Goal: Navigation & Orientation: Find specific page/section

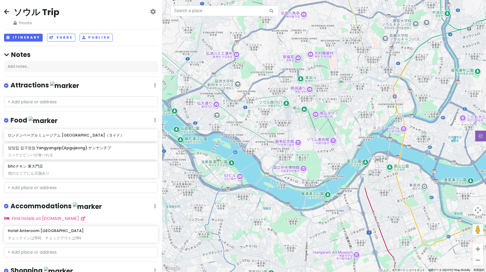
scroll to position [57, 0]
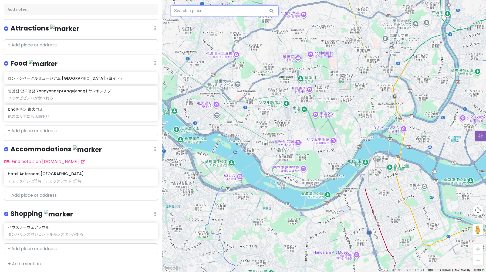
click at [220, 10] on input "text" at bounding box center [225, 10] width 108 height 11
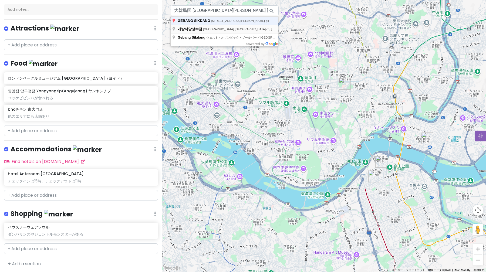
type input "[GEOGRAPHIC_DATA] [GEOGRAPHIC_DATA]-ro, 더리브세종타워 게방식당성수점"
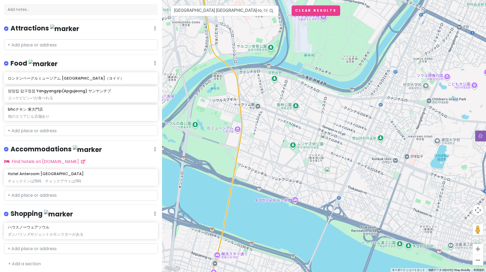
click at [324, 136] on img at bounding box center [324, 136] width 6 height 6
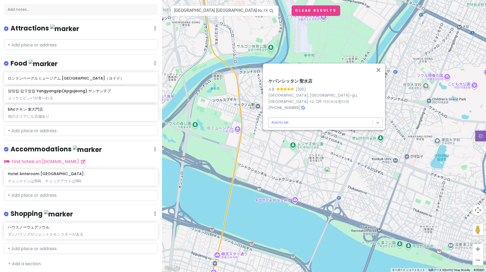
click at [377, 120] on body "ソウル Trip Private Change Dates Make a Copy Delete Trip Go Pro ⚡️ Give Feedback 💡…" at bounding box center [243, 136] width 486 height 272
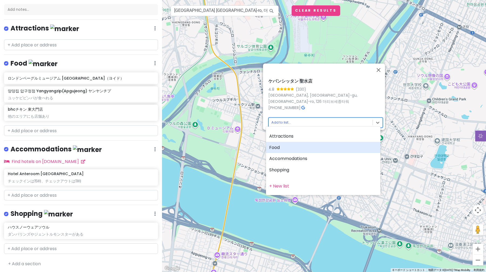
click at [342, 151] on div "Food" at bounding box center [323, 147] width 114 height 11
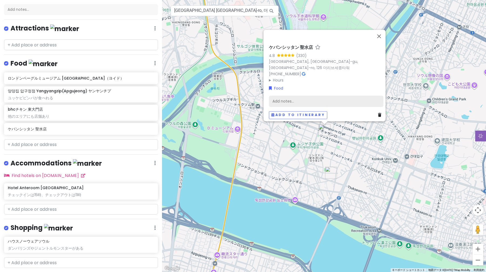
click at [309, 96] on div "Add notes..." at bounding box center [326, 101] width 114 height 11
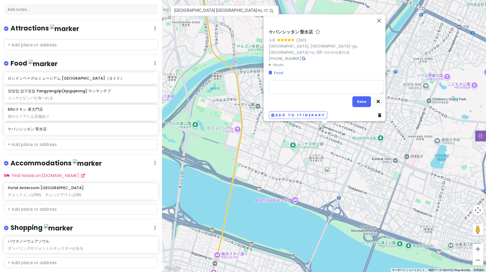
type textarea "x"
type textarea "19"
type textarea "x"
type textarea "19n"
type textarea "x"
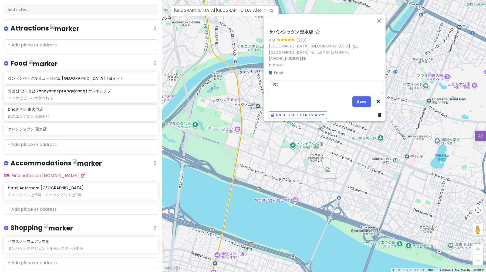
type textarea "19にt"
type textarea "x"
type textarea "19にちn"
type textarea "x"
type textarea "19日の"
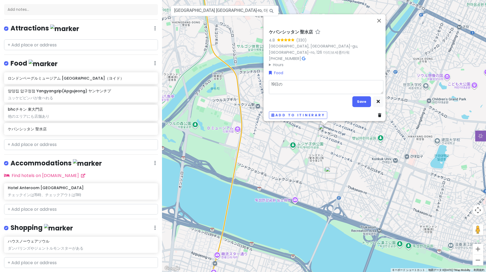
type textarea "x"
type textarea "19日ので"
type textarea "x"
type textarea "19日のデジ"
type textarea "x"
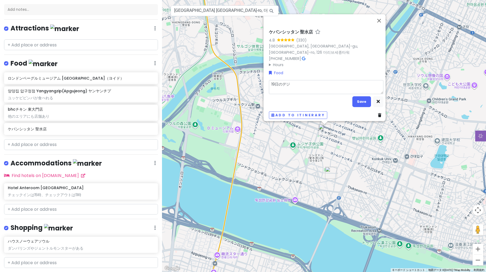
type textarea "19日のデジn"
type textarea "x"
type textarea "19日のでじ"
type textarea "x"
type textarea "19日ので"
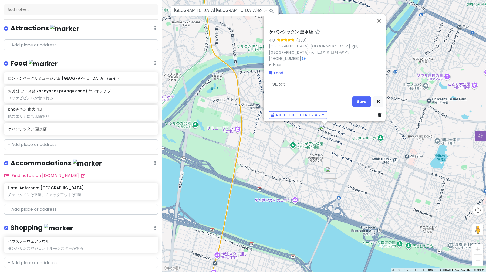
type textarea "x"
type textarea "19日のデx"
type textarea "x"
type textarea "19日のディ"
type textarea "x"
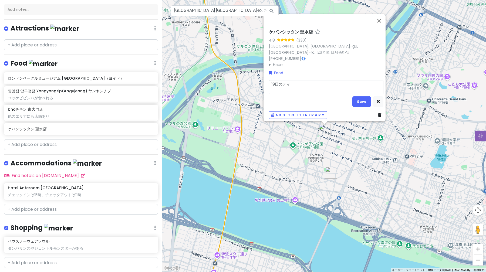
type textarea "19日のディn"
type textarea "x"
type textarea "19日のディナ"
type textarea "x"
type textarea "19日のディナー"
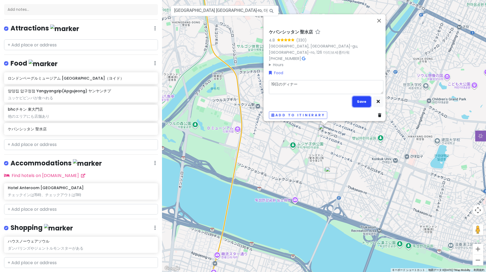
click at [363, 101] on button "Save" at bounding box center [361, 101] width 19 height 11
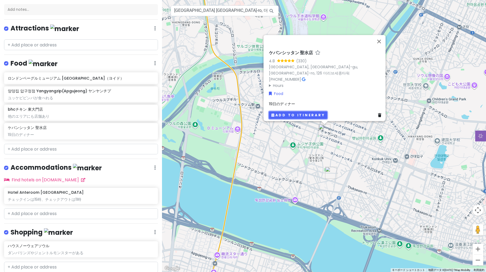
click at [290, 115] on button "Add to itinerary" at bounding box center [298, 115] width 58 height 8
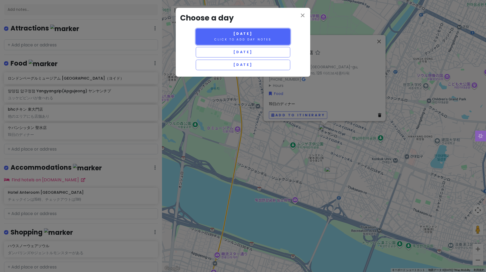
click at [245, 38] on small "Click to add day notes" at bounding box center [242, 40] width 57 height 4
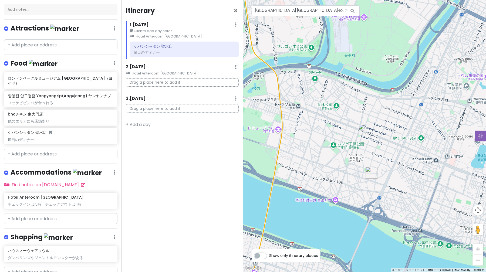
click at [371, 178] on img "ハウスノーウェアソウル" at bounding box center [371, 173] width 12 height 12
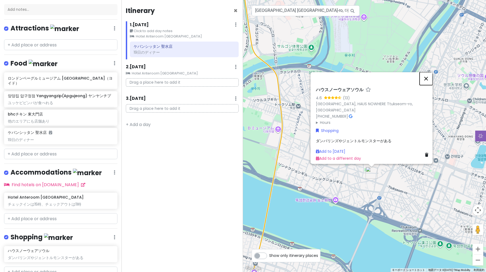
click at [428, 78] on button "閉じる" at bounding box center [425, 78] width 13 height 13
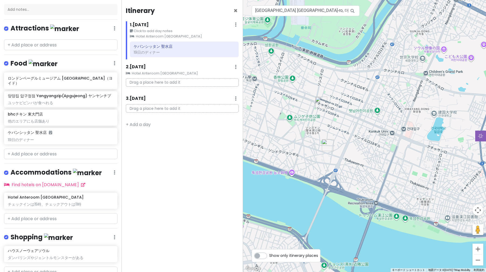
drag, startPoint x: 364, startPoint y: 154, endPoint x: 322, endPoint y: 125, distance: 50.7
click at [322, 125] on div at bounding box center [364, 136] width 243 height 272
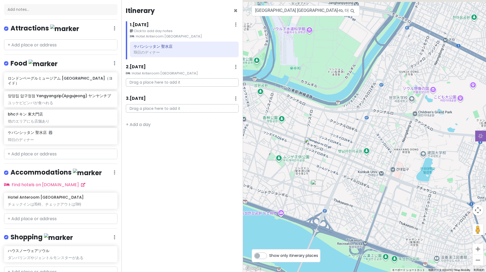
drag, startPoint x: 352, startPoint y: 131, endPoint x: 339, endPoint y: 172, distance: 43.0
click at [339, 172] on div at bounding box center [364, 136] width 243 height 272
click at [60, 202] on div "チェックインは15時、チェックアウトは11時" at bounding box center [61, 204] width 106 height 5
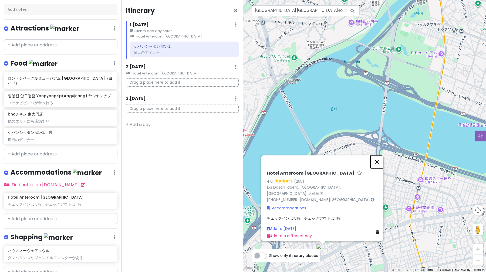
click at [377, 164] on button "閉じる" at bounding box center [376, 161] width 13 height 13
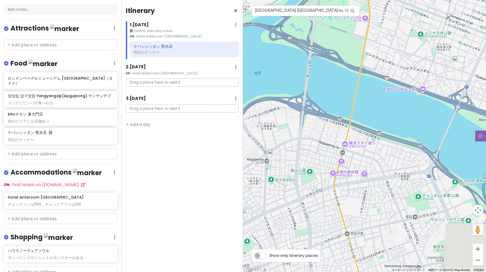
drag, startPoint x: 368, startPoint y: 196, endPoint x: 292, endPoint y: 159, distance: 85.1
click at [292, 159] on div at bounding box center [364, 136] width 243 height 272
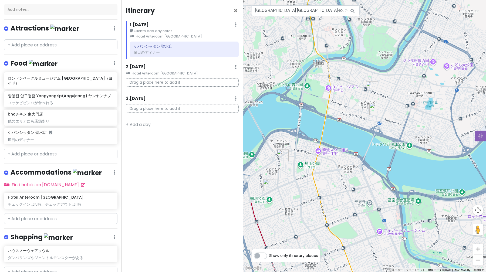
click at [371, 85] on img "ケバンシッタン 聖水店" at bounding box center [372, 88] width 12 height 12
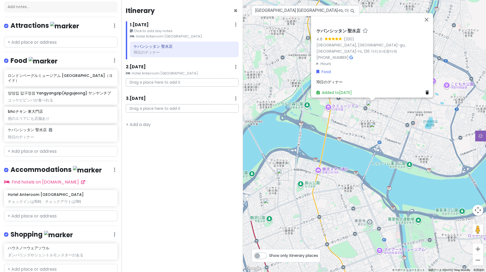
scroll to position [59, 0]
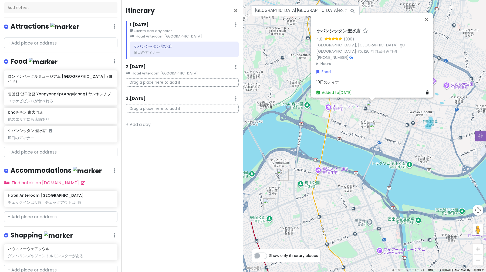
click at [337, 81] on span "19日のディナー" at bounding box center [329, 81] width 26 height 5
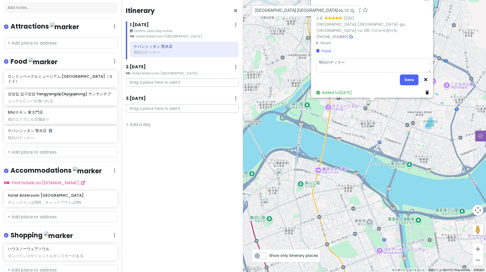
click at [355, 62] on textarea "19日のディナー" at bounding box center [373, 65] width 114 height 14
type textarea "x"
type textarea "19日のディナ"
type textarea "x"
type textarea "19日のディ"
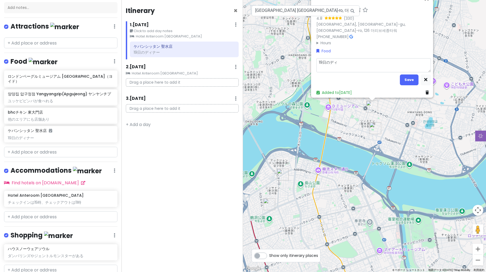
type textarea "x"
type textarea "19日のデ"
type textarea "x"
type textarea "19日の"
type textarea "x"
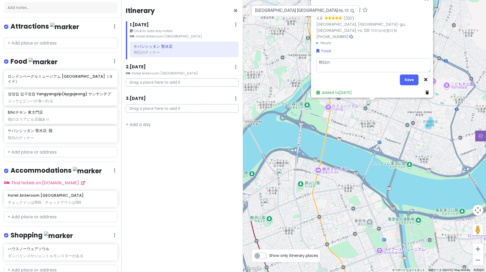
type textarea "19日"
type textarea "x"
type textarea "19"
type textarea "x"
type textarea "1"
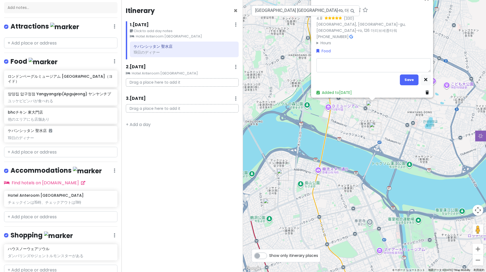
type textarea "x"
type textarea "1"
type textarea "x"
type textarea "5"
type textarea "x"
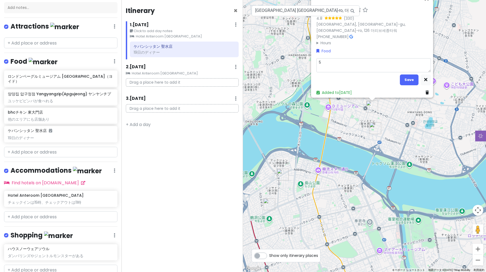
type textarea "5:"
type textarea "x"
type textarea "5:3"
type textarea "x"
type textarea "5:30"
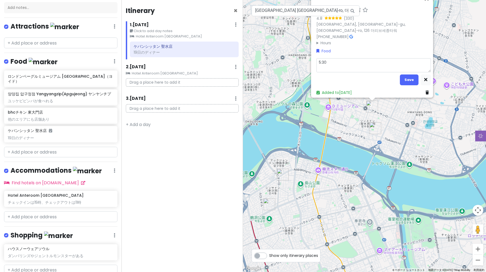
type textarea "x"
type textarea "5:30p"
type textarea "x"
type textarea "5:30pm"
type textarea "x"
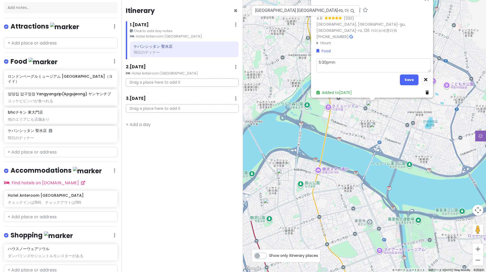
type textarea "5:30pmに"
type textarea "x"
type textarea "5:30pmにy"
type textarea "x"
type textarea "5:30pmによ"
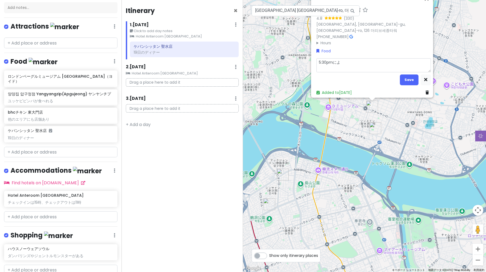
type textarea "x"
type textarea "5:30pmによy"
type textarea "x"
type textarea "5:30pmによやk"
type textarea "x"
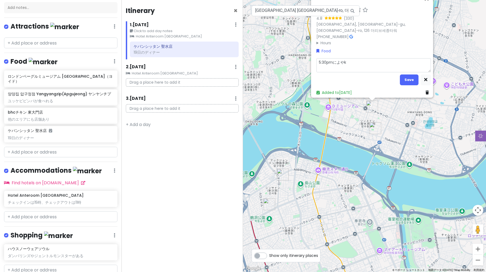
type textarea "5:30pmに予約"
click at [403, 79] on button "Save" at bounding box center [409, 79] width 19 height 11
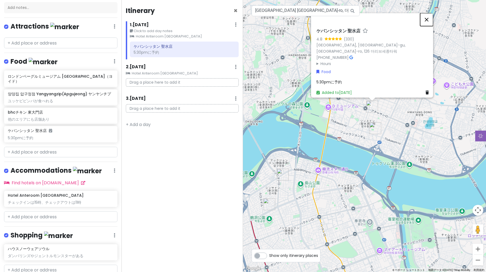
click at [428, 24] on button "閉じる" at bounding box center [426, 19] width 13 height 13
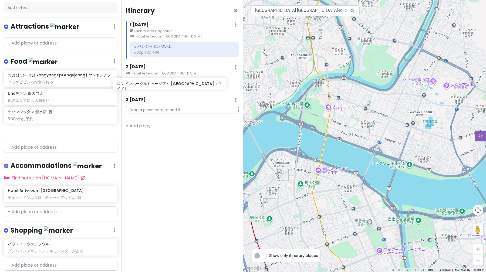
drag, startPoint x: 79, startPoint y: 79, endPoint x: 189, endPoint y: 87, distance: 109.9
click at [189, 87] on div "ソウル Trip Private Change Dates Make a Copy Delete Trip Go Pro ⚡️ Give Feedback 💡…" at bounding box center [243, 136] width 486 height 272
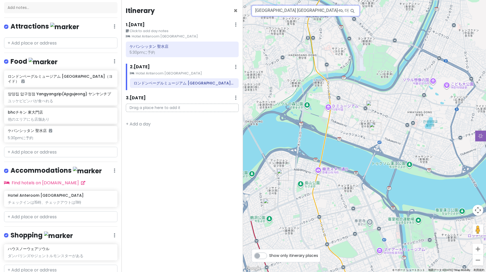
click at [341, 13] on input "[GEOGRAPHIC_DATA] [GEOGRAPHIC_DATA]-ro, 더리브세종타워 게방식당성수점" at bounding box center [306, 10] width 108 height 11
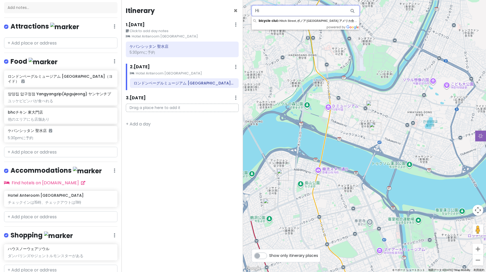
type input "H"
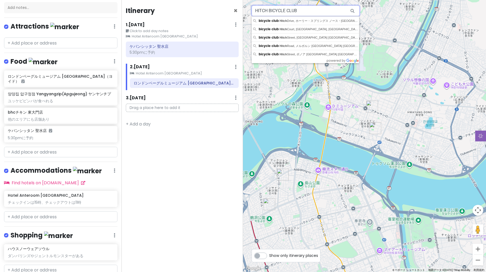
click at [307, 12] on input "HITCH BICYCLE CLUB" at bounding box center [306, 10] width 108 height 11
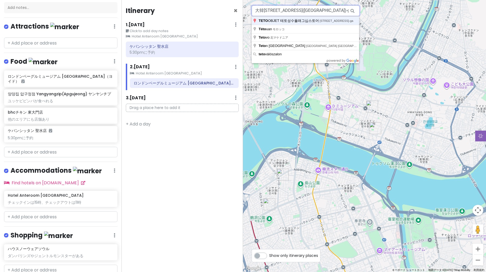
type input "大韓[STREET_ADDRESS]([GEOGRAPHIC_DATA])-ga, TETO OBJET 테토성수플래그십스토어"
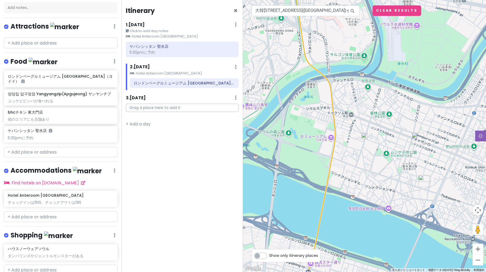
click at [364, 137] on img at bounding box center [364, 136] width 6 height 6
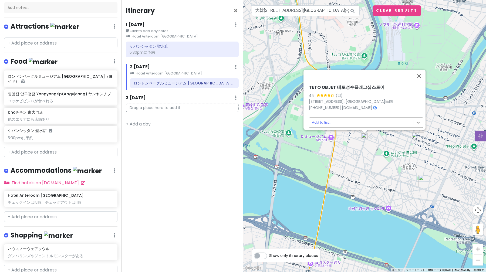
click at [416, 119] on body "ソウル Trip Private Change Dates Make a Copy Delete Trip Go Pro ⚡️ Give Feedback 💡…" at bounding box center [243, 136] width 486 height 272
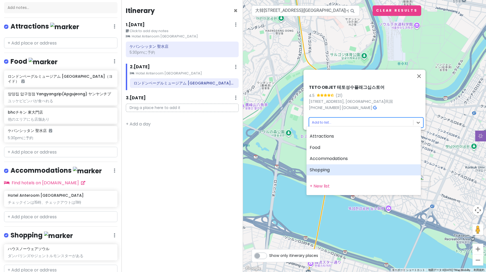
click at [336, 167] on div "Shopping" at bounding box center [363, 169] width 114 height 11
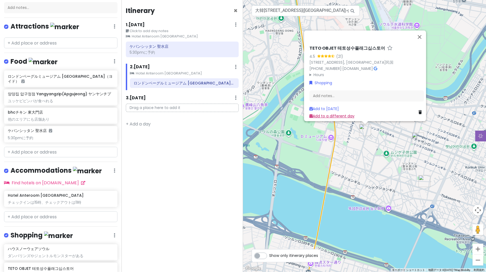
click at [335, 114] on link "Add to a different day" at bounding box center [331, 115] width 45 height 5
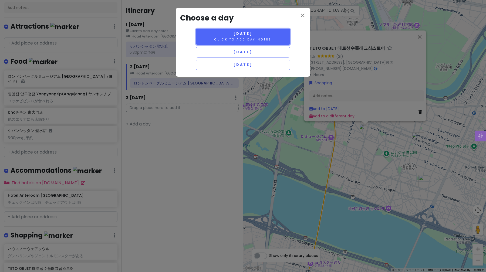
click at [250, 39] on small "Click to add day notes" at bounding box center [242, 40] width 57 height 4
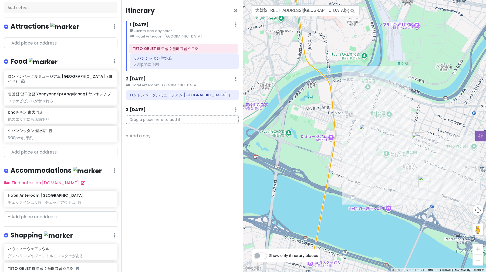
drag, startPoint x: 199, startPoint y: 65, endPoint x: 198, endPoint y: 49, distance: 15.7
click at [198, 49] on div "ケバンシッタン 聖水店 5:30pmに予約 TETO OBJET 테토성수플래그십스토어" at bounding box center [184, 57] width 117 height 30
click at [301, 13] on input "大韓[STREET_ADDRESS]([GEOGRAPHIC_DATA])-ga, TETO OBJET 테토성수플래그십스토어" at bounding box center [306, 10] width 108 height 11
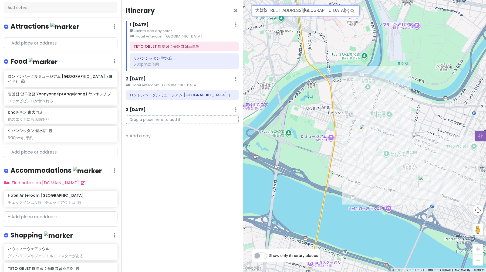
click at [301, 13] on input "大韓[STREET_ADDRESS]([GEOGRAPHIC_DATA])-ga, TETO OBJET 테토성수플래그십스토어" at bounding box center [306, 10] width 108 height 11
paste input "HBC COFFEE"
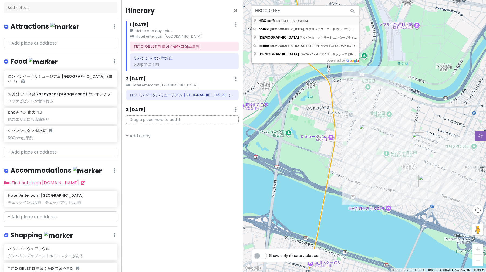
type input "[STREET_ADDRESS], HBC coffee"
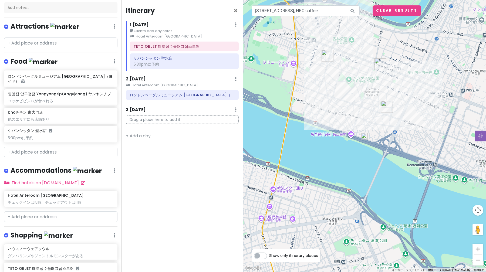
click at [364, 137] on img at bounding box center [364, 136] width 6 height 6
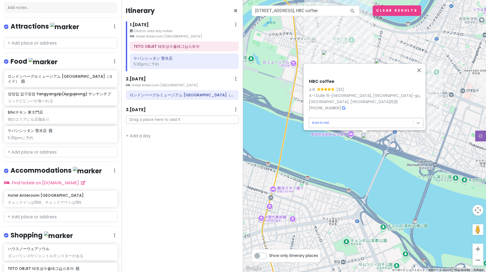
click at [417, 116] on body "ソウル Trip Private Change Dates Make a Copy Delete Trip Go Pro ⚡️ Give Feedback 💡…" at bounding box center [243, 136] width 486 height 272
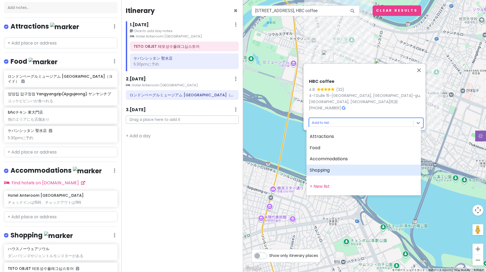
click at [371, 174] on div "Shopping" at bounding box center [363, 170] width 114 height 11
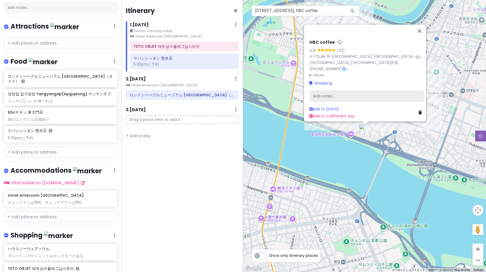
click at [336, 93] on div "Add notes..." at bounding box center [366, 96] width 114 height 11
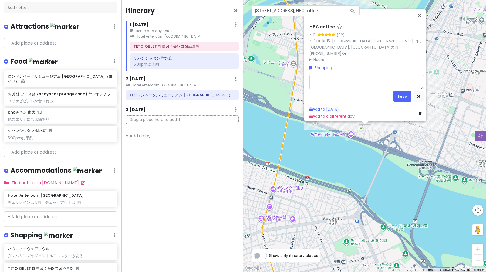
type textarea "x"
type textarea "じ"
type textarea "x"
type textarea "じt"
type textarea "x"
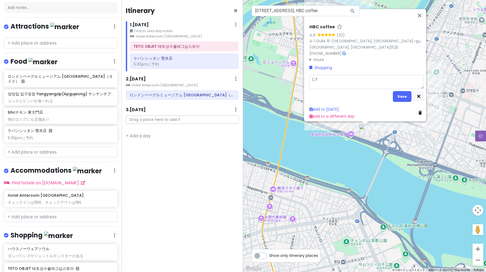
type textarea "じて"
type textarea "x"
type textarea "じてn"
type textarea "x"
type textarea "自転"
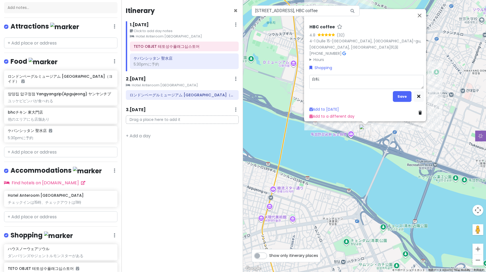
type textarea "x"
type textarea "自転s"
type textarea "x"
type textarea "自転sy"
type textarea "x"
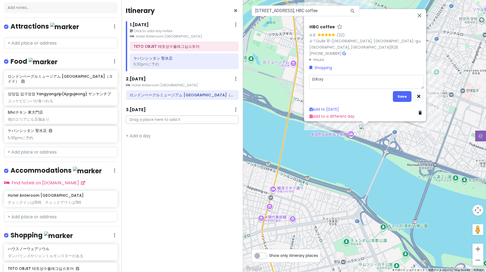
type textarea "自転車"
type textarea "x"
type textarea "自転車z"
type textarea "x"
type textarea "自転車ず"
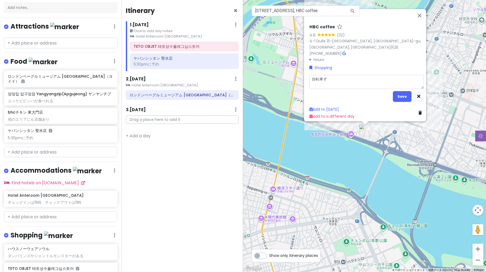
type textarea "x"
type textarea "自転車ずk"
type textarea "x"
type textarea "自転車好きn"
type textarea "x"
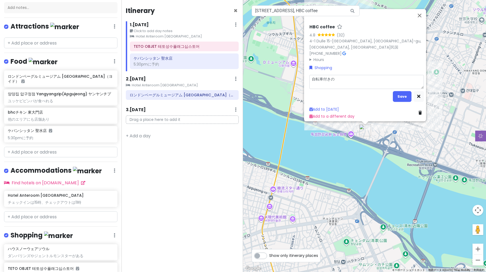
type textarea "自転車付きのt"
type textarea "x"
type textarea "自転車付きのた"
type textarea "x"
type textarea "自転車付きのたm"
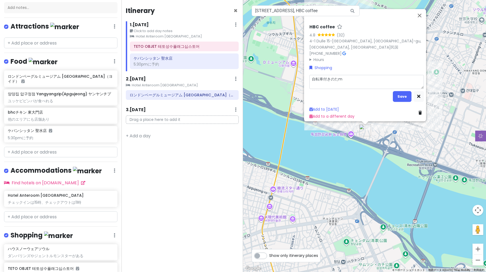
type textarea "x"
type textarea "自転車付きのためn"
type textarea "x"
type textarea "自転車付きのための"
type textarea "x"
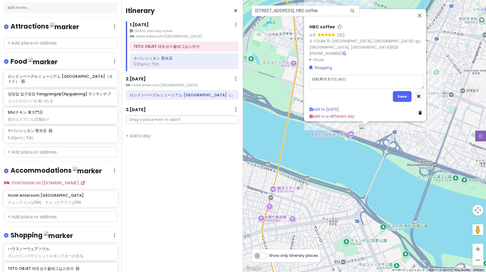
type textarea "自転車付きのためのb"
type textarea "x"
type textarea "自転車付きのためのぶ"
type textarea "x"
type textarea "自転車付きのためのぶr"
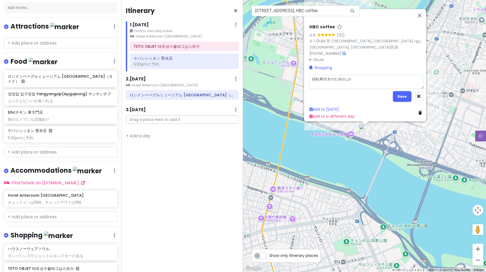
type textarea "x"
type textarea "自転車付きのためのブラn"
type textarea "x"
type textarea "自転車付きのためのブラン"
type textarea "x"
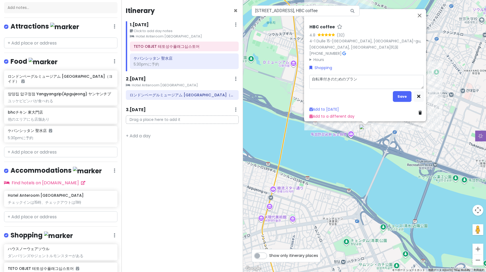
type textarea "自転車付きのためのブランd"
type textarea "x"
type textarea "自転車付きのためのブランド"
type textarea "x"
type textarea "自転車zのためのブランド"
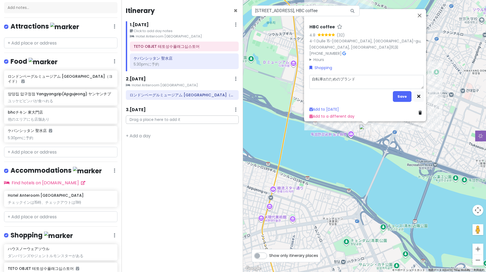
type textarea "x"
type textarea "自転車ずのためのブランド"
type textarea "x"
type textarea "自転車ずkのためのブランド"
type textarea "x"
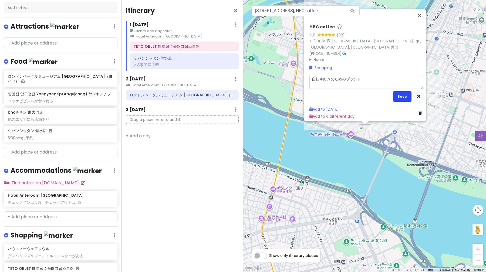
type textarea "自転車好きのためのブランド"
click at [402, 96] on button "Save" at bounding box center [402, 96] width 19 height 11
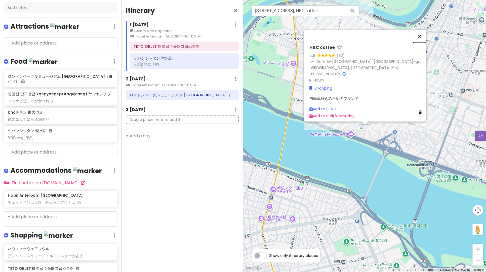
click at [424, 41] on button "閉じる" at bounding box center [419, 36] width 13 height 13
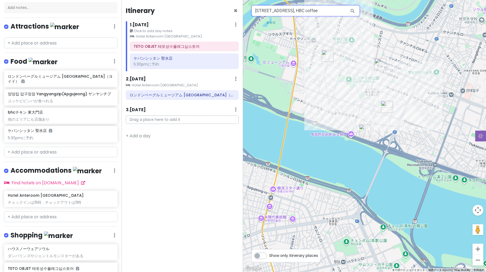
click at [341, 7] on input "[STREET_ADDRESS], HBC coffee" at bounding box center [306, 10] width 108 height 11
type input "i"
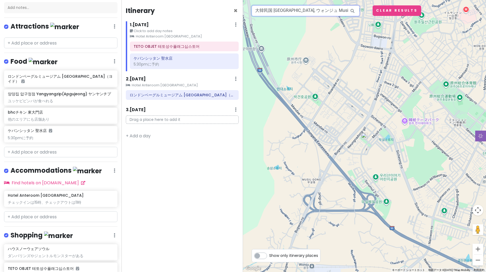
click at [290, 8] on input "大韓民国 [GEOGRAPHIC_DATA], ウォンジュ Musil-dong, I am donut" at bounding box center [306, 10] width 108 height 11
paste input "I'"
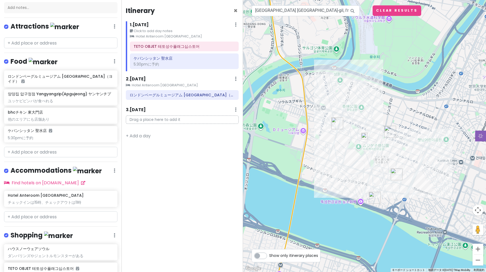
click at [364, 138] on img at bounding box center [364, 136] width 6 height 6
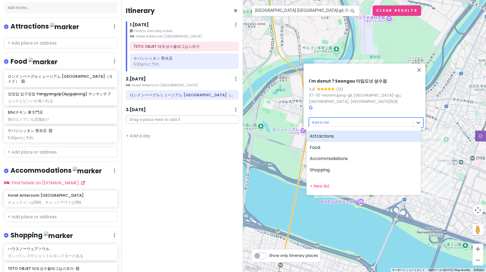
click at [414, 122] on body "ソウル Trip Private Change Dates Make a Copy Delete Trip Go Pro ⚡️ Give Feedback 💡…" at bounding box center [243, 136] width 486 height 272
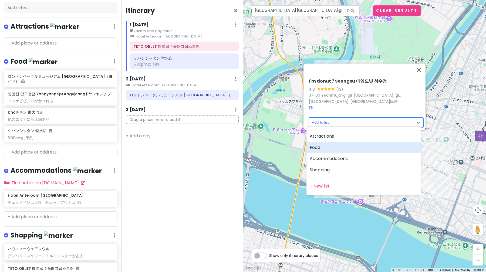
click at [364, 147] on div "Food" at bounding box center [363, 147] width 114 height 11
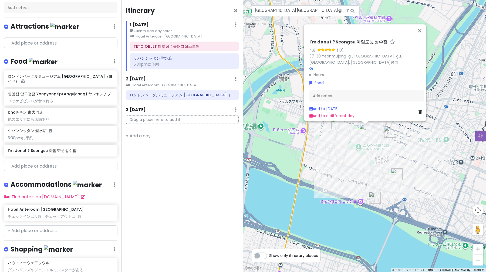
click at [367, 111] on div "Add to [DATE] Add to a different day" at bounding box center [366, 112] width 114 height 13
click at [333, 113] on link "Add to a different day" at bounding box center [331, 115] width 45 height 5
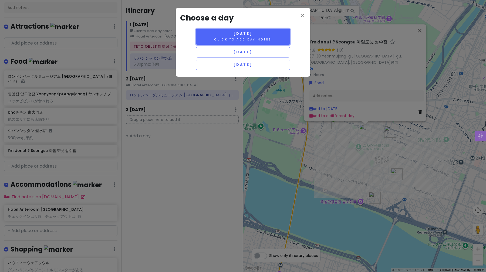
click at [269, 39] on small "Click to add day notes" at bounding box center [242, 40] width 57 height 4
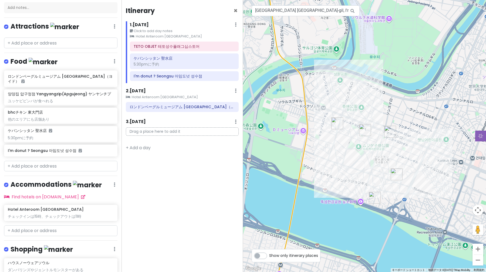
click at [365, 132] on img "I'm donut ? Seongsu 아임도넛 성수점" at bounding box center [365, 130] width 12 height 12
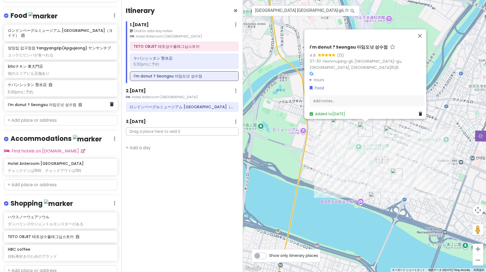
scroll to position [122, 0]
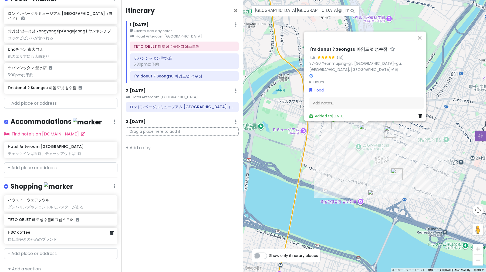
click at [72, 230] on div "HBC coffee 自転車好きのためのブランド" at bounding box center [61, 236] width 106 height 12
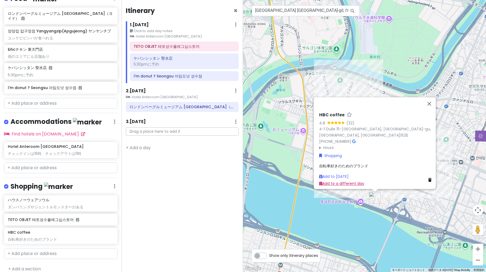
click at [349, 183] on link "Add to a different day" at bounding box center [341, 183] width 45 height 5
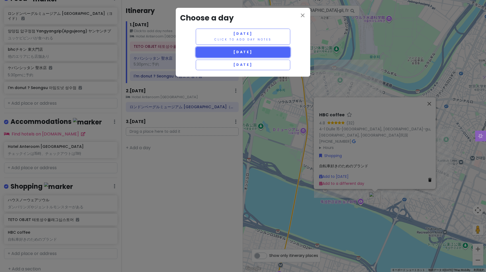
click at [252, 52] on span "[DATE]" at bounding box center [242, 52] width 19 height 5
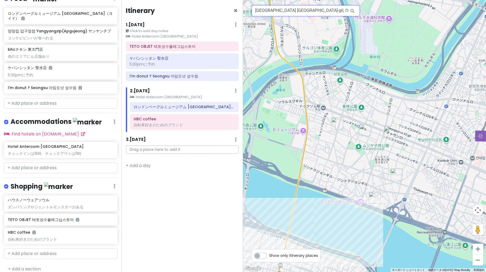
click at [297, 8] on input "[GEOGRAPHIC_DATA] [GEOGRAPHIC_DATA]-gil, I'm donut ? Seongsu 아임도넛 성수점" at bounding box center [306, 10] width 108 height 11
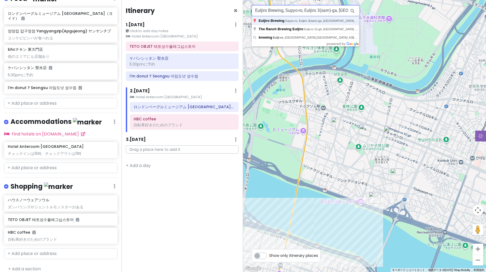
type input "Euljiro Brewing, Supyo-ro, Euljiro 3(sam)-ga, [GEOGRAPHIC_DATA] [GEOGRAPHIC_DAT…"
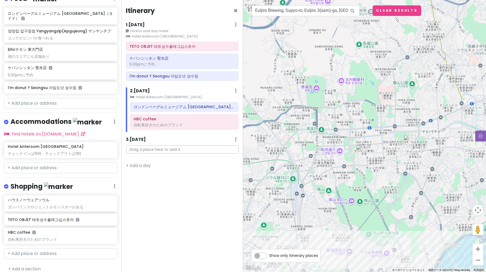
click at [408, 143] on img "bhcチキン 東大門店" at bounding box center [409, 141] width 12 height 12
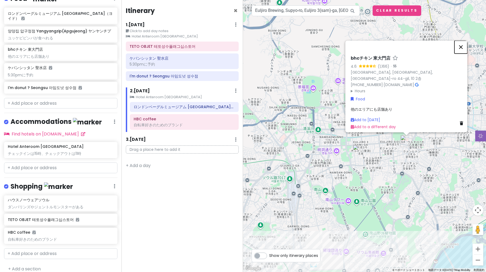
click at [463, 48] on button "閉じる" at bounding box center [460, 46] width 13 height 13
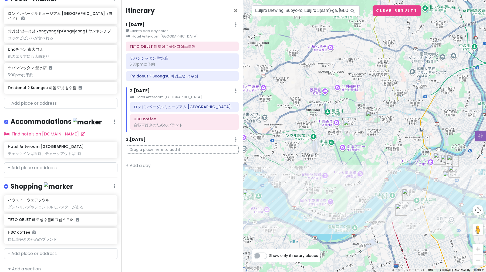
drag, startPoint x: 370, startPoint y: 160, endPoint x: 354, endPoint y: 133, distance: 32.2
click at [354, 133] on div at bounding box center [364, 136] width 243 height 272
click at [348, 125] on img at bounding box center [346, 123] width 6 height 6
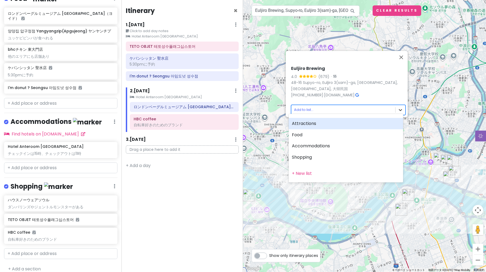
click at [402, 105] on body "ソウル Trip Private Change Dates Make a Copy Delete Trip Go Pro ⚡️ Give Feedback 💡…" at bounding box center [243, 136] width 486 height 272
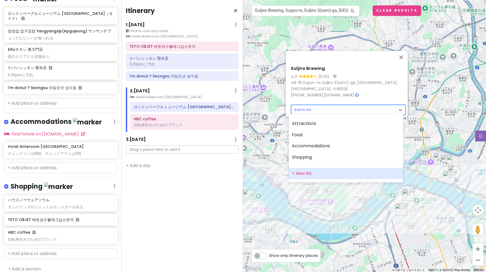
click at [319, 172] on div "+ New list" at bounding box center [346, 173] width 114 height 11
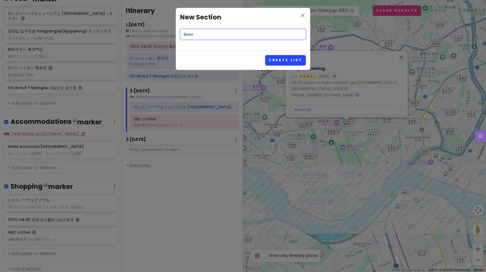
type input "Beer"
click at [290, 58] on button "Create List" at bounding box center [285, 60] width 41 height 11
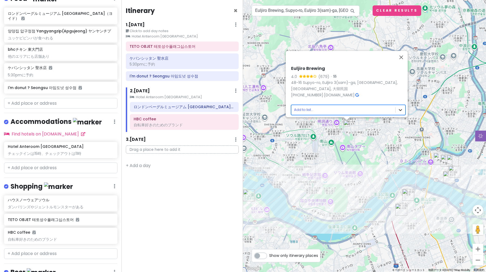
click at [397, 107] on body "ソウル Trip Private Change Dates Make a Copy Delete Trip Go Pro ⚡️ Give Feedback 💡…" at bounding box center [243, 136] width 486 height 272
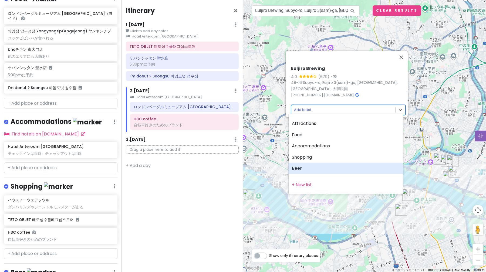
click at [345, 169] on div "Beer" at bounding box center [346, 168] width 114 height 11
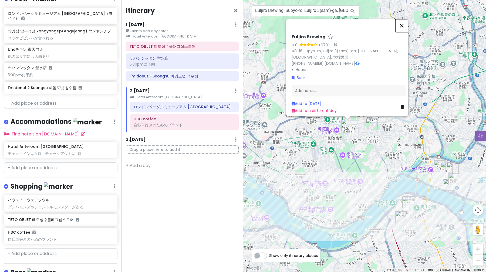
click at [408, 25] on button "閉じる" at bounding box center [401, 25] width 13 height 13
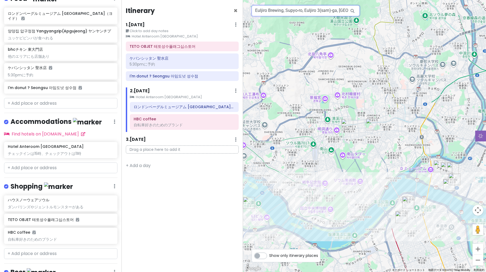
click at [311, 8] on input "Euljiro Brewing, Supyo-ro, Euljiro 3(sam)-ga, [GEOGRAPHIC_DATA] [GEOGRAPHIC_DAT…" at bounding box center [306, 10] width 108 height 11
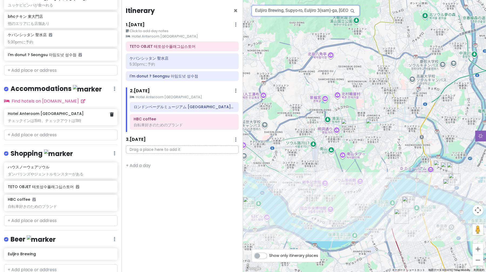
scroll to position [170, 0]
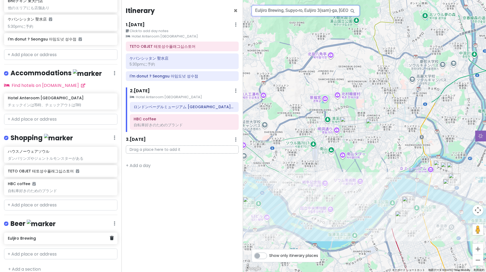
click at [41, 236] on h6 "Euljiro Brewing" at bounding box center [59, 238] width 102 height 5
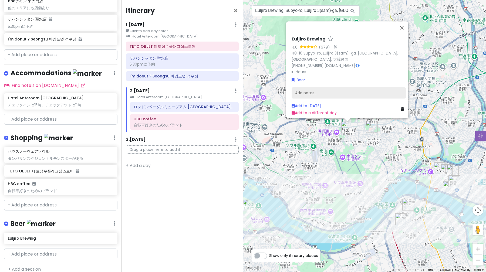
click at [311, 91] on div "Add notes..." at bounding box center [348, 92] width 114 height 11
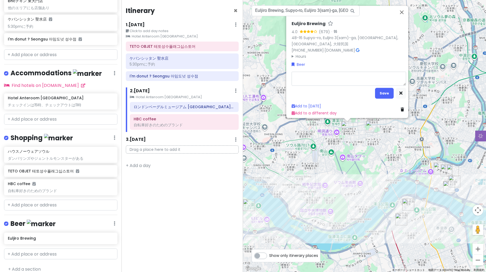
type textarea "x"
type textarea "あ"
type textarea "x"
type textarea "あp"
type textarea "x"
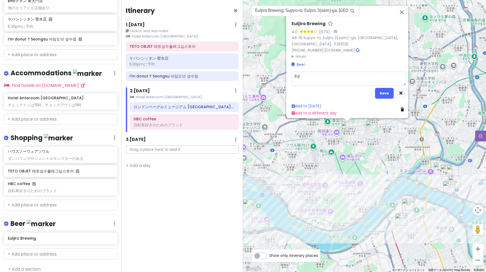
type textarea "アパ"
type textarea "x"
type textarea "アパr"
type textarea "x"
type textarea "アパレ"
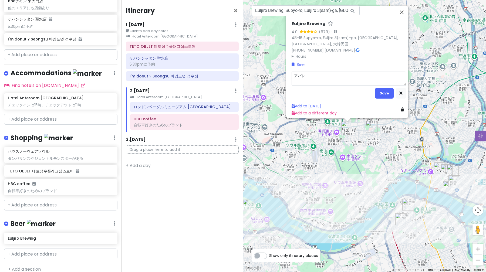
type textarea "x"
type textarea "アパレr"
type textarea "x"
type textarea "アパレル"
type textarea "x"
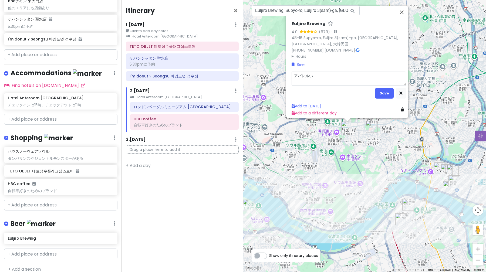
type textarea "アパレルいs"
type textarea "x"
type textarea "アパレルいsy"
type textarea "x"
type textarea "アパレル医者"
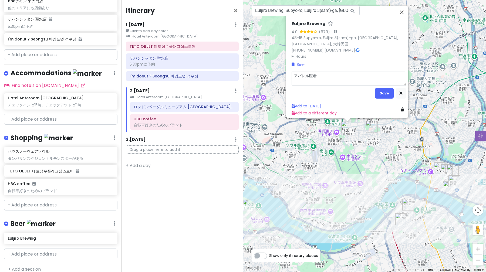
type textarea "x"
type textarea "アパレルいし"
type textarea "x"
type textarea "あぱれるい"
type textarea "x"
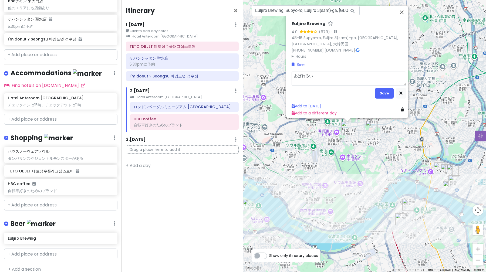
type textarea "あぱれる"
type textarea "x"
type textarea "アパレルお"
type textarea "x"
type textarea "アパレルおs"
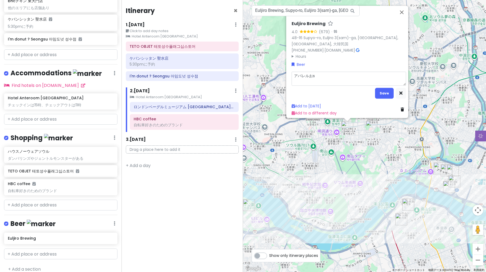
type textarea "x"
type textarea "アパレルおsy"
type textarea "x"
type textarea "アパレルおしゃ"
type textarea "x"
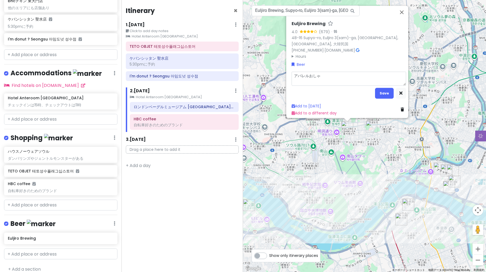
type textarea "アパレルおしゃr"
type textarea "x"
type textarea "アパレルおしゃれ"
click at [384, 92] on button "Save" at bounding box center [384, 93] width 19 height 11
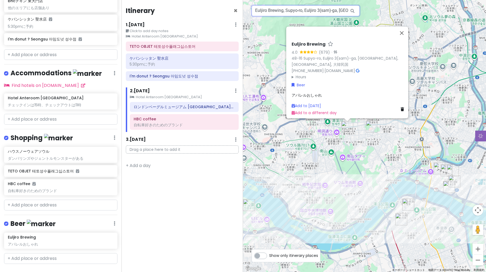
drag, startPoint x: 286, startPoint y: 5, endPoint x: 286, endPoint y: 16, distance: 10.8
click at [286, 5] on input "Euljiro Brewing, Supyo-ro, Euljiro 3(sam)-ga, [GEOGRAPHIC_DATA] [GEOGRAPHIC_DAT…" at bounding box center [306, 10] width 108 height 11
click at [290, 14] on input "Euljiro Brewing, Supyo-ro, Euljiro 3(sam)-ga, [GEOGRAPHIC_DATA] [GEOGRAPHIC_DAT…" at bounding box center [306, 10] width 108 height 11
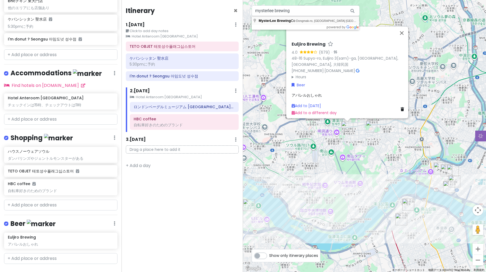
type input "MysterLee Brewing Co, Dongmak-ro, [GEOGRAPHIC_DATA] [GEOGRAPHIC_DATA] 大韓民国"
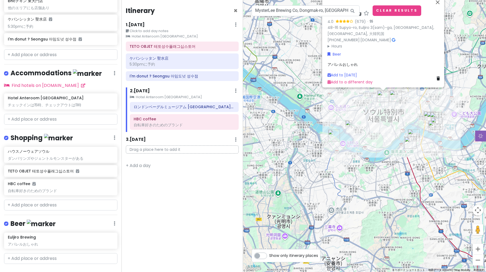
drag, startPoint x: 399, startPoint y: 120, endPoint x: 359, endPoint y: 126, distance: 40.5
click at [359, 126] on div "Euljiro Brewing 4.0 (679) · 48-16 Supyo-ro, Euljiro 3(sam)-ga, [GEOGRAPHIC_DATA…" at bounding box center [364, 136] width 243 height 272
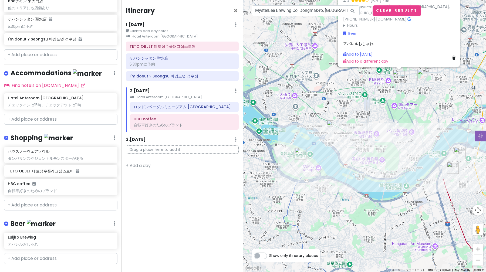
click at [330, 124] on img at bounding box center [330, 123] width 6 height 6
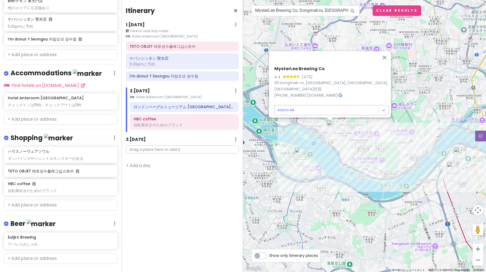
click at [383, 104] on body "ソウル Trip Private Change Dates Make a Copy Delete Trip Go Pro ⚡️ Give Feedback 💡…" at bounding box center [243, 136] width 486 height 272
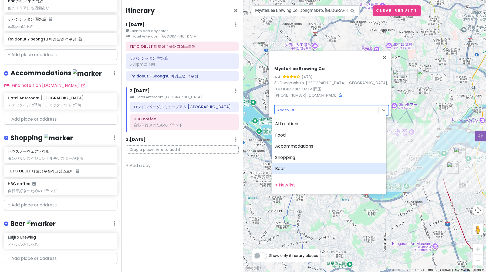
click at [329, 173] on div "Beer" at bounding box center [329, 168] width 114 height 11
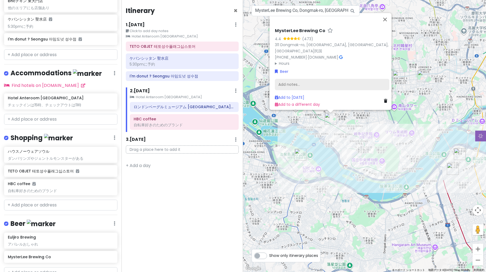
click at [308, 79] on div "Add notes..." at bounding box center [332, 84] width 114 height 11
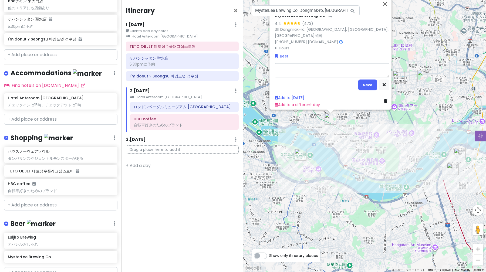
type textarea "x"
type textarea "m"
type textarea "x"
type textarea "ま"
type textarea "x"
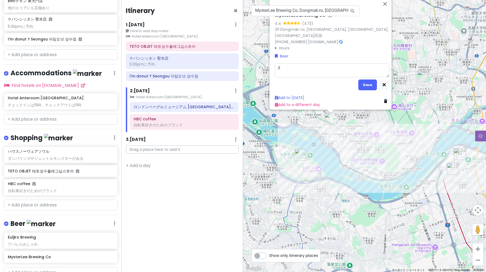
type textarea "まn"
type textarea "x"
type textarea "まん"
type textarea "x"
type textarea "まんg"
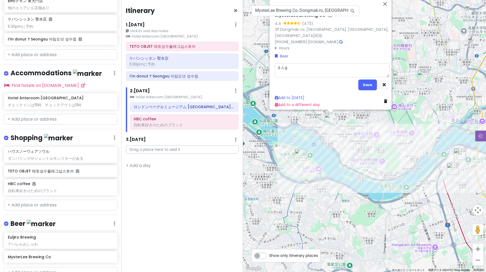
type textarea "x"
type textarea "マンゴ"
type textarea "x"
type textarea "マンゴk"
type textarea "x"
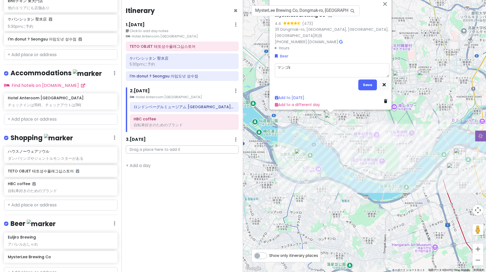
type textarea "マンゴけ"
type textarea "x"
type textarea "マンゴ系"
type textarea "x"
type textarea "マンゴ系n"
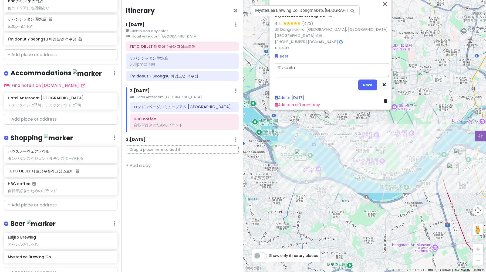
type textarea "x"
type textarea "マンゴ系の"
type textarea "x"
type textarea "マンゴ系のb"
type textarea "x"
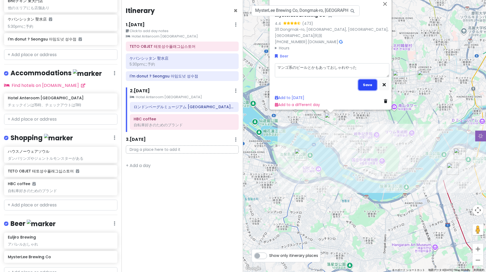
click at [364, 82] on button "Save" at bounding box center [367, 85] width 19 height 11
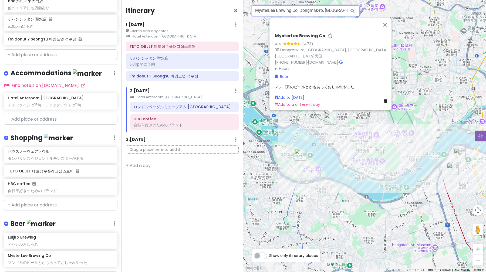
click at [327, 13] on input "MysterLee Brewing Co, Dongmak-ro, [GEOGRAPHIC_DATA] [GEOGRAPHIC_DATA] 大韓民国" at bounding box center [306, 10] width 108 height 11
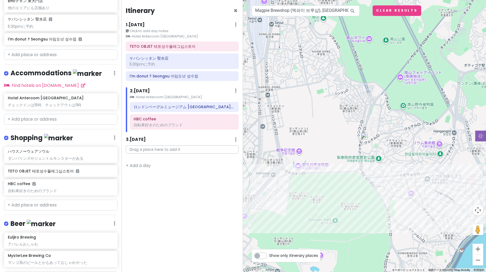
click at [364, 138] on img at bounding box center [364, 136] width 6 height 6
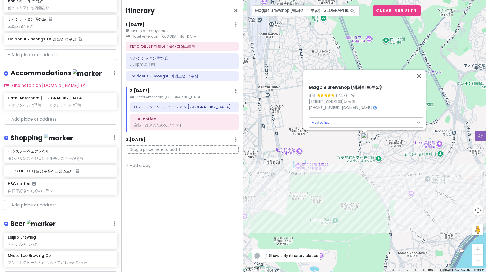
click at [415, 119] on body "ソウル Trip Private Change Dates Make a Copy Delete Trip Go Pro ⚡️ Give Feedback 💡…" at bounding box center [243, 136] width 486 height 272
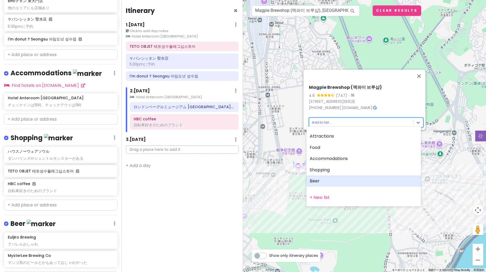
click at [343, 178] on div "Beer" at bounding box center [363, 180] width 114 height 11
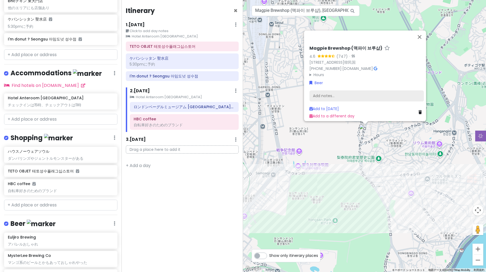
click at [332, 93] on div "Add notes..." at bounding box center [366, 95] width 114 height 11
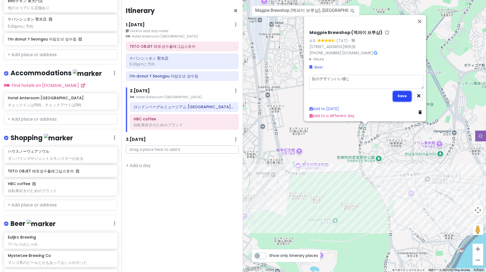
click at [396, 97] on button "Save" at bounding box center [402, 96] width 19 height 11
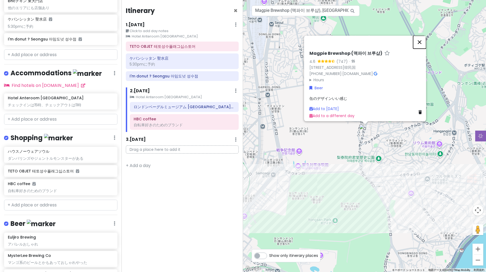
click at [420, 42] on button "閉じる" at bounding box center [419, 42] width 13 height 13
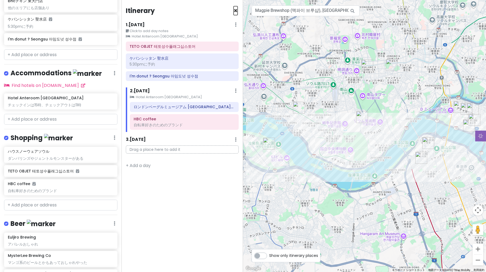
click at [233, 10] on span "×" at bounding box center [235, 10] width 4 height 9
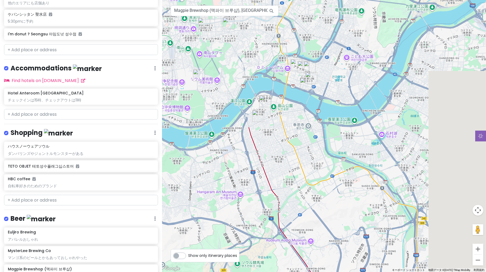
drag, startPoint x: 360, startPoint y: 184, endPoint x: 232, endPoint y: 143, distance: 134.1
click at [232, 143] on div at bounding box center [324, 136] width 324 height 272
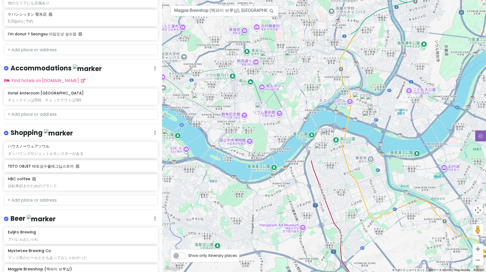
drag, startPoint x: 273, startPoint y: 145, endPoint x: 336, endPoint y: 178, distance: 70.9
click at [336, 178] on div at bounding box center [324, 136] width 324 height 272
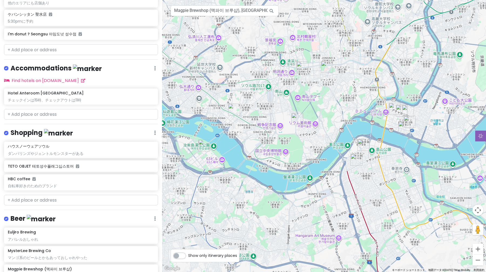
drag, startPoint x: 296, startPoint y: 141, endPoint x: 305, endPoint y: 145, distance: 10.4
click at [305, 145] on div at bounding box center [324, 136] width 324 height 272
click at [202, 147] on img "ロンドンベーグルミュージアム 汝矣島（ヨイド）" at bounding box center [204, 146] width 12 height 12
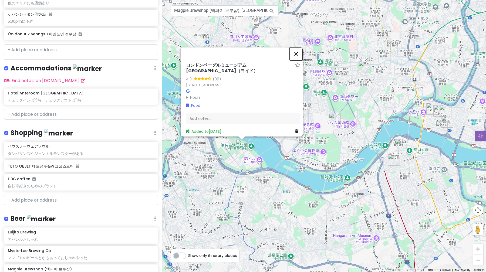
click at [297, 58] on button "閉じる" at bounding box center [296, 54] width 13 height 13
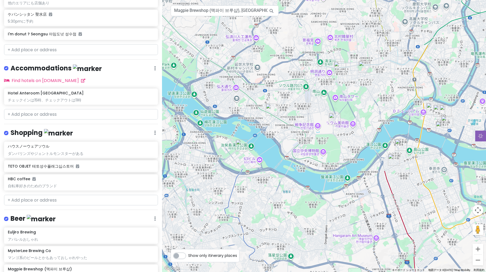
click at [331, 137] on div at bounding box center [324, 136] width 324 height 272
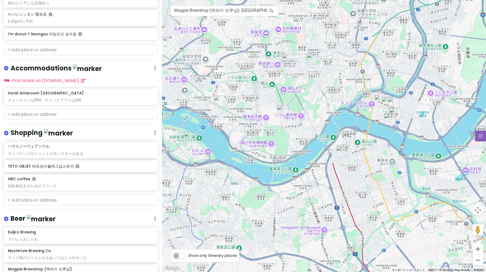
drag, startPoint x: 286, startPoint y: 115, endPoint x: 234, endPoint y: 107, distance: 52.5
click at [234, 107] on div at bounding box center [324, 136] width 324 height 272
click at [348, 135] on img "양양집 압구정점 Yangyangzip(Apgujeong) ヤンヤンチプ" at bounding box center [349, 137] width 12 height 12
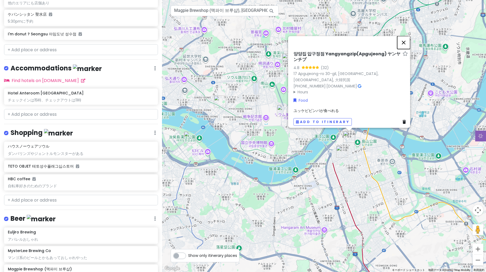
click at [404, 47] on button "閉じる" at bounding box center [403, 42] width 13 height 13
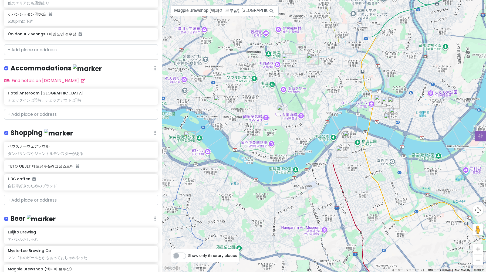
click at [347, 138] on img "양양집 압구정점 Yangyangzip(Apgujeong) ヤンヤンチプ" at bounding box center [349, 137] width 12 height 12
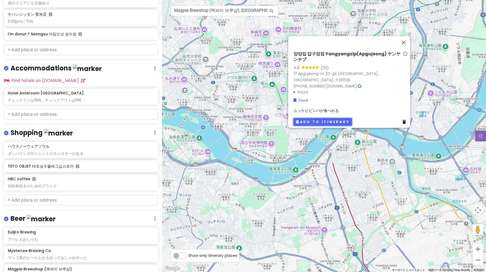
click at [334, 118] on button "Add to itinerary" at bounding box center [322, 122] width 58 height 8
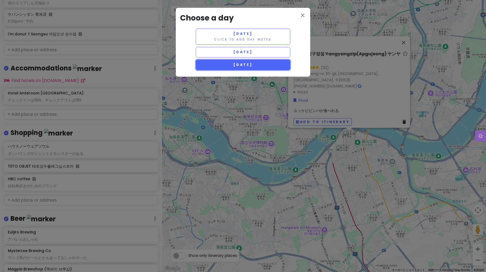
click at [233, 63] on span "[DATE]" at bounding box center [242, 64] width 19 height 5
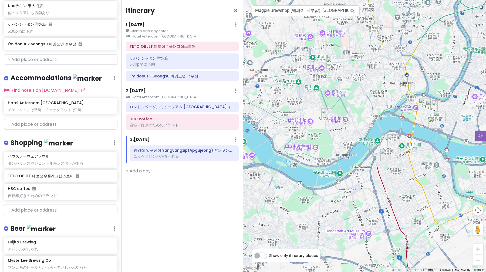
drag, startPoint x: 330, startPoint y: 130, endPoint x: 335, endPoint y: 134, distance: 6.5
click at [335, 134] on div at bounding box center [364, 136] width 243 height 272
click at [330, 63] on img "Euljiro Brewing" at bounding box center [332, 63] width 12 height 12
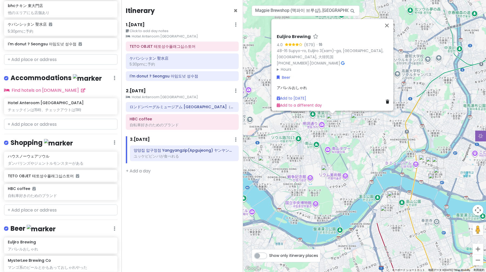
click at [355, 123] on img "bhcチキン 東大門店" at bounding box center [357, 119] width 12 height 12
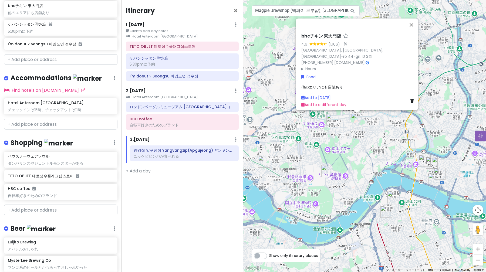
click at [327, 173] on img "Magpie Brewshop (맥파이 브루샵)" at bounding box center [327, 171] width 12 height 12
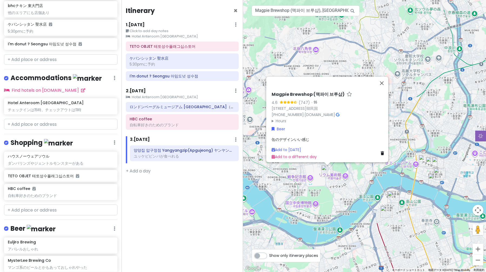
click at [263, 164] on img "MysterLee Brewing Co" at bounding box center [264, 162] width 12 height 12
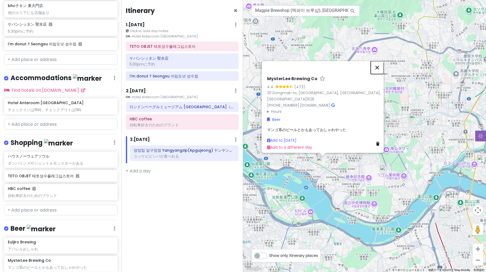
click at [379, 70] on button "閉じる" at bounding box center [377, 67] width 13 height 13
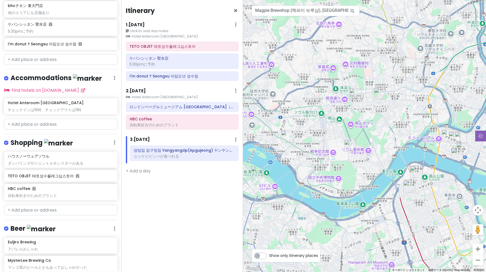
drag, startPoint x: 368, startPoint y: 116, endPoint x: 329, endPoint y: 84, distance: 50.1
click at [329, 84] on div at bounding box center [364, 136] width 243 height 272
click at [327, 12] on input "Magpie Brewshop (맥파이 브루샵), [GEOGRAPHIC_DATA]-daero, [PERSON_NAME][GEOGRAPHIC_DA…" at bounding box center [306, 10] width 108 height 11
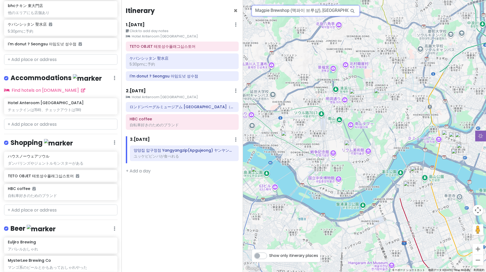
click at [327, 12] on input "Magpie Brewshop (맥파이 브루샵), [GEOGRAPHIC_DATA]-daero, [PERSON_NAME][GEOGRAPHIC_DA…" at bounding box center [306, 10] width 108 height 11
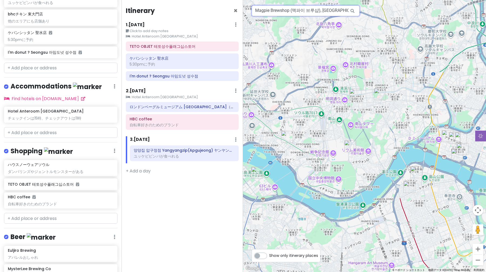
scroll to position [154, 0]
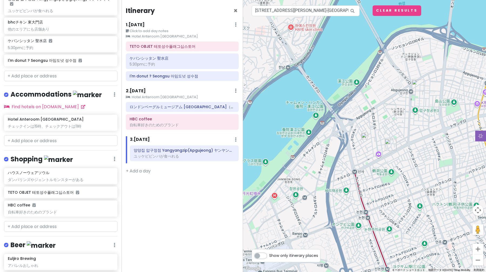
click at [364, 135] on img at bounding box center [364, 136] width 6 height 6
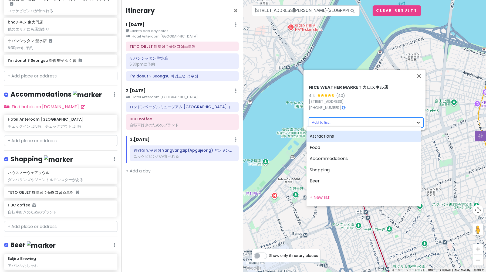
click at [415, 118] on body "ソウル Trip Private Change Dates Make a Copy Delete Trip Go Pro ⚡️ Give Feedback 💡…" at bounding box center [243, 136] width 486 height 272
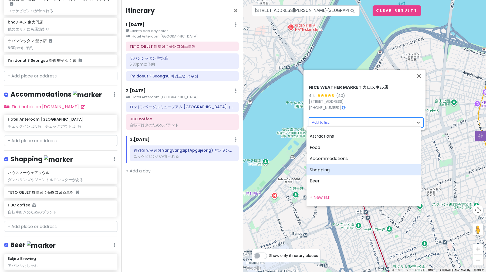
click at [359, 168] on div "Shopping" at bounding box center [363, 169] width 114 height 11
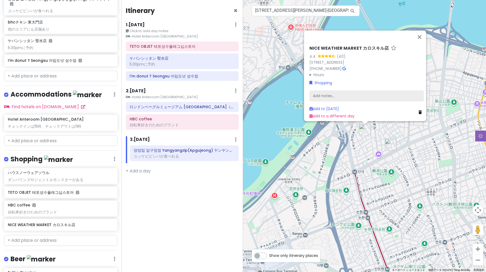
click at [348, 90] on div "Add notes..." at bounding box center [366, 95] width 114 height 11
click at [318, 56] on div "NICE WEATHER MARKET カロスキル店 4.4 (40) [GEOGRAPHIC_DATA], [GEOGRAPHIC_DATA]-daero …" at bounding box center [366, 62] width 114 height 32
click at [313, 72] on summary "Hours" at bounding box center [366, 75] width 114 height 6
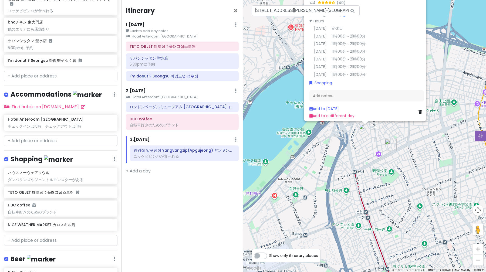
scroll to position [0, 0]
click at [335, 106] on link "Add to [DATE]" at bounding box center [323, 108] width 29 height 5
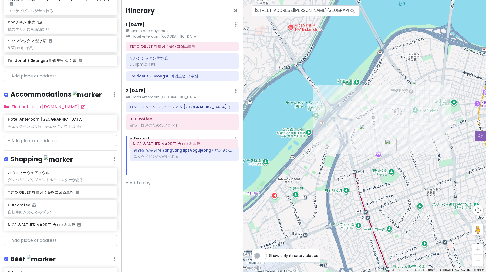
drag, startPoint x: 196, startPoint y: 169, endPoint x: 195, endPoint y: 145, distance: 24.6
click at [195, 145] on div "3 . [DATE] Add Day Notes Delete Day 양양집 압구정점 [GEOGRAPHIC_DATA]zip(Apgujeong) ヤン…" at bounding box center [182, 155] width 113 height 39
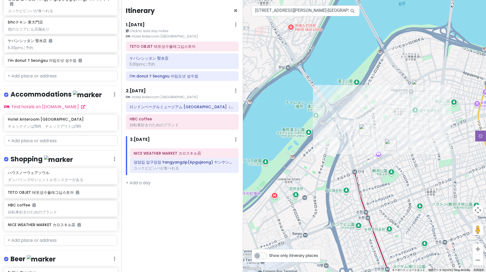
drag, startPoint x: 190, startPoint y: 170, endPoint x: 190, endPoint y: 155, distance: 14.8
click at [190, 155] on div "양양집 압구정점 Yangyangzip(Apgujeong) ヤンヤンチプ ユッケビビンバが食べれる NICE WEATHER MARKET カロスキル店" at bounding box center [184, 160] width 117 height 30
click at [226, 59] on icon at bounding box center [227, 58] width 4 height 4
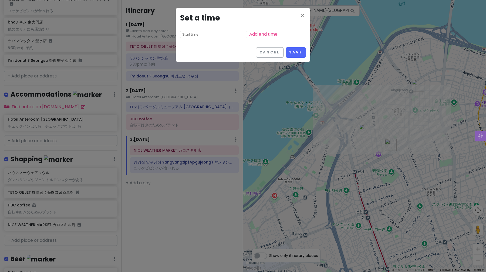
click at [205, 35] on input "text" at bounding box center [213, 35] width 67 height 8
click at [189, 48] on li "05" at bounding box center [187, 50] width 15 height 6
click at [203, 69] on li "30" at bounding box center [202, 68] width 15 height 6
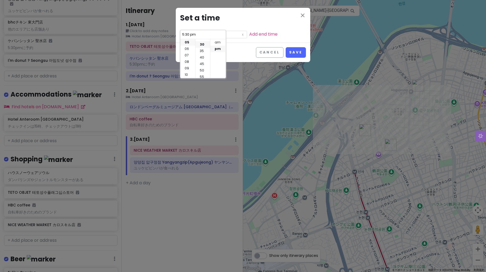
scroll to position [39, 0]
click at [218, 48] on li "pm" at bounding box center [217, 49] width 15 height 6
click at [242, 48] on div "Cancel Save" at bounding box center [243, 52] width 134 height 19
click at [296, 52] on button "Save" at bounding box center [296, 52] width 20 height 11
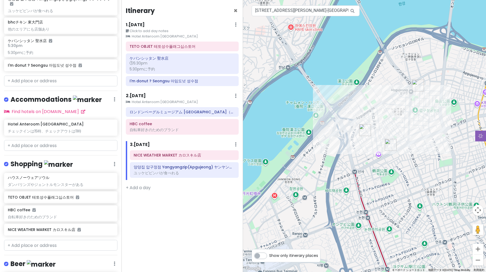
scroll to position [159, 0]
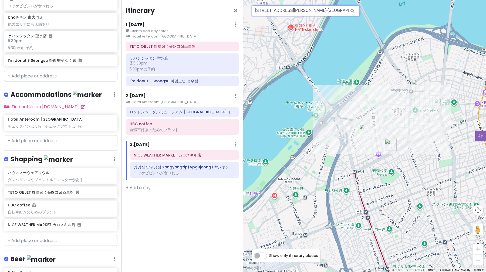
click at [289, 14] on input "[STREET_ADDRESS][PERSON_NAME]-[GEOGRAPHIC_DATA], NICE WEATHER MARKET [GEOGRAPHI…" at bounding box center [306, 10] width 108 height 11
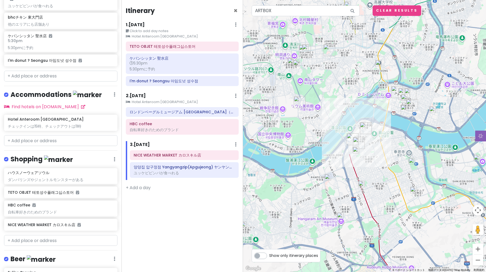
click at [404, 96] on img at bounding box center [404, 97] width 6 height 6
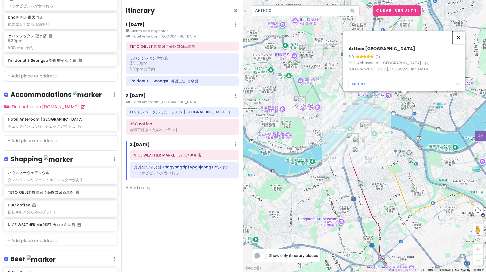
click at [460, 41] on button "閉じる" at bounding box center [458, 37] width 13 height 13
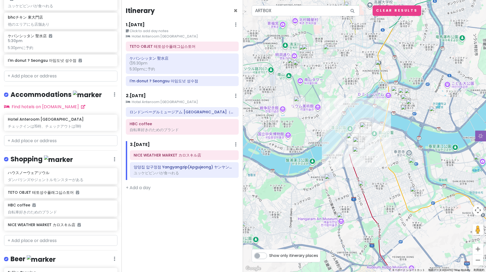
click at [357, 149] on img at bounding box center [355, 150] width 6 height 6
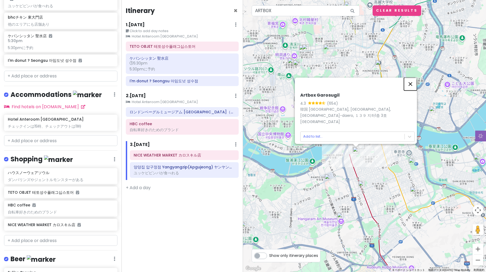
click at [411, 87] on button "閉じる" at bounding box center [410, 83] width 13 height 13
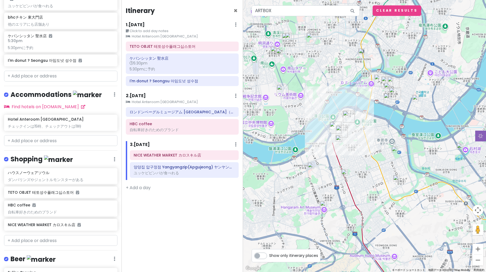
drag, startPoint x: 306, startPoint y: 88, endPoint x: 289, endPoint y: 76, distance: 20.7
click at [289, 76] on div at bounding box center [364, 136] width 243 height 272
click at [339, 141] on img at bounding box center [338, 138] width 6 height 6
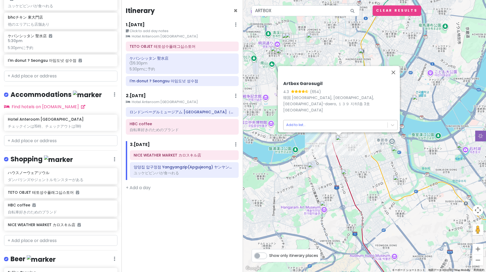
click at [357, 123] on body "ソウル Trip Private Change Dates Make a Copy Delete Trip Go Pro ⚡️ Give Feedback 💡…" at bounding box center [243, 136] width 486 height 272
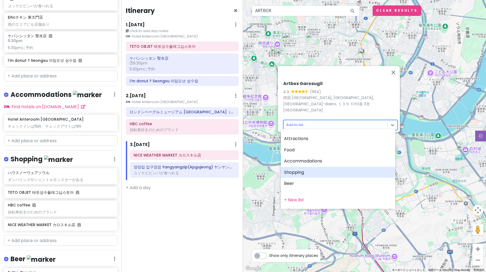
click at [337, 170] on div "Shopping" at bounding box center [338, 172] width 114 height 11
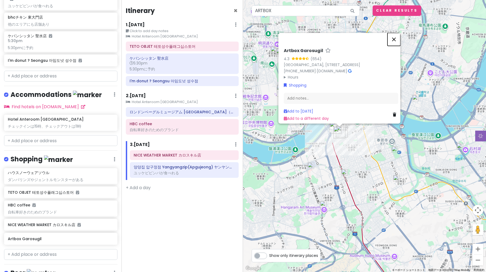
click at [395, 33] on button "閉じる" at bounding box center [393, 39] width 13 height 13
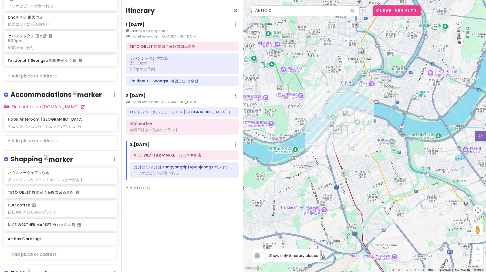
click at [386, 84] on img at bounding box center [387, 86] width 6 height 6
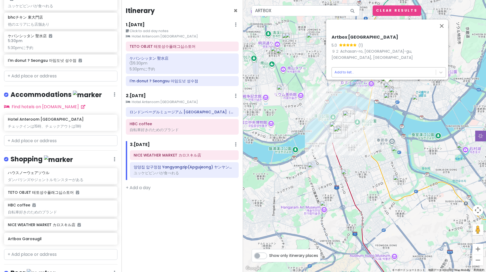
click at [388, 70] on body "ソウル Trip Private Change Dates Make a Copy Delete Trip Go Pro ⚡️ Give Feedback 💡…" at bounding box center [243, 136] width 486 height 272
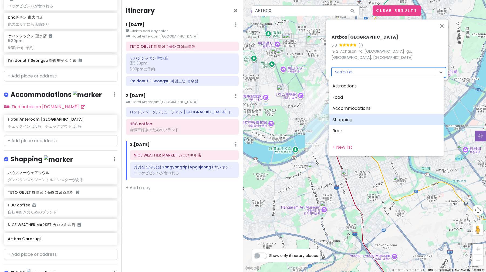
click at [374, 120] on div "Shopping" at bounding box center [386, 119] width 114 height 11
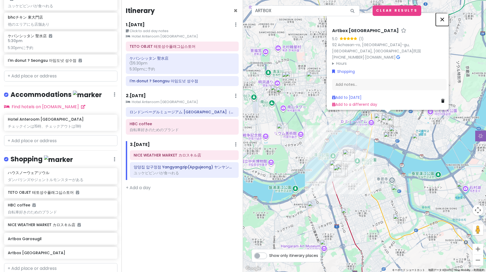
click at [445, 26] on button "閉じる" at bounding box center [442, 19] width 13 height 13
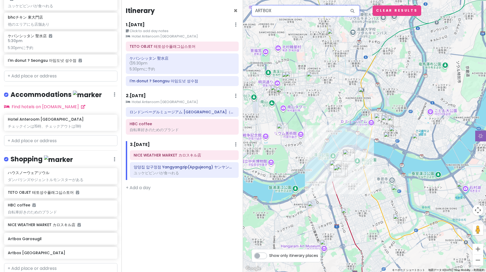
click at [324, 13] on input "ARTBOX" at bounding box center [306, 10] width 108 height 11
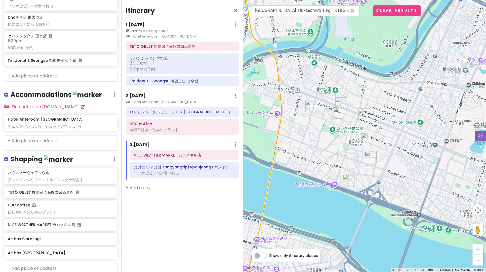
click at [364, 136] on img at bounding box center [364, 136] width 6 height 6
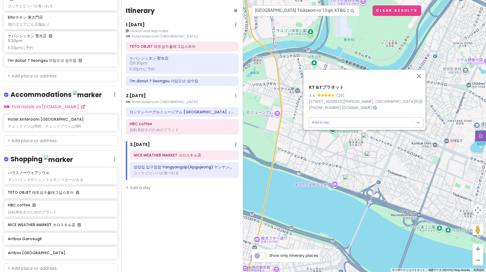
click at [413, 122] on body "ソウル Trip Private Change Dates Make a Copy Delete Trip Go Pro ⚡️ Give Feedback 💡…" at bounding box center [243, 136] width 486 height 272
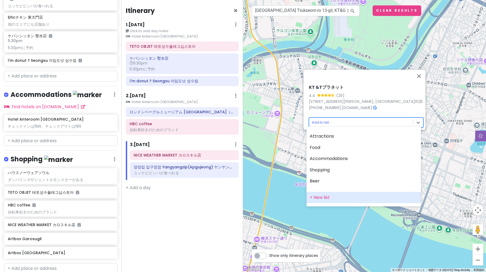
click at [330, 196] on div "+ New list" at bounding box center [363, 197] width 114 height 11
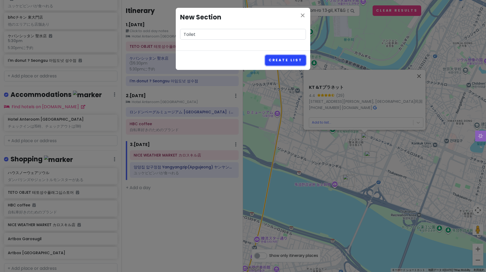
click at [288, 60] on button "Create List" at bounding box center [285, 60] width 41 height 11
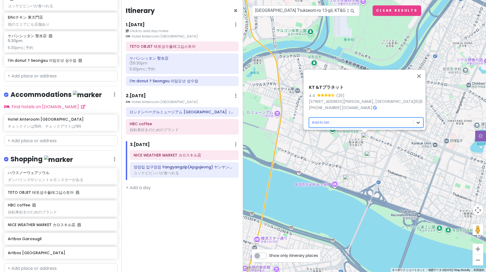
click at [417, 122] on body "ソウル Trip Private Change Dates Make a Copy Delete Trip Go Pro ⚡️ Give Feedback 💡…" at bounding box center [243, 136] width 486 height 272
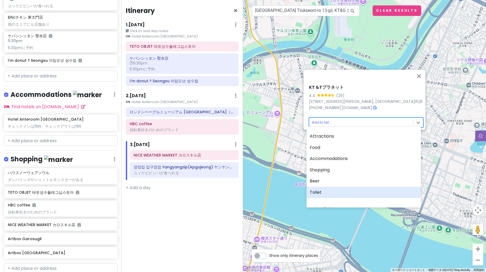
click at [358, 198] on div "Attractions Food Accommodations Shopping Beer Toilet" at bounding box center [363, 164] width 114 height 73
click at [356, 195] on div "Toilet" at bounding box center [363, 192] width 114 height 11
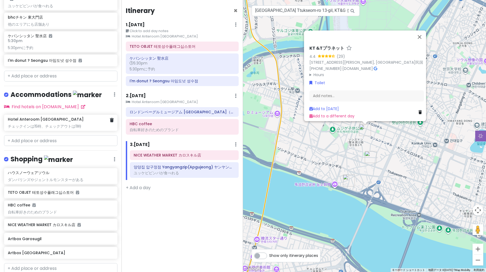
scroll to position [307, 0]
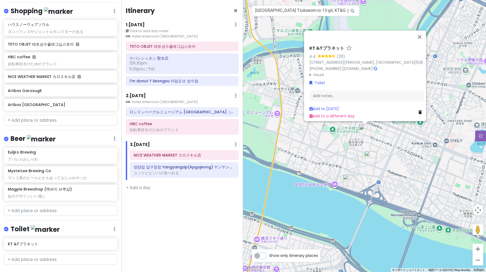
click at [114, 227] on icon at bounding box center [115, 229] width 2 height 4
click at [105, 239] on link "Edit" at bounding box center [98, 245] width 43 height 13
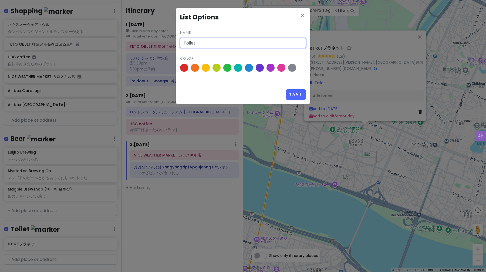
click at [210, 39] on input "Toilet" at bounding box center [243, 43] width 126 height 11
click at [293, 96] on button "Save" at bounding box center [296, 94] width 20 height 11
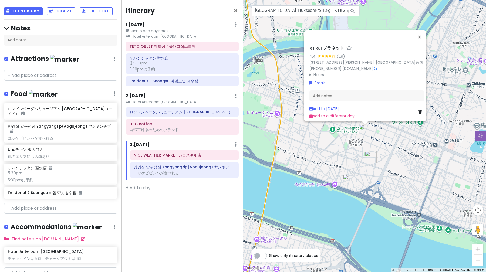
scroll to position [16, 0]
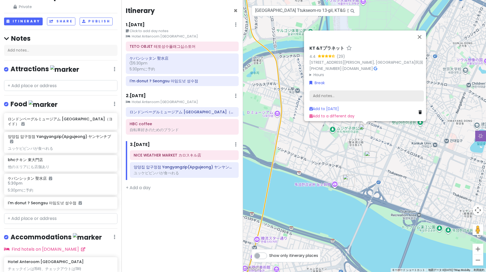
click at [338, 94] on div "Add notes..." at bounding box center [366, 95] width 114 height 11
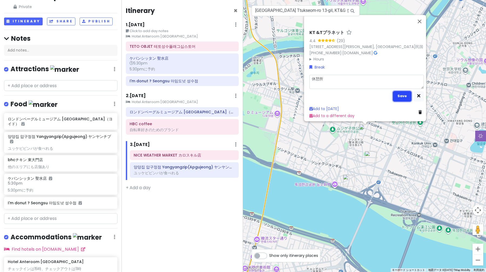
click at [400, 91] on button "Save" at bounding box center [402, 96] width 19 height 11
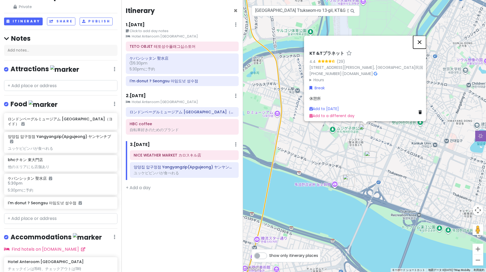
click at [420, 39] on button "閉じる" at bounding box center [419, 42] width 13 height 13
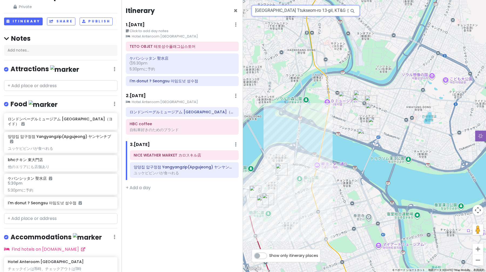
click at [310, 11] on input "[GEOGRAPHIC_DATA] Ttukseom-ro 13-gil, KT&G 상상플래닛" at bounding box center [306, 10] width 108 height 11
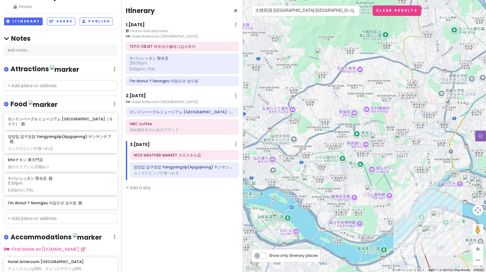
drag, startPoint x: 367, startPoint y: 164, endPoint x: 317, endPoint y: 76, distance: 101.3
click at [317, 76] on div at bounding box center [364, 136] width 243 height 272
click at [315, 13] on input "大韓民国 [GEOGRAPHIC_DATA] [GEOGRAPHIC_DATA], TASTE MARKET (테이스트 마켓)" at bounding box center [306, 10] width 108 height 11
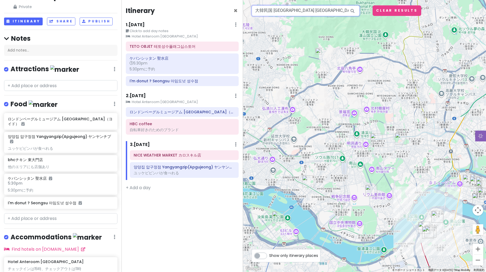
click at [315, 13] on input "大韓民国 [GEOGRAPHIC_DATA] [GEOGRAPHIC_DATA], TASTE MARKET (테이스트 마켓)" at bounding box center [306, 10] width 108 height 11
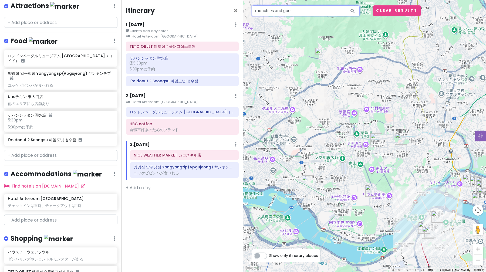
scroll to position [311, 0]
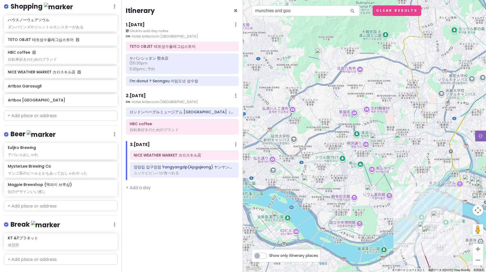
click at [34, 272] on link "+ Add a section" at bounding box center [24, 275] width 33 height 6
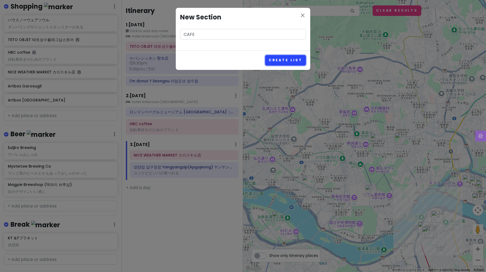
click at [286, 59] on button "Create List" at bounding box center [285, 60] width 41 height 11
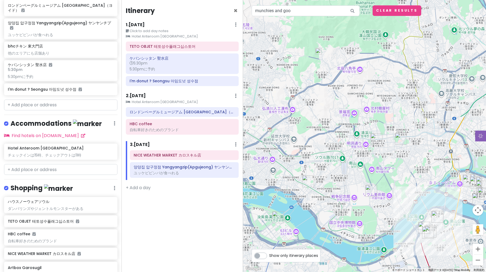
scroll to position [129, 0]
click at [59, 87] on h6 "I'm donut ? Seongsu 아임도넛 성수점" at bounding box center [59, 89] width 102 height 5
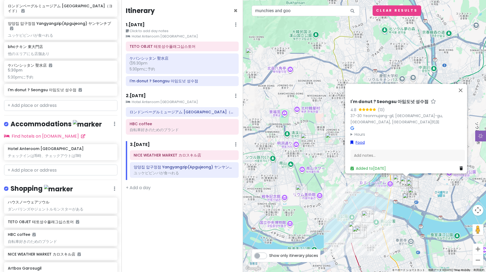
click at [355, 140] on link "Food" at bounding box center [357, 143] width 14 height 6
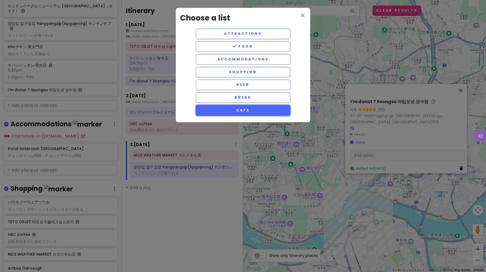
click at [249, 107] on button "CAFE" at bounding box center [243, 110] width 94 height 11
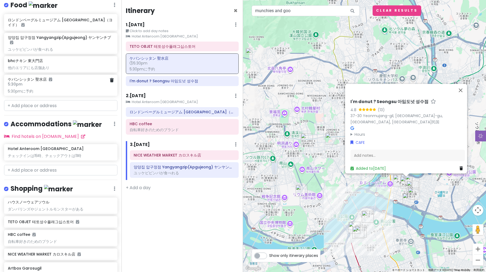
scroll to position [104, 0]
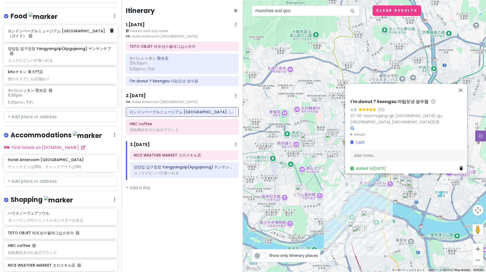
click at [64, 32] on div "ロンドンベーグルミュージアム [GEOGRAPHIC_DATA]（ヨイド）" at bounding box center [59, 33] width 102 height 12
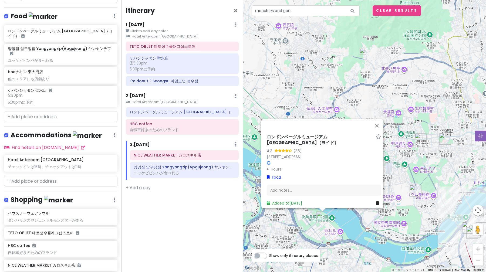
click at [272, 174] on link "Food" at bounding box center [274, 177] width 14 height 6
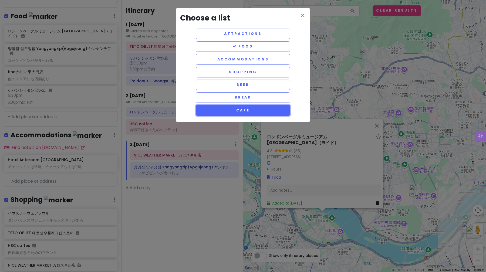
click at [250, 113] on button "CAFE" at bounding box center [243, 110] width 94 height 11
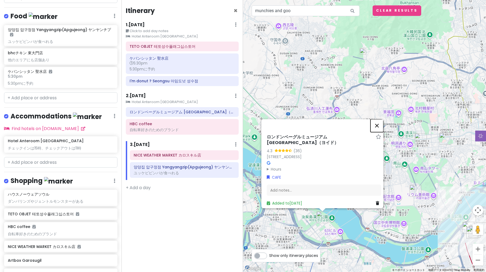
click at [381, 125] on button "閉じる" at bounding box center [376, 125] width 13 height 13
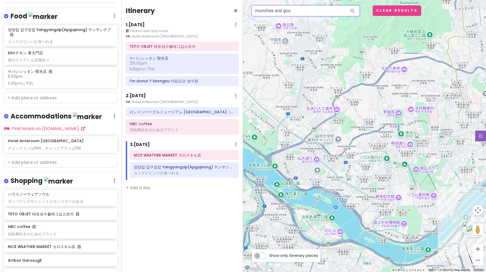
click at [301, 11] on input "munchies and goo" at bounding box center [306, 10] width 108 height 11
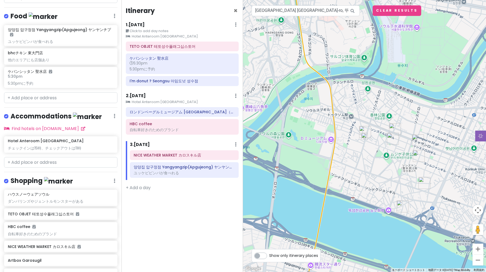
click at [365, 136] on img at bounding box center [364, 136] width 6 height 6
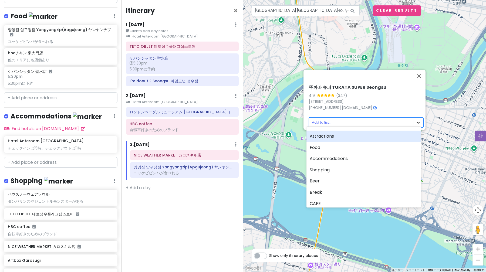
click at [418, 123] on body "ソウル Trip Private Change Dates Make a Copy Delete Trip Go Pro ⚡️ Give Feedback 💡…" at bounding box center [243, 136] width 486 height 272
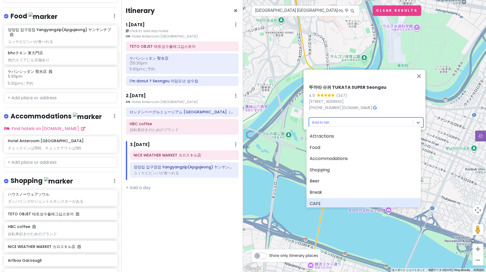
click at [356, 199] on div "CAFE" at bounding box center [363, 203] width 114 height 11
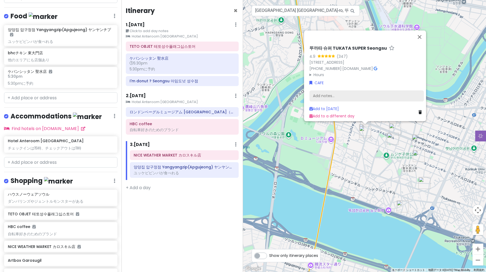
click at [345, 93] on div "Add notes..." at bounding box center [366, 95] width 114 height 11
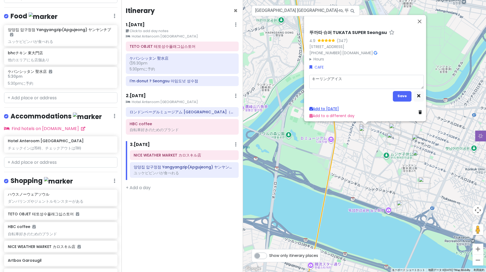
click at [335, 106] on link "Add to [DATE]" at bounding box center [323, 108] width 29 height 5
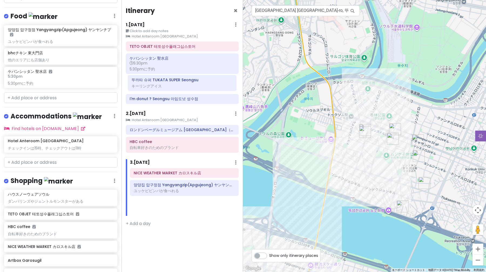
drag, startPoint x: 177, startPoint y: 191, endPoint x: 175, endPoint y: 86, distance: 105.0
click at [175, 86] on div "Itinerary × 1 . [DATE] Edit Day Notes Clear Lodging Delete Day Click to add day…" at bounding box center [181, 136] width 121 height 272
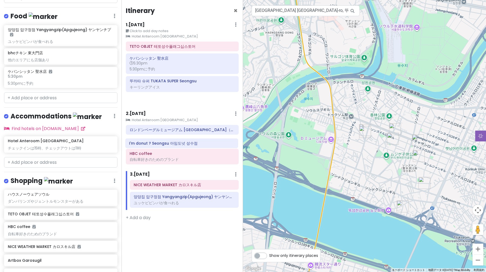
drag, startPoint x: 190, startPoint y: 100, endPoint x: 189, endPoint y: 144, distance: 44.3
click at [189, 144] on div "Itinerary × 1 . [DATE] Edit Day Notes Clear Lodging Delete Day Click to add day…" at bounding box center [181, 136] width 121 height 272
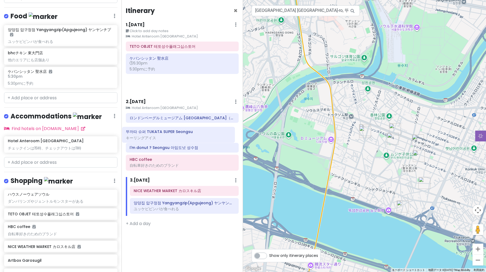
drag, startPoint x: 185, startPoint y: 85, endPoint x: 181, endPoint y: 135, distance: 50.9
click at [181, 135] on div "Itinerary × 1 . [DATE] Edit Day Notes Clear Lodging Delete Day Click to add day…" at bounding box center [181, 136] width 121 height 272
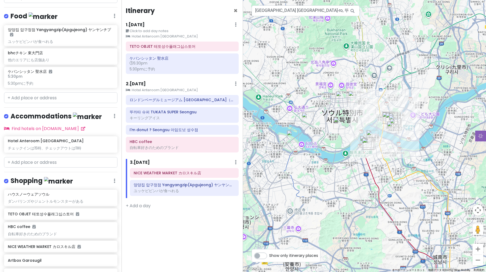
drag, startPoint x: 322, startPoint y: 139, endPoint x: 376, endPoint y: 157, distance: 57.2
click at [376, 157] on div at bounding box center [364, 136] width 243 height 272
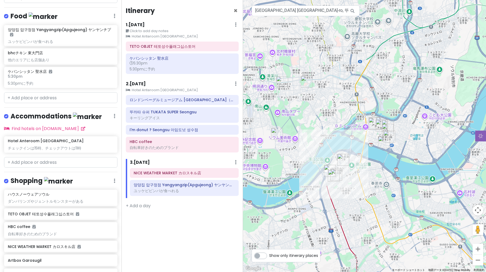
drag, startPoint x: 372, startPoint y: 163, endPoint x: 380, endPoint y: 128, distance: 36.1
click at [380, 128] on div at bounding box center [364, 136] width 243 height 272
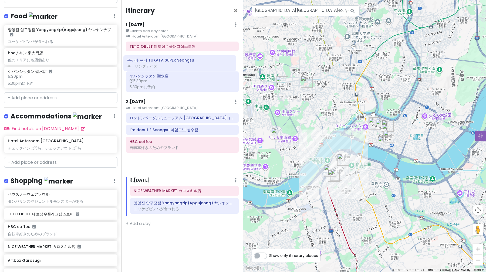
drag, startPoint x: 202, startPoint y: 111, endPoint x: 199, endPoint y: 59, distance: 51.9
click at [199, 59] on div "Itinerary × 1 . [DATE] Edit Day Notes Clear Lodging Delete Day Click to add day…" at bounding box center [181, 136] width 121 height 272
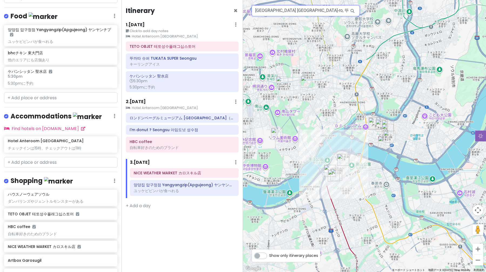
click at [281, 12] on input "[GEOGRAPHIC_DATA] [GEOGRAPHIC_DATA]-ro, 뚜까따 슈퍼 TUKATA SUPER Seongsu" at bounding box center [306, 10] width 108 height 11
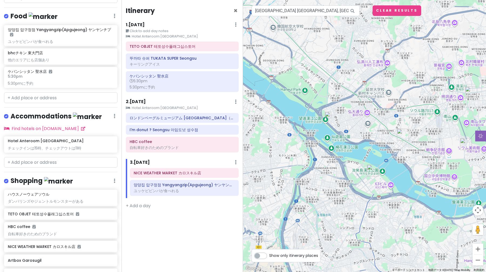
drag, startPoint x: 386, startPoint y: 164, endPoint x: 344, endPoint y: 118, distance: 62.1
click at [344, 118] on div at bounding box center [364, 136] width 243 height 272
click at [329, 116] on img at bounding box center [328, 115] width 6 height 6
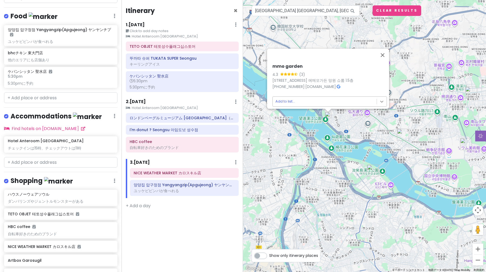
click at [380, 97] on body "ソウル Trip Private Change Dates Make a Copy Delete Trip Go Pro ⚡️ Give Feedback 💡…" at bounding box center [243, 136] width 486 height 272
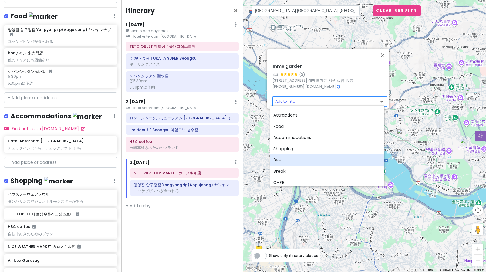
scroll to position [21, 0]
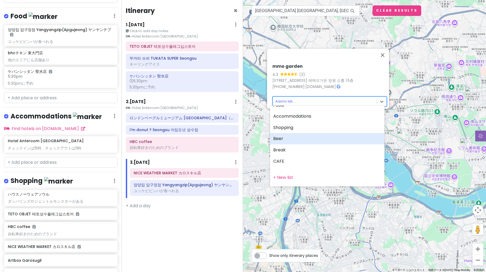
click at [324, 69] on div at bounding box center [243, 136] width 486 height 272
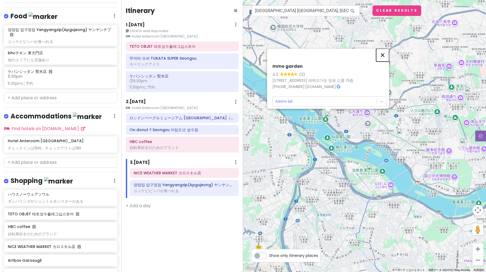
click at [385, 50] on button "閉じる" at bounding box center [382, 55] width 13 height 13
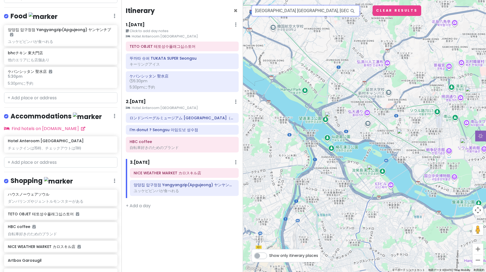
click at [333, 15] on input "[GEOGRAPHIC_DATA] [GEOGRAPHIC_DATA], [GEOGRAPHIC_DATA] [GEOGRAPHIC_DATA]" at bounding box center [306, 10] width 108 height 11
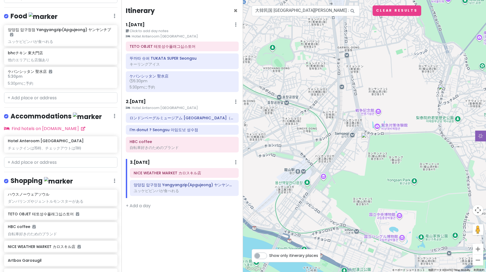
click at [365, 136] on img at bounding box center [364, 136] width 6 height 6
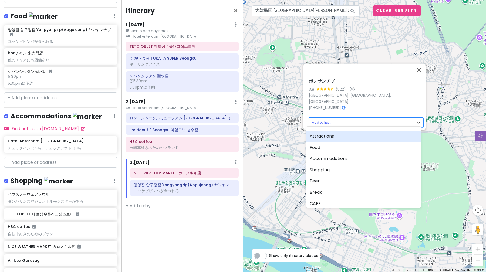
click at [417, 119] on body "ソウル Trip Private Change Dates Make a Copy Delete Trip Go Pro ⚡️ Give Feedback 💡…" at bounding box center [243, 136] width 486 height 272
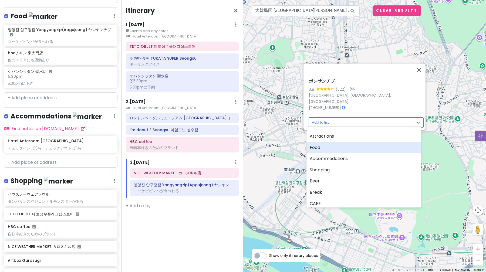
click at [382, 144] on div "Food" at bounding box center [363, 147] width 114 height 11
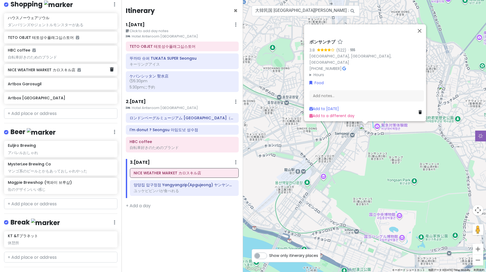
scroll to position [378, 0]
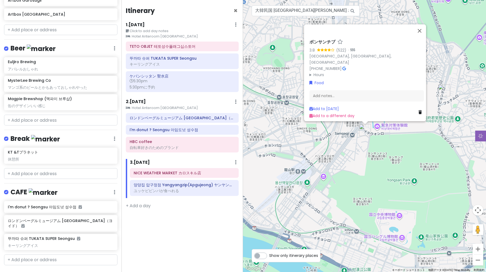
click at [35, 272] on link "+ Add a section" at bounding box center [24, 275] width 33 height 6
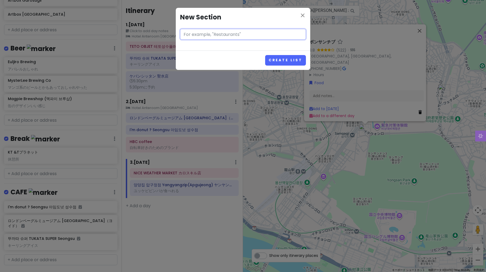
paste input "variety stores"
click at [303, 61] on button "Create List" at bounding box center [285, 60] width 41 height 11
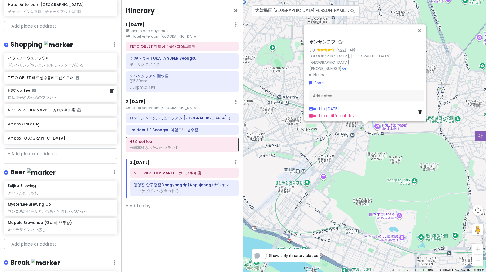
scroll to position [256, 0]
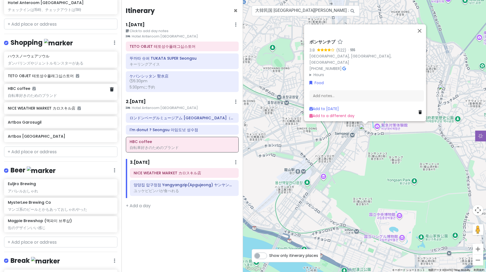
click at [79, 86] on div "HBC coffee 自転車好きのためのブランド" at bounding box center [61, 92] width 106 height 12
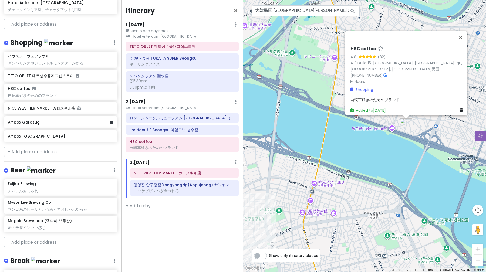
click at [68, 120] on h6 "Artbox Garosugil" at bounding box center [59, 122] width 102 height 5
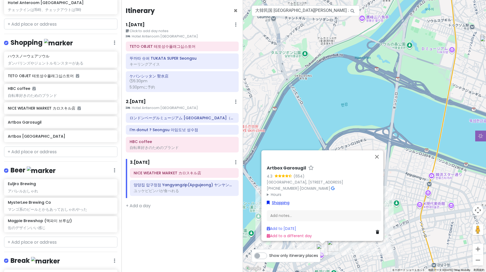
click at [284, 200] on link "Shopping" at bounding box center [278, 203] width 23 height 6
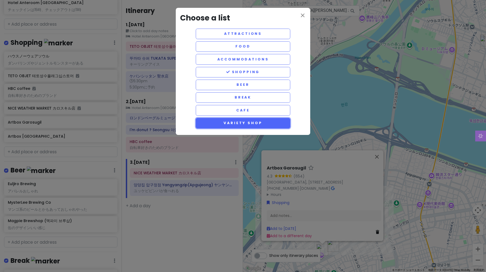
click at [247, 123] on button "Variety Shop" at bounding box center [243, 123] width 94 height 11
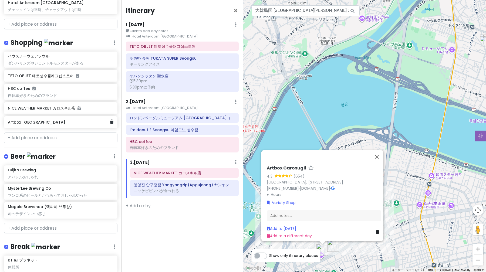
click at [60, 119] on div "Artbox [GEOGRAPHIC_DATA]" at bounding box center [60, 122] width 113 height 12
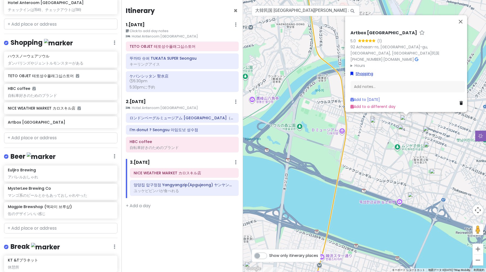
click at [364, 71] on link "Shopping" at bounding box center [361, 74] width 23 height 6
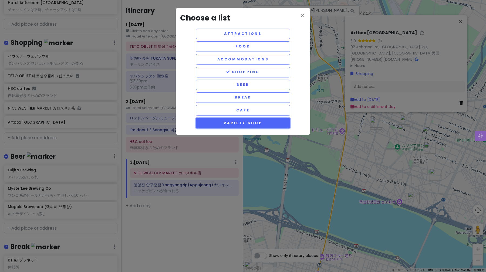
click at [231, 122] on button "Variety Shop" at bounding box center [243, 123] width 94 height 11
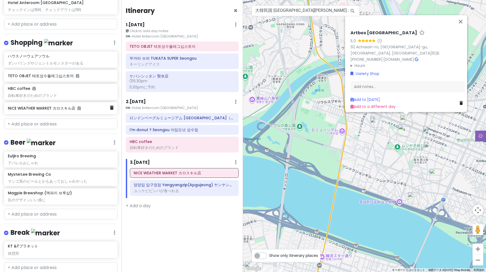
click at [46, 106] on h6 "NICE WEATHER MARKET カロスキル店" at bounding box center [59, 108] width 102 height 5
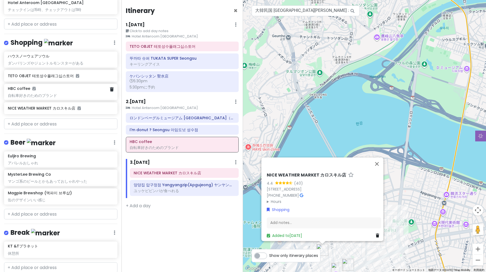
click at [67, 86] on div "HBC coffee" at bounding box center [61, 88] width 106 height 5
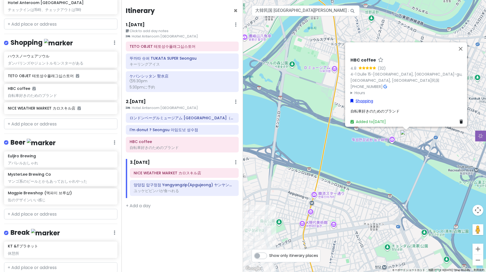
click at [363, 98] on link "Shopping" at bounding box center [361, 101] width 23 height 6
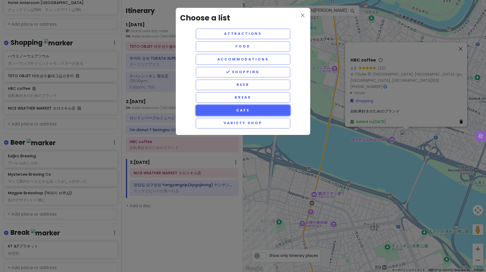
click at [241, 112] on button "CAFE" at bounding box center [243, 110] width 94 height 11
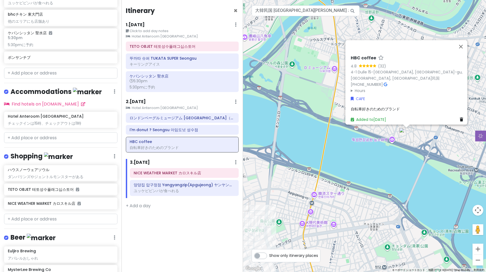
scroll to position [0, 0]
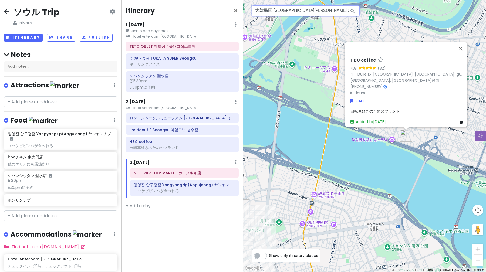
click at [308, 13] on input "大韓民国 [GEOGRAPHIC_DATA][PERSON_NAME] ボンサンチブ" at bounding box center [306, 10] width 108 height 11
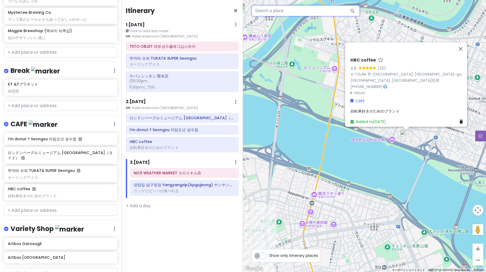
scroll to position [413, 0]
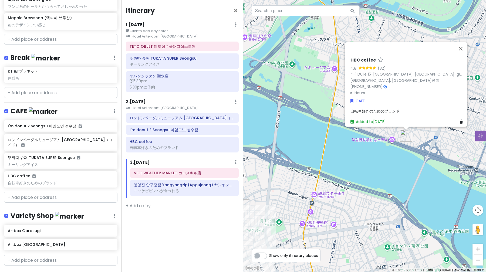
click at [36, 272] on link "+ Add a section" at bounding box center [24, 275] width 33 height 6
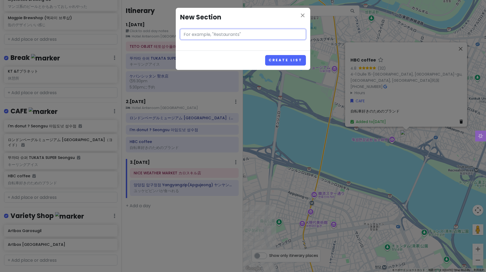
paste input "cloth"
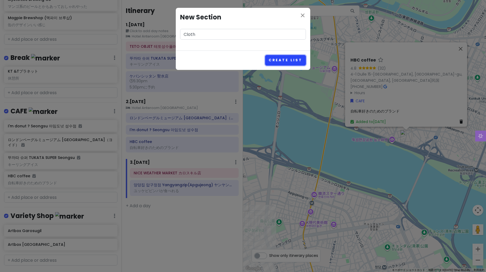
click at [277, 60] on button "Create List" at bounding box center [285, 60] width 41 height 11
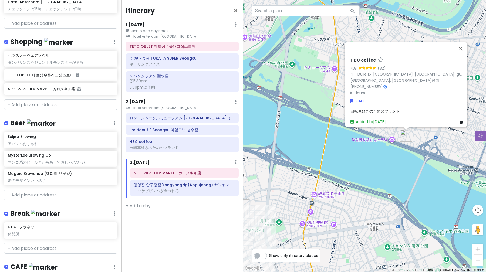
scroll to position [243, 0]
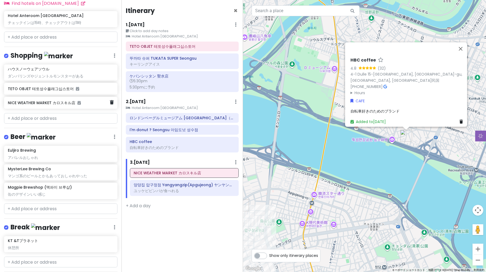
click at [85, 100] on h6 "NICE WEATHER MARKET カロスキル店" at bounding box center [59, 102] width 102 height 5
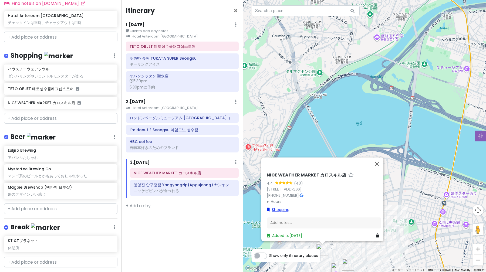
click at [283, 207] on link "Shopping" at bounding box center [278, 210] width 23 height 6
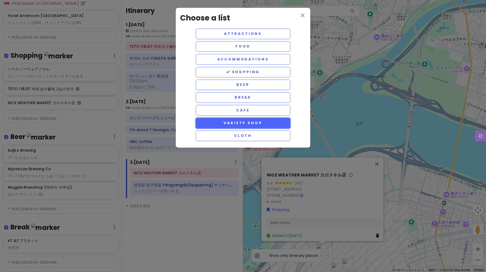
click at [255, 124] on button "Variety Shop" at bounding box center [243, 123] width 94 height 11
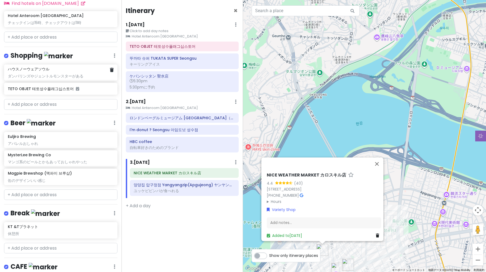
click at [86, 72] on div "ハウスノーウェアソウル ダンバリンズやジェントルモンスターがある" at bounding box center [60, 73] width 113 height 16
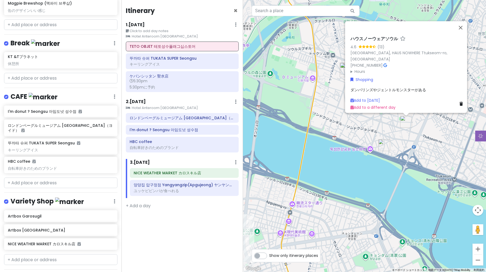
scroll to position [447, 0]
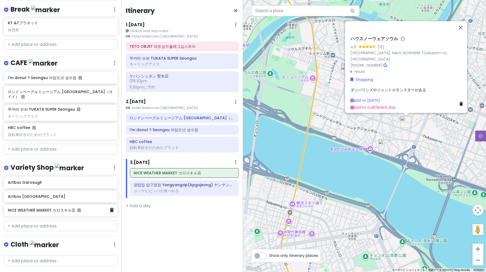
click at [63, 208] on h6 "NICE WEATHER MARKET カロスキル店" at bounding box center [59, 210] width 102 height 5
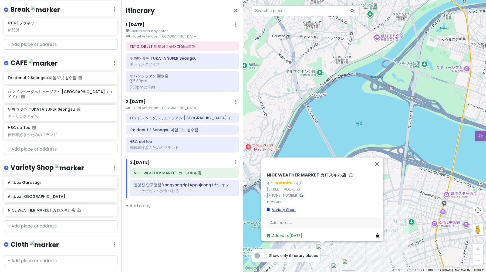
click at [286, 207] on link "Variety Shop" at bounding box center [281, 210] width 29 height 6
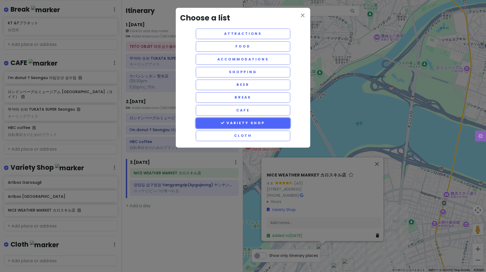
click at [257, 125] on button "Variety Shop" at bounding box center [243, 123] width 94 height 11
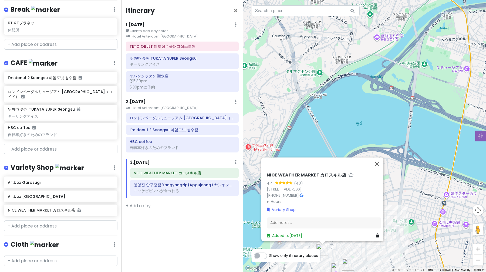
click at [287, 202] on div "NICE WEATHER MARKET カロスキル店 4.4 (40) [STREET_ADDRESS] [PHONE_NUMBER] · Hours [DA…" at bounding box center [323, 205] width 119 height 71
click at [287, 207] on link "Variety Shop" at bounding box center [281, 210] width 29 height 6
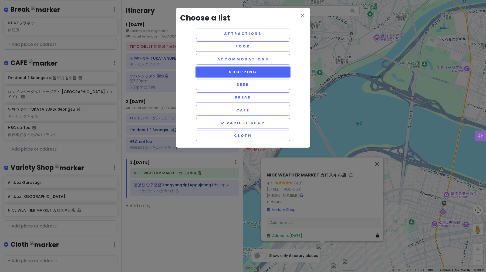
click at [257, 71] on button "Shopping" at bounding box center [243, 72] width 94 height 11
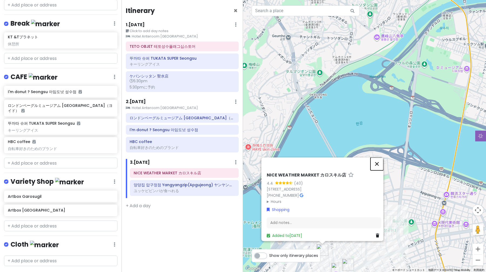
click at [379, 157] on button "閉じる" at bounding box center [376, 163] width 13 height 13
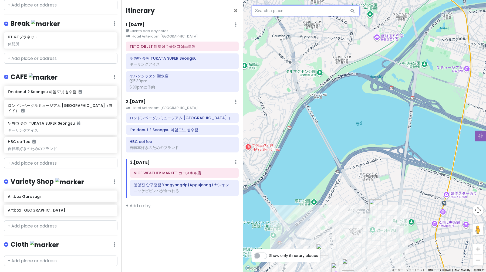
click at [273, 11] on input "text" at bounding box center [306, 10] width 108 height 11
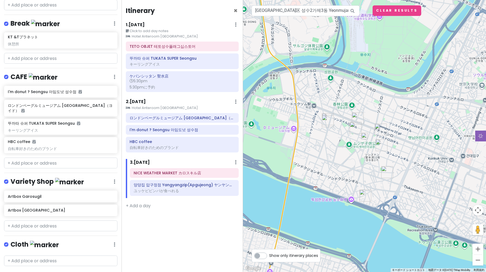
click at [365, 137] on img at bounding box center [364, 136] width 6 height 6
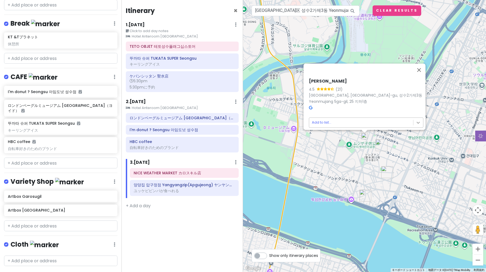
click at [416, 120] on body "ソウル Trip Private Change Dates Make a Copy Delete Trip Go Pro ⚡️ Give Feedback 💡…" at bounding box center [243, 136] width 486 height 272
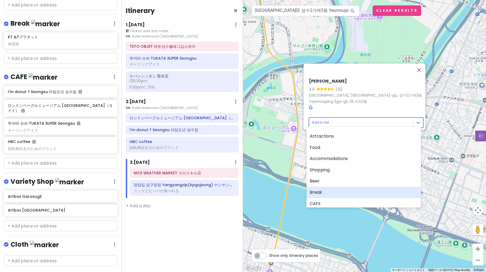
scroll to position [44, 0]
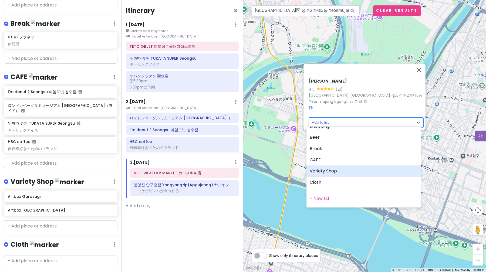
click at [343, 173] on div "Variety Shop" at bounding box center [363, 170] width 114 height 11
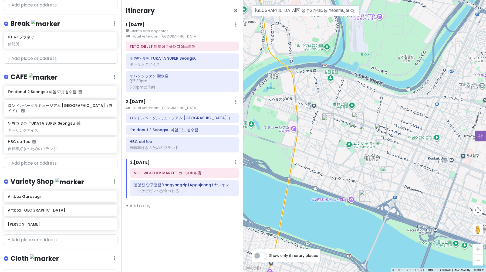
scroll to position [461, 0]
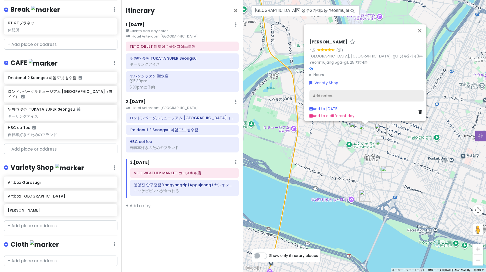
click at [331, 91] on div "Add notes..." at bounding box center [366, 95] width 114 height 11
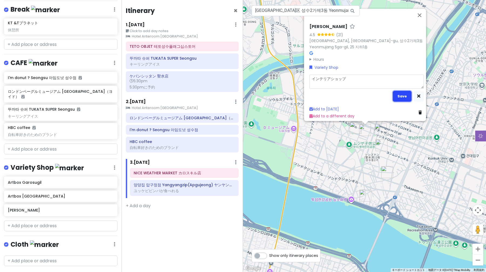
click at [401, 97] on button "Save" at bounding box center [402, 96] width 19 height 11
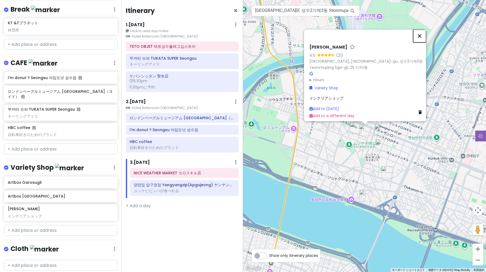
click at [423, 32] on button "閉じる" at bounding box center [419, 35] width 13 height 13
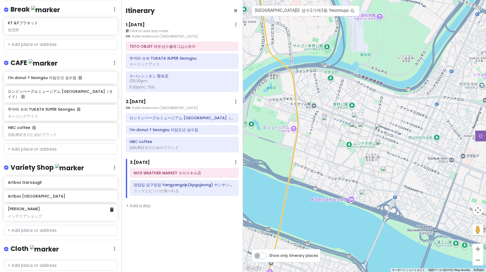
click at [63, 206] on div "[PERSON_NAME] インテリアショップ" at bounding box center [61, 212] width 106 height 12
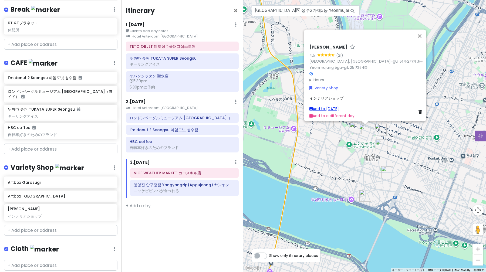
click at [339, 106] on link "Add to [DATE]" at bounding box center [323, 108] width 29 height 5
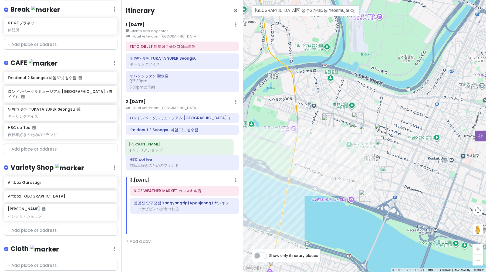
drag, startPoint x: 162, startPoint y: 206, endPoint x: 157, endPoint y: 147, distance: 59.1
click at [157, 147] on div "Itinerary × 1 . [DATE] Edit Day Notes Clear Lodging Delete Day Click to add day…" at bounding box center [181, 136] width 121 height 272
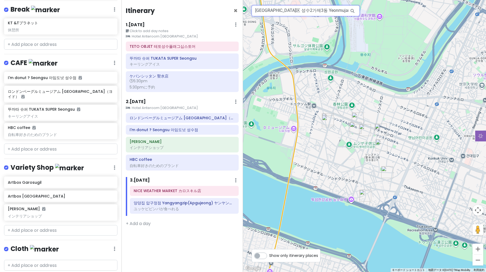
click at [312, 11] on input "[GEOGRAPHIC_DATA]区 성수2가제3동 Yeonmujang 5ga-gil, [PERSON_NAME]" at bounding box center [306, 10] width 108 height 11
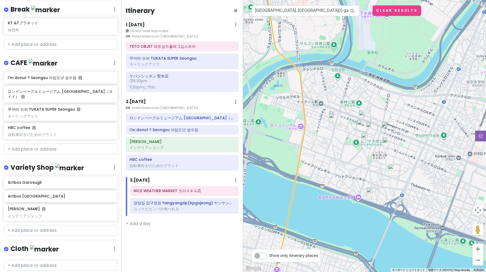
click at [364, 138] on img at bounding box center [364, 136] width 6 height 6
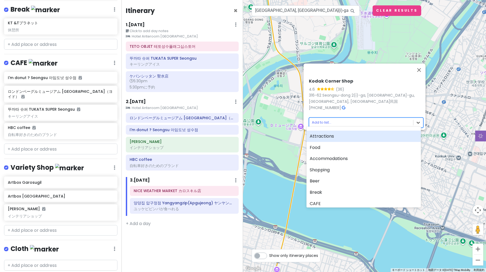
click at [416, 123] on body "ソウル Trip Private Change Dates Make a Copy Delete Trip Go Pro ⚡️ Give Feedback 💡…" at bounding box center [243, 136] width 486 height 272
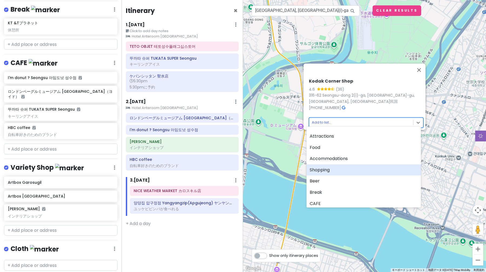
click at [375, 171] on div "Shopping" at bounding box center [363, 169] width 114 height 11
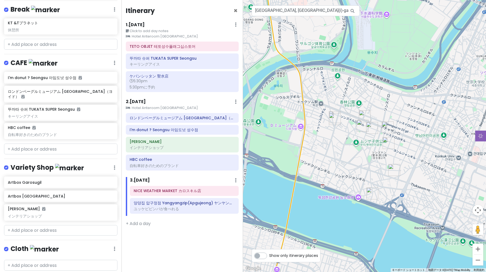
scroll to position [475, 0]
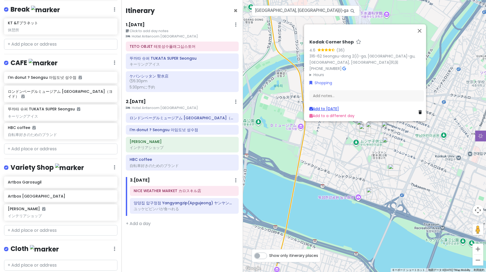
click at [336, 106] on link "Add to [DATE]" at bounding box center [323, 108] width 29 height 5
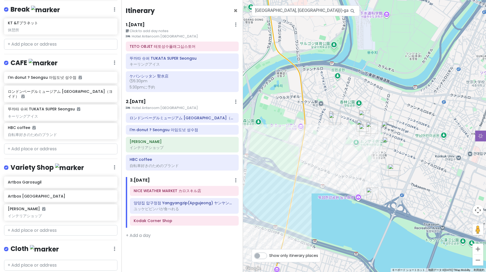
click at [362, 131] on img "Kodak Corner Shop" at bounding box center [365, 130] width 12 height 12
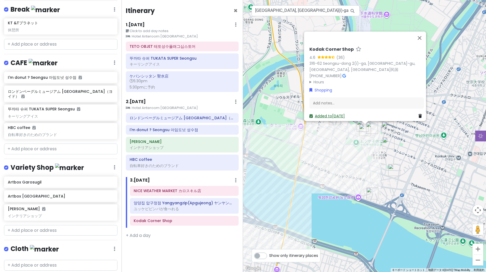
click at [326, 113] on link "Added to [DATE]" at bounding box center [326, 115] width 35 height 5
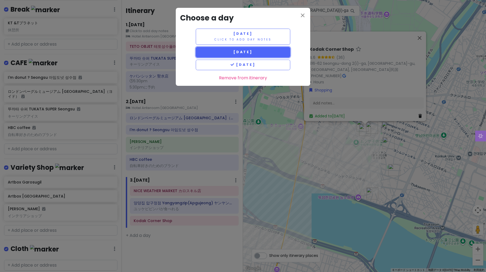
click at [263, 55] on button "[DATE]" at bounding box center [243, 52] width 94 height 11
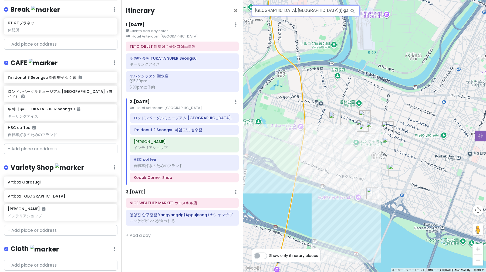
click at [296, 11] on input "[GEOGRAPHIC_DATA], [GEOGRAPHIC_DATA](i)-ga, [GEOGRAPHIC_DATA] [GEOGRAPHIC_DATA]…" at bounding box center [306, 10] width 108 height 11
paste input "dundun"
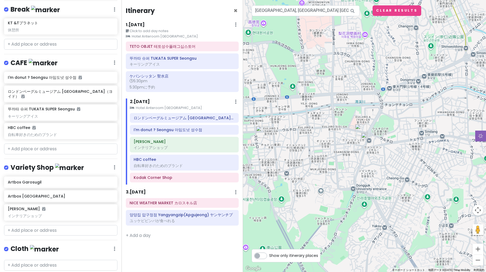
click at [361, 129] on img "bhcチキン 東大門店" at bounding box center [361, 130] width 12 height 12
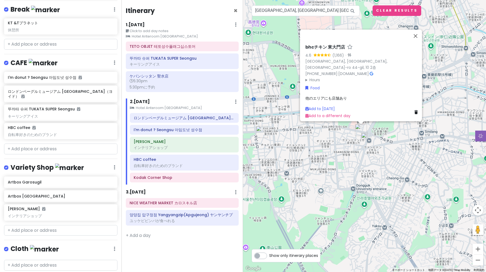
click at [366, 136] on img at bounding box center [364, 136] width 6 height 6
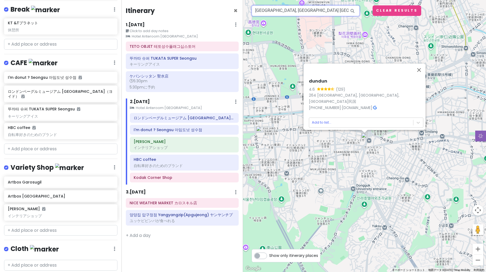
click at [303, 12] on input "[GEOGRAPHIC_DATA], [GEOGRAPHIC_DATA] [GEOGRAPHIC_DATA] 大韓民国" at bounding box center [306, 10] width 108 height 11
paste input "東大門店"
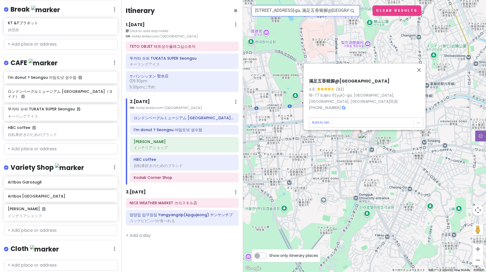
click at [277, 12] on input "[STREET_ADDRESS]-ga, 滿足五香豬腳@[GEOGRAPHIC_DATA]" at bounding box center [306, 10] width 108 height 11
paste input "[STREET_ADDRESS]"
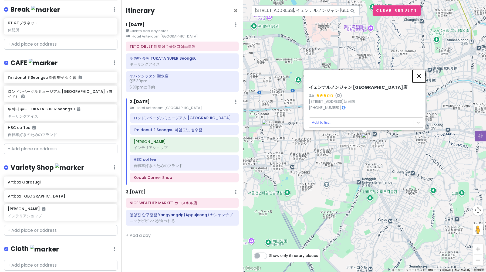
click at [421, 74] on button "閉じる" at bounding box center [418, 76] width 13 height 13
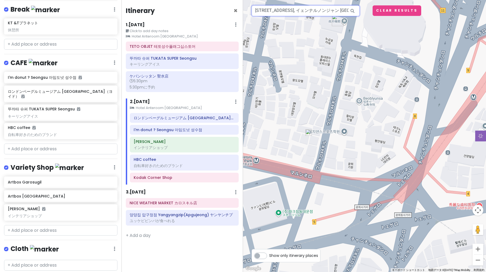
click at [294, 9] on input "[STREET_ADDRESS], イェンナルノンジャン [GEOGRAPHIC_DATA]店" at bounding box center [306, 10] width 108 height 11
paste input "[GEOGRAPHIC_DATA]"
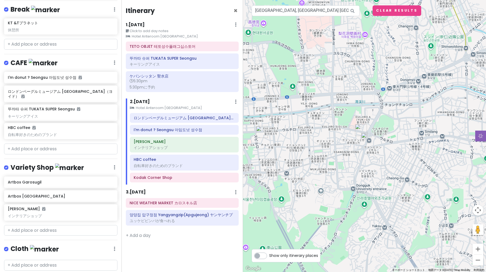
click at [365, 134] on img at bounding box center [364, 136] width 6 height 6
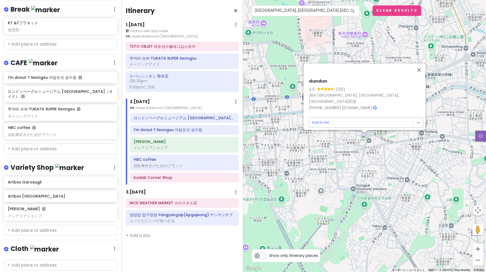
click at [417, 119] on body "ソウル Trip Private Change Dates Make a Copy Delete Trip Go Pro ⚡️ Give Feedback 💡…" at bounding box center [243, 136] width 486 height 272
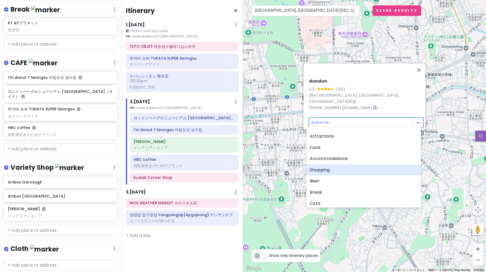
click at [321, 172] on div "Shopping" at bounding box center [363, 169] width 114 height 11
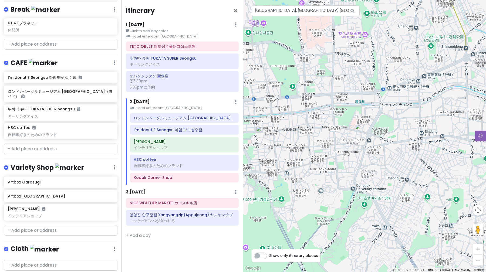
scroll to position [489, 0]
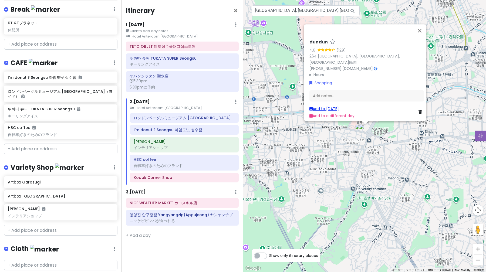
click at [339, 106] on link "Add to [DATE]" at bounding box center [323, 108] width 29 height 5
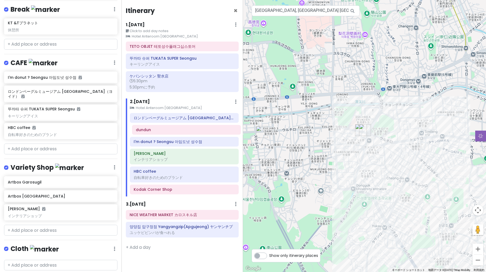
drag, startPoint x: 162, startPoint y: 191, endPoint x: 164, endPoint y: 132, distance: 59.4
click at [164, 132] on div "ロンドンベーグルミュージアム [GEOGRAPHIC_DATA]（ヨイド） I'm donut ? Seongsu 아임도넛 성수점 [PERSON_NAME…" at bounding box center [184, 154] width 117 height 83
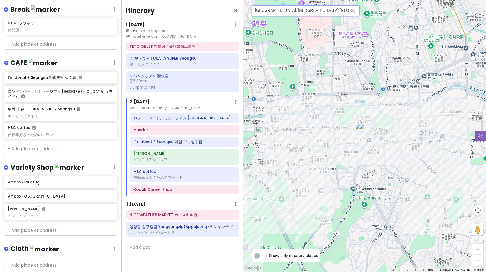
click at [304, 8] on input "[GEOGRAPHIC_DATA], [GEOGRAPHIC_DATA] [GEOGRAPHIC_DATA] 大韓民国" at bounding box center [306, 10] width 108 height 11
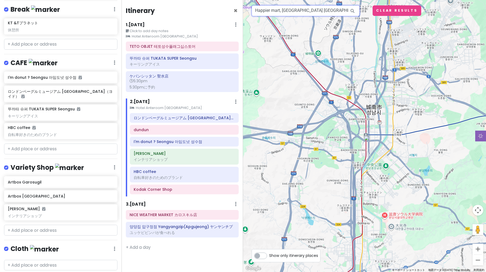
click at [326, 11] on input "Happier mart, [GEOGRAPHIC_DATA] [GEOGRAPHIC_DATA], 大韓民国" at bounding box center [306, 10] width 108 height 11
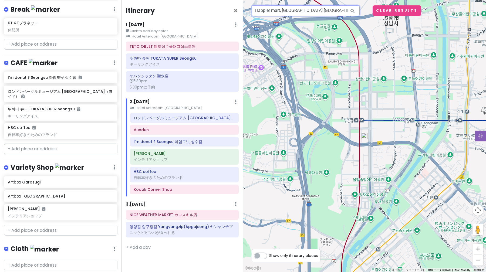
click at [318, 12] on input "Happier mart, [GEOGRAPHIC_DATA] [GEOGRAPHIC_DATA], 大韓民国" at bounding box center [306, 10] width 108 height 11
paste input "HAPPIER MART 聖水店"
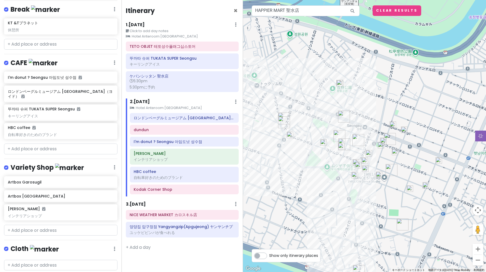
click at [342, 147] on img at bounding box center [341, 146] width 6 height 6
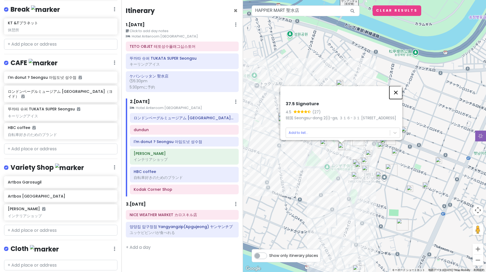
click at [397, 86] on button "閉じる" at bounding box center [395, 92] width 13 height 13
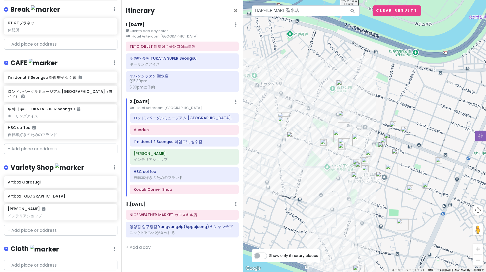
click at [316, 17] on div "矢印キーを押すと移動します。" at bounding box center [364, 136] width 243 height 272
click at [304, 9] on input "HAPPIER MART 聖水店" at bounding box center [306, 10] width 108 height 11
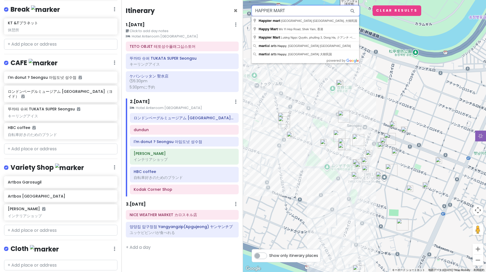
click at [286, 11] on input "HAPPIER MART" at bounding box center [306, 10] width 108 height 11
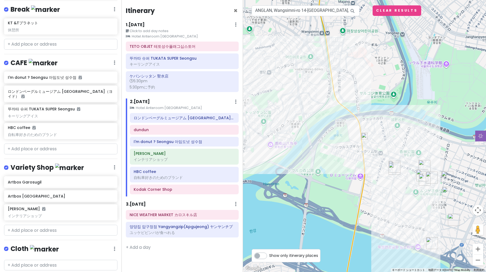
click at [365, 136] on img at bounding box center [364, 136] width 6 height 6
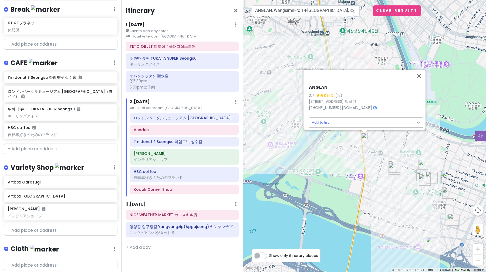
click at [415, 123] on body "ソウル Trip Private Change Dates Make a Copy Delete Trip Go Pro ⚡️ Give Feedback 💡…" at bounding box center [243, 136] width 486 height 272
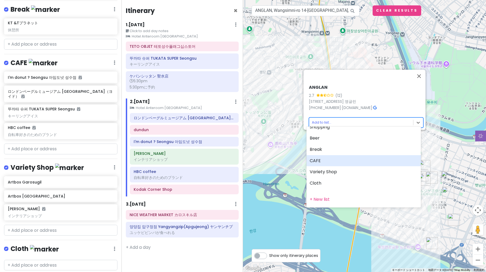
scroll to position [44, 0]
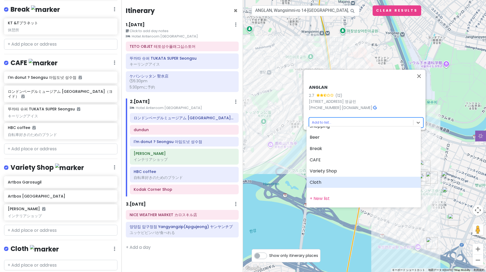
click at [354, 182] on div "Cloth" at bounding box center [363, 182] width 114 height 11
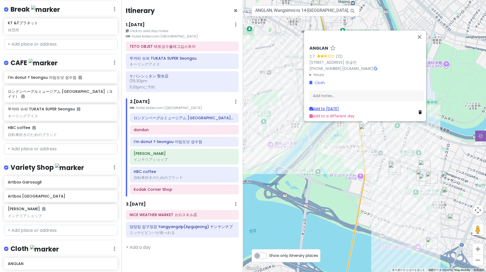
click at [335, 106] on link "Add to [DATE]" at bounding box center [323, 108] width 29 height 5
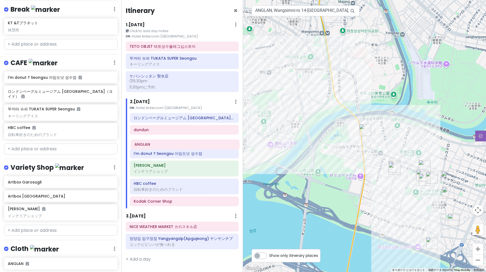
drag, startPoint x: 188, startPoint y: 202, endPoint x: 189, endPoint y: 145, distance: 57.0
click at [189, 145] on div "ロンドンベーグルミュージアム [GEOGRAPHIC_DATA]（ヨイド） dundun I'm donut ? Seongsu 아임도넛 성수점 [PERS…" at bounding box center [184, 160] width 117 height 95
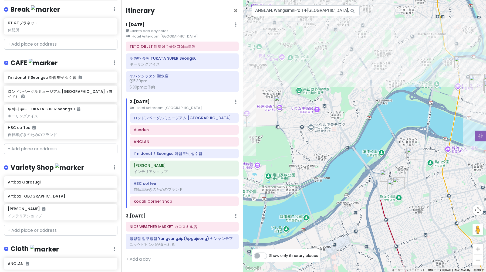
drag, startPoint x: 314, startPoint y: 156, endPoint x: 433, endPoint y: 80, distance: 141.2
click at [434, 79] on div at bounding box center [364, 136] width 243 height 272
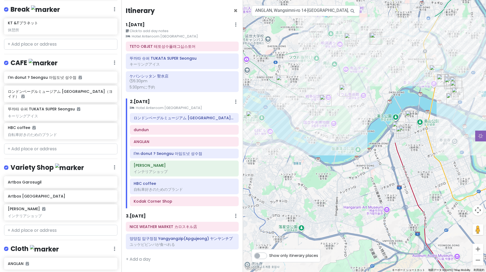
drag, startPoint x: 315, startPoint y: 57, endPoint x: 308, endPoint y: 53, distance: 7.4
click at [308, 53] on div at bounding box center [364, 136] width 243 height 272
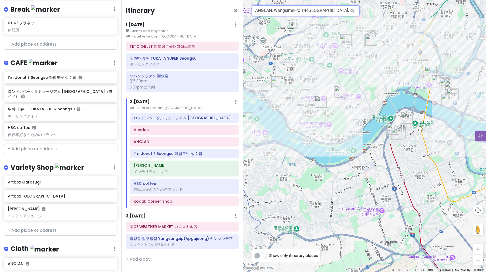
click at [287, 14] on input "ANGLAN, Wangsimni-ro 14-[GEOGRAPHIC_DATA], [GEOGRAPHIC_DATA] [GEOGRAPHIC_DATA] …" at bounding box center [306, 10] width 108 height 11
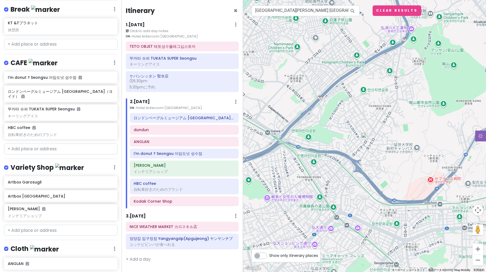
click at [365, 138] on img at bounding box center [364, 136] width 6 height 6
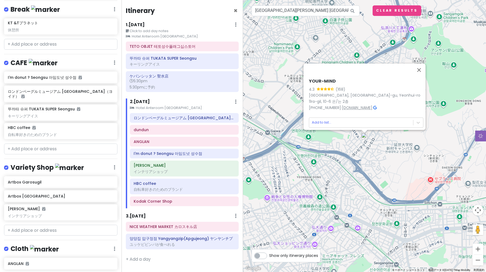
click at [364, 105] on link "[DOMAIN_NAME]" at bounding box center [357, 107] width 30 height 5
click at [285, 9] on input "[GEOGRAPHIC_DATA][PERSON_NAME] [GEOGRAPHIC_DATA]-ro 11ra-gil, 은/는 유어마인드" at bounding box center [306, 10] width 108 height 11
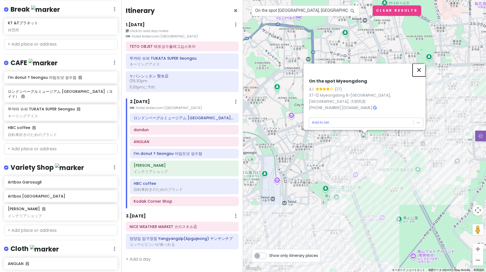
click at [422, 74] on button "閉じる" at bounding box center [418, 69] width 13 height 13
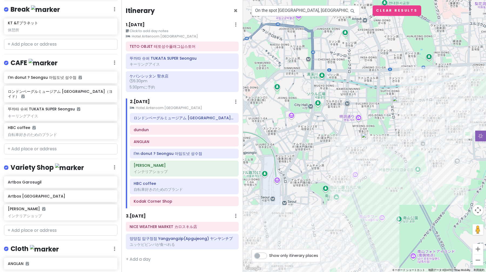
click at [397, 101] on img "Euljiro Brewing" at bounding box center [398, 102] width 12 height 12
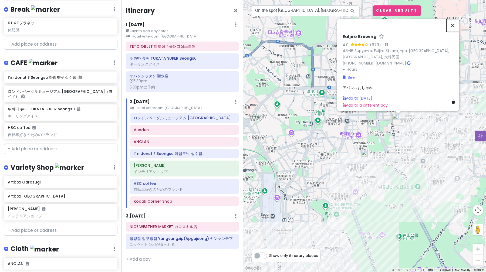
click at [455, 21] on button "閉じる" at bounding box center [452, 25] width 13 height 13
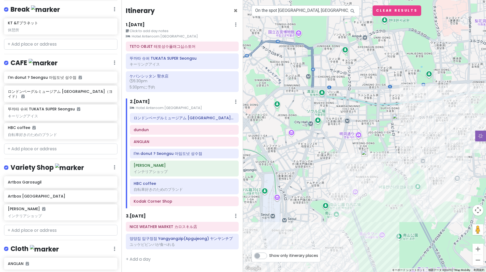
click at [366, 152] on img at bounding box center [364, 153] width 6 height 6
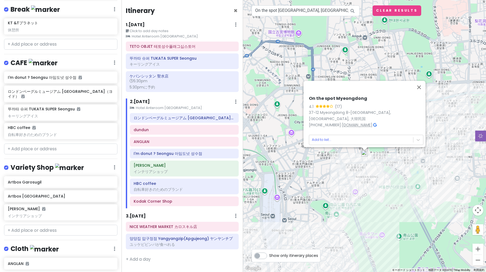
click at [365, 124] on link "[DOMAIN_NAME]" at bounding box center [357, 124] width 30 height 5
click at [360, 122] on link "[DOMAIN_NAME]" at bounding box center [357, 124] width 30 height 5
click at [307, 9] on input "On the spot [GEOGRAPHIC_DATA], [GEOGRAPHIC_DATA] 8-[GEOGRAPHIC_DATA], [GEOGRAPH…" at bounding box center [306, 10] width 108 height 11
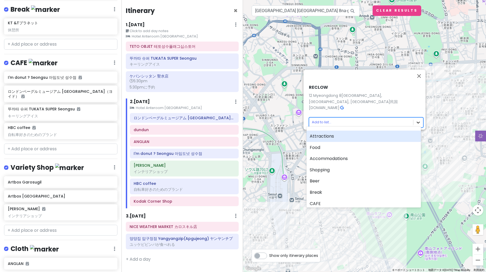
click at [417, 119] on body "ソウル Trip Private Change Dates Make a Copy Delete Trip Go Pro ⚡️ Give Feedback 💡…" at bounding box center [243, 136] width 486 height 272
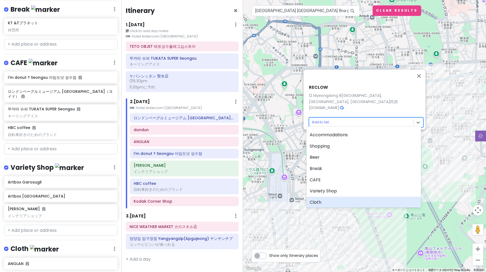
scroll to position [22, 0]
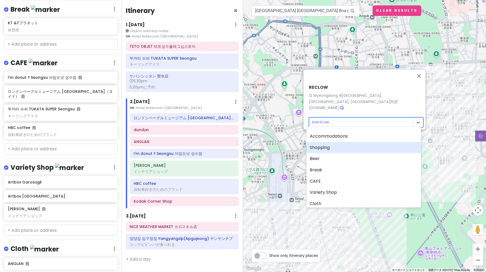
click at [342, 145] on div "Shopping" at bounding box center [363, 147] width 114 height 11
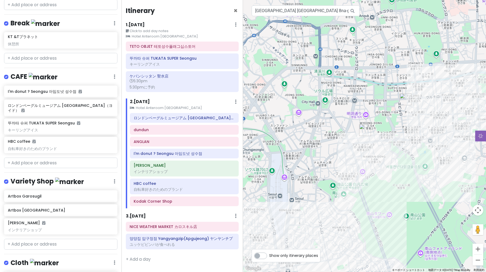
scroll to position [503, 0]
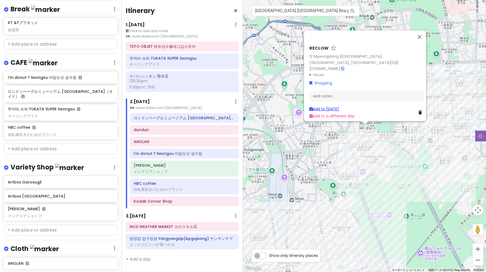
click at [330, 106] on link "Add to [DATE]" at bounding box center [323, 108] width 29 height 5
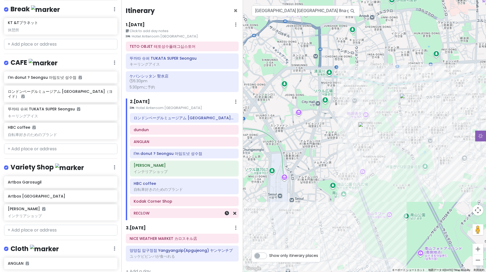
scroll to position [1, 0]
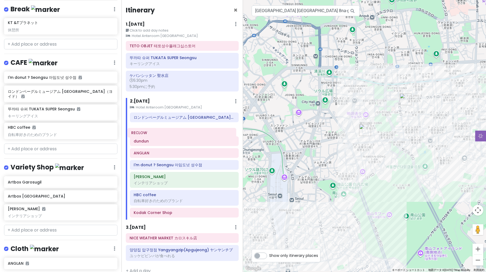
drag, startPoint x: 162, startPoint y: 213, endPoint x: 160, endPoint y: 132, distance: 80.7
click at [160, 132] on div "ロンドンベーグルミュージアム [GEOGRAPHIC_DATA]（ヨイド） dundun ANGLAN I'm donut ? Seongsu 아임도넛 성수…" at bounding box center [184, 166] width 117 height 107
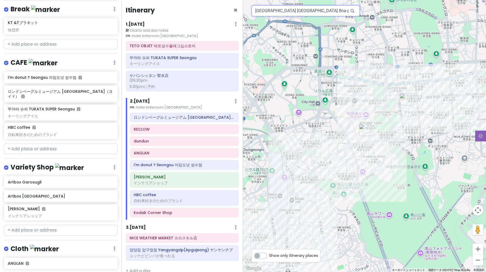
click at [304, 10] on input "[GEOGRAPHIC_DATA] [GEOGRAPHIC_DATA] 8na-gil, RECLOW" at bounding box center [306, 10] width 108 height 11
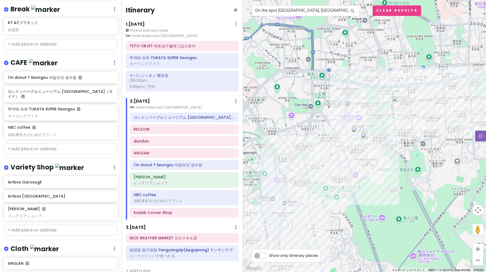
click at [362, 137] on img at bounding box center [364, 136] width 6 height 6
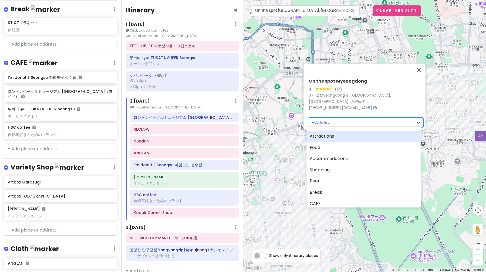
click at [420, 120] on body "ソウル Trip Private Change Dates Make a Copy Delete Trip Go Pro ⚡️ Give Feedback 💡…" at bounding box center [243, 136] width 486 height 272
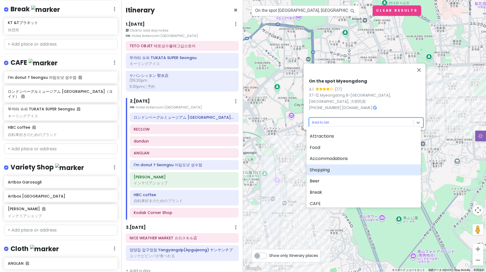
click at [382, 170] on div "Shopping" at bounding box center [363, 169] width 114 height 11
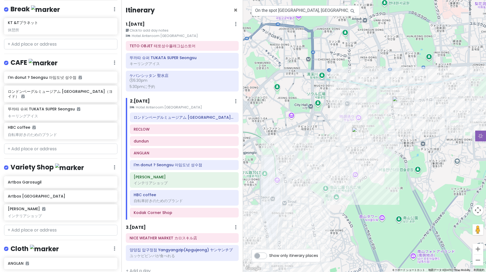
scroll to position [517, 0]
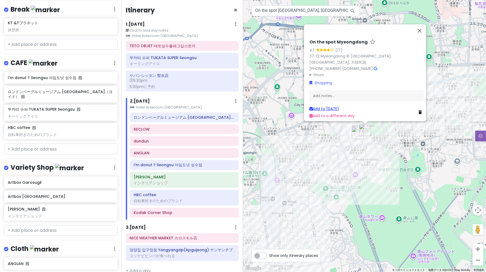
click at [324, 106] on link "Add to [DATE]" at bounding box center [323, 108] width 29 height 5
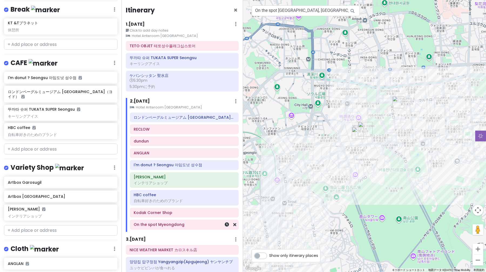
scroll to position [1, 0]
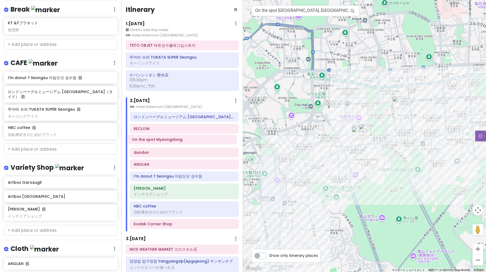
drag, startPoint x: 177, startPoint y: 227, endPoint x: 175, endPoint y: 142, distance: 85.3
click at [175, 142] on div "ロンドンベーグルミュージアム [GEOGRAPHIC_DATA]（ヨイド） RECLOW dundun ANGLAN I'm donut ? Seongsu …" at bounding box center [184, 171] width 117 height 119
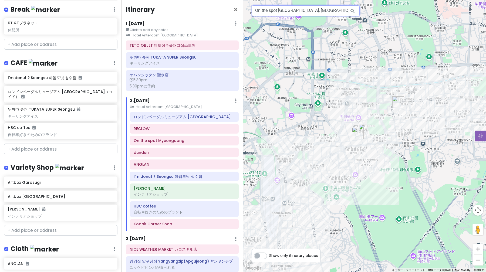
click at [274, 13] on input "On the spot [GEOGRAPHIC_DATA], [GEOGRAPHIC_DATA] 8-[GEOGRAPHIC_DATA], [GEOGRAPH…" at bounding box center [306, 10] width 108 height 11
paste input "모아식품"
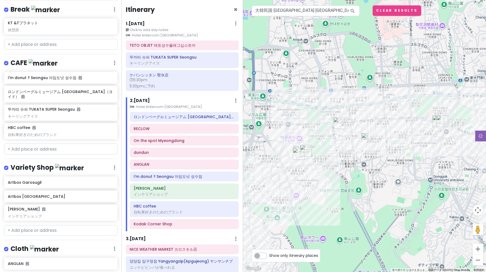
click at [365, 136] on img at bounding box center [364, 136] width 6 height 6
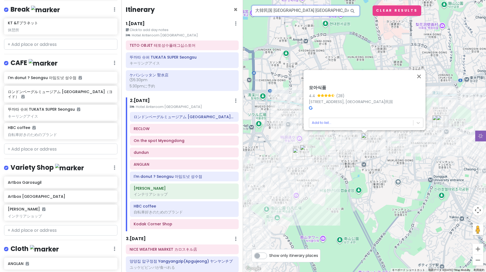
click at [290, 13] on input "大韓民国 [GEOGRAPHIC_DATA] [GEOGRAPHIC_DATA]-ro, 모아식품" at bounding box center [306, 10] width 108 height 11
paste input "text"
click at [419, 72] on button "閉じる" at bounding box center [418, 76] width 13 height 13
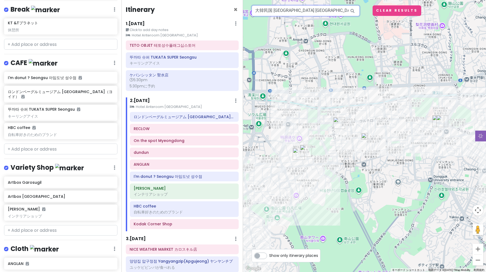
click at [316, 9] on input "大韓民国 [GEOGRAPHIC_DATA] [GEOGRAPHIC_DATA]-ro, 모아식품" at bounding box center [306, 10] width 108 height 11
paste input "모아식품"
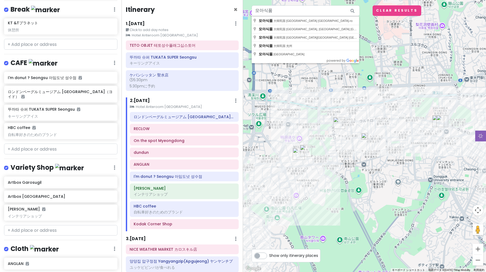
click at [364, 137] on img at bounding box center [364, 136] width 6 height 6
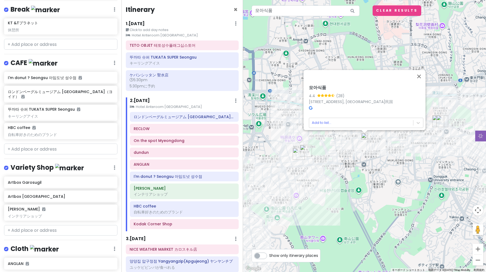
click at [309, 106] on icon at bounding box center [311, 108] width 4 height 4
click at [420, 75] on button "閉じる" at bounding box center [418, 76] width 13 height 13
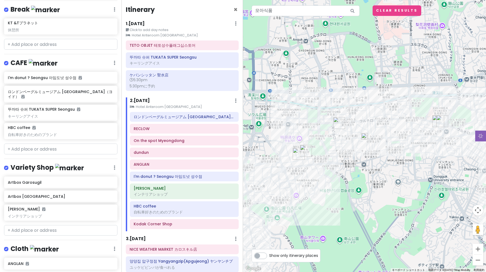
click at [437, 121] on img "dundun" at bounding box center [442, 121] width 12 height 12
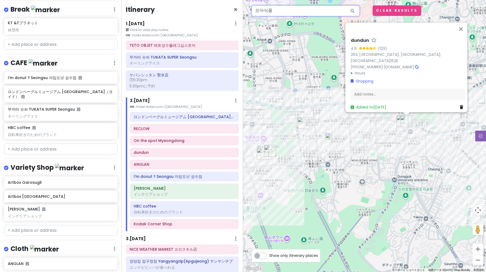
click at [287, 11] on input "모아식품" at bounding box center [306, 10] width 108 height 11
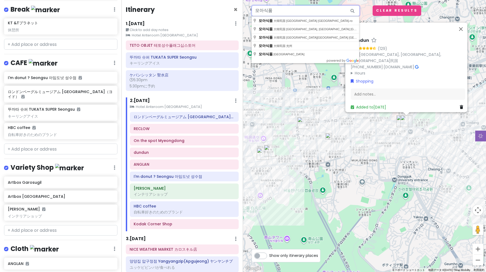
click at [287, 11] on input "모아식품" at bounding box center [306, 10] width 108 height 11
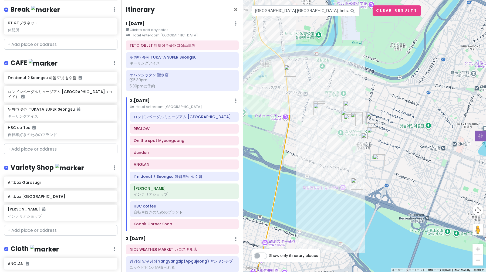
click at [366, 137] on img at bounding box center [364, 136] width 6 height 6
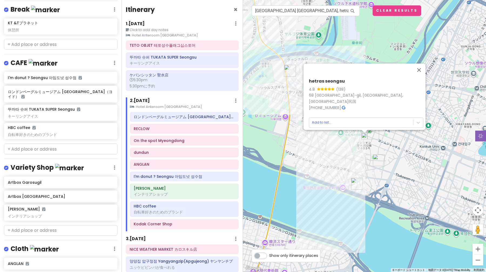
click at [342, 106] on icon at bounding box center [344, 108] width 4 height 4
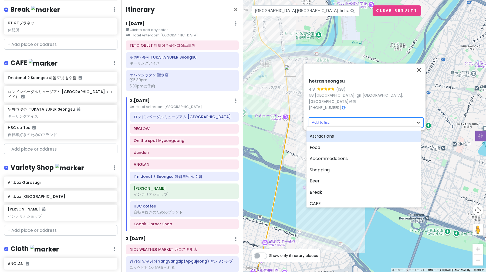
click at [418, 120] on body "ソウル Trip Private Change Dates Make a Copy Delete Trip Go Pro ⚡️ Give Feedback 💡…" at bounding box center [243, 136] width 486 height 272
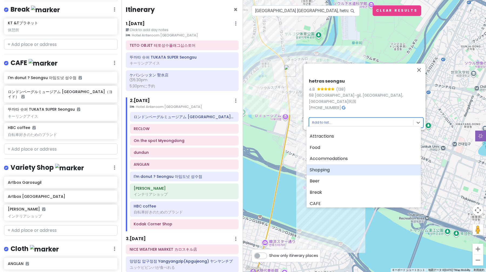
click at [361, 167] on div "Shopping" at bounding box center [363, 169] width 114 height 11
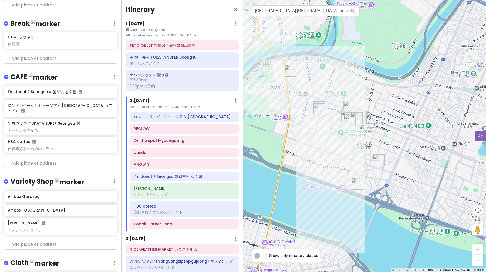
scroll to position [531, 0]
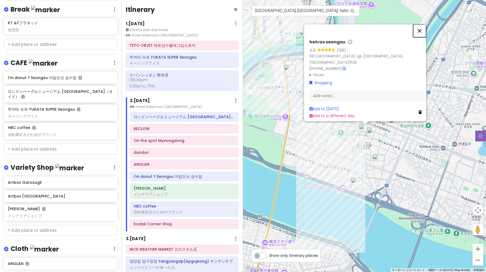
click at [423, 35] on button "閉じる" at bounding box center [419, 30] width 13 height 13
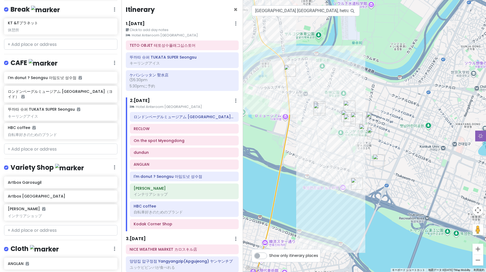
click at [362, 128] on img "hetras seongsu" at bounding box center [365, 130] width 12 height 12
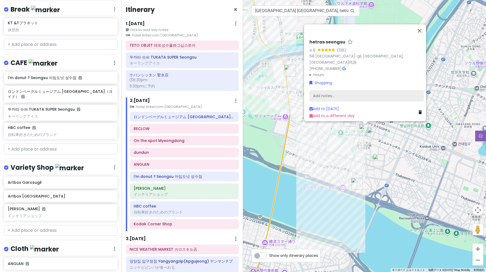
click at [342, 95] on div "Add notes..." at bounding box center [366, 95] width 114 height 11
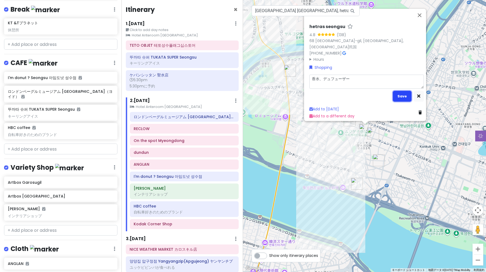
click at [396, 95] on button "Save" at bounding box center [402, 96] width 19 height 11
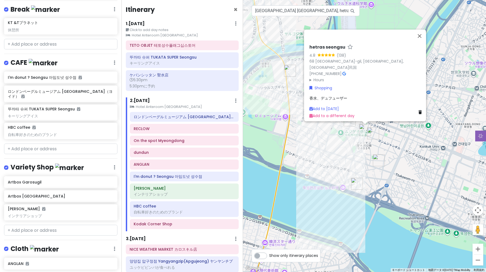
click at [342, 99] on div "hetras seongsu 4.8 (138) [STREET_ADDRESS]韓民国 [PHONE_NUMBER] · Hours [DATE] 11時0…" at bounding box center [366, 81] width 119 height 79
click at [281, 11] on input "[GEOGRAPHIC_DATA] [GEOGRAPHIC_DATA], hetras seongsu" at bounding box center [306, 10] width 108 height 11
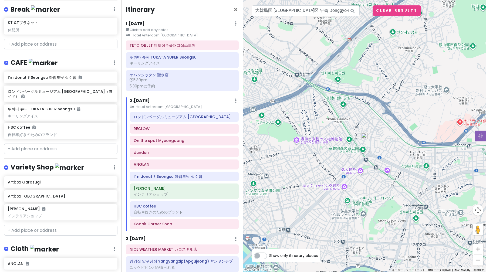
click at [364, 138] on img at bounding box center [364, 136] width 6 height 6
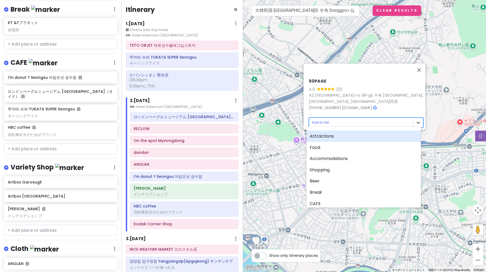
click at [415, 121] on body "ソウル Trip Private Change Dates Make a Copy Delete Trip Go Pro ⚡️ Give Feedback 💡…" at bounding box center [243, 136] width 486 height 272
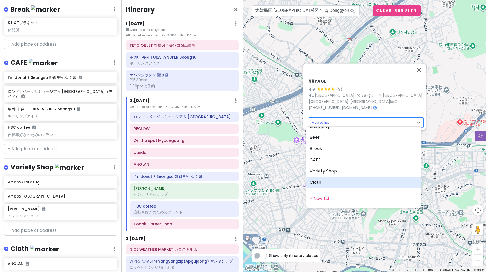
scroll to position [37, 0]
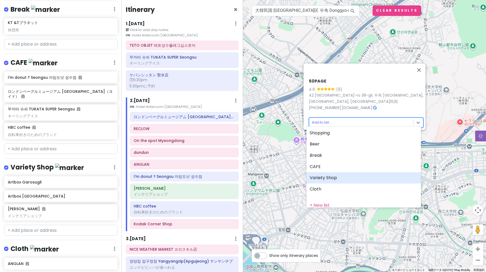
click at [350, 179] on div "Variety Shop" at bounding box center [363, 177] width 114 height 11
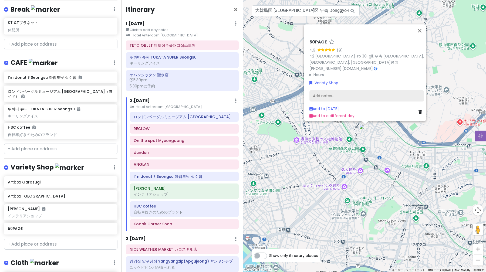
click at [323, 91] on div "Add notes..." at bounding box center [366, 95] width 114 height 11
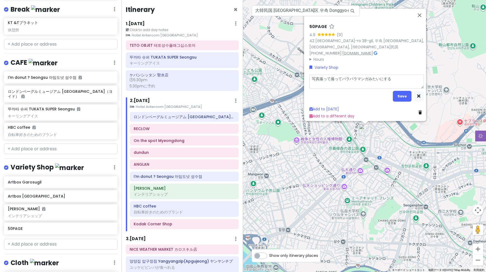
click at [381, 50] on div "50PAGE 4.9 (9) 42 [STREET_ADDRESS]韓民国 [PHONE_NUMBER] · [DOMAIN_NAME] · Hours [D…" at bounding box center [366, 43] width 114 height 38
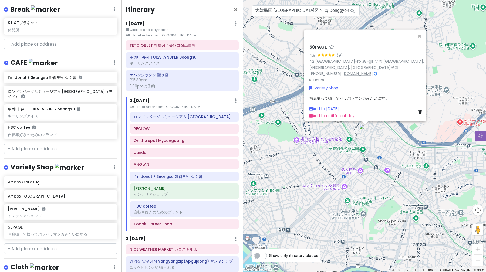
click at [371, 72] on link "[DOMAIN_NAME]" at bounding box center [357, 73] width 30 height 5
click at [296, 10] on input "大韓民国 [GEOGRAPHIC_DATA]区 우측 Donggyo-ro 38-gil, 50PAGE" at bounding box center [306, 10] width 108 height 11
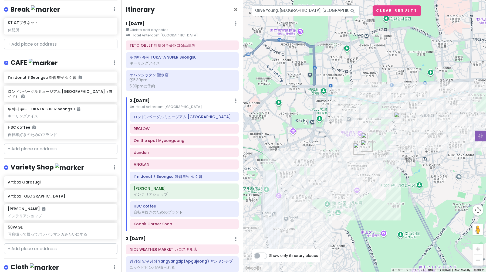
click at [368, 136] on div "50PAGE 4.9 (9) 42 [STREET_ADDRESS]韓民国 [PHONE_NUMBER] · [DOMAIN_NAME] · Hours [D…" at bounding box center [364, 136] width 243 height 272
click at [364, 137] on img at bounding box center [364, 136] width 6 height 6
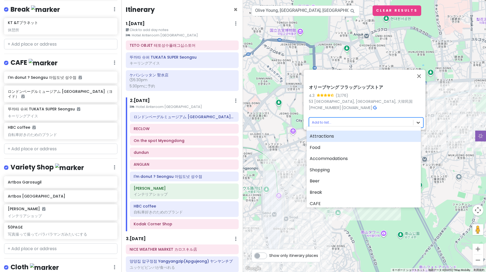
click at [415, 123] on body "ソウル Trip Private Change Dates Make a Copy Delete Trip Go Pro ⚡️ Give Feedback 💡…" at bounding box center [243, 136] width 486 height 272
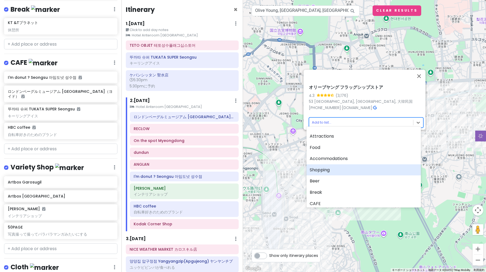
click at [367, 169] on div "Shopping" at bounding box center [363, 169] width 114 height 11
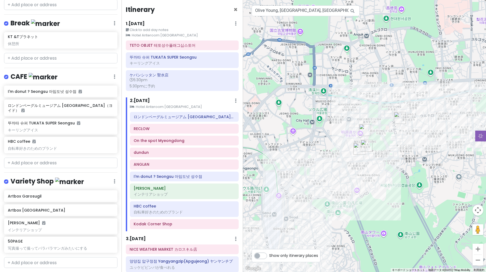
scroll to position [550, 0]
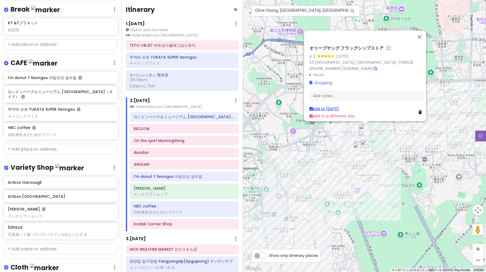
click at [336, 106] on link "Add to [DATE]" at bounding box center [323, 108] width 29 height 5
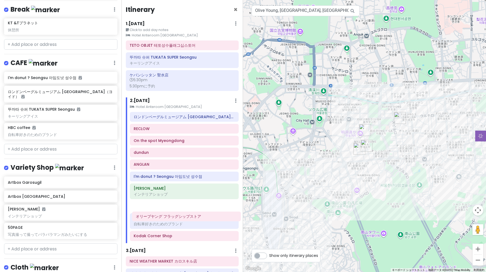
scroll to position [2, 0]
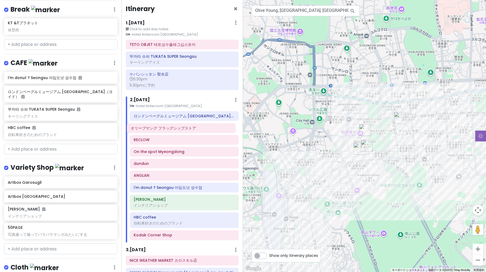
drag, startPoint x: 172, startPoint y: 235, endPoint x: 169, endPoint y: 127, distance: 108.0
click at [169, 127] on div "ロンドンベーグルミュージアム [GEOGRAPHIC_DATA]（ヨイド） RECLOW On the spot Myeongdong dundun ANGL…" at bounding box center [184, 176] width 117 height 131
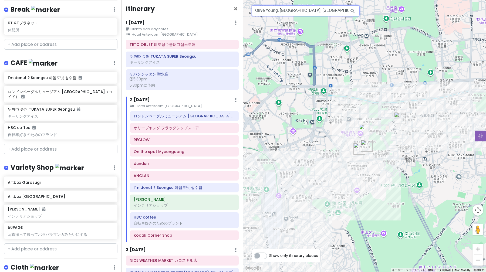
click at [274, 14] on input "Olive Young, [GEOGRAPHIC_DATA], [GEOGRAPHIC_DATA] [GEOGRAPHIC_DATA] 大韓民国" at bounding box center [306, 10] width 108 height 11
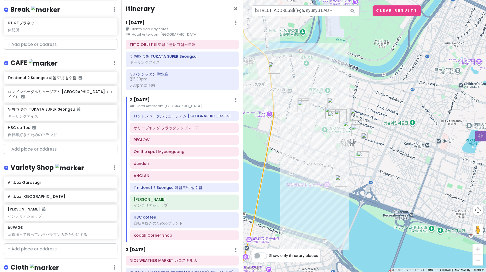
click at [367, 136] on img at bounding box center [364, 136] width 6 height 6
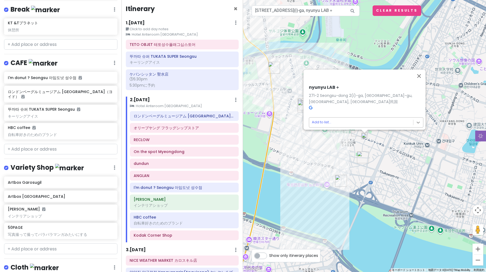
click at [416, 120] on body "ソウル Trip Private Change Dates Make a Copy Delete Trip Go Pro ⚡️ Give Feedback 💡…" at bounding box center [243, 136] width 486 height 272
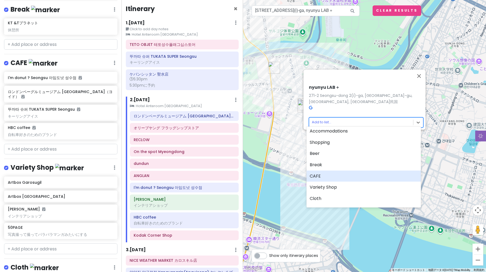
scroll to position [11, 0]
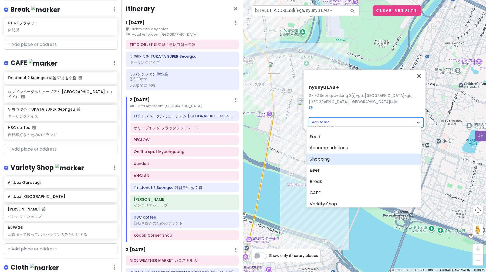
click at [376, 157] on div "Shopping" at bounding box center [363, 159] width 114 height 11
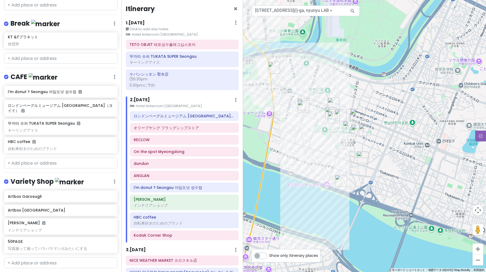
scroll to position [564, 0]
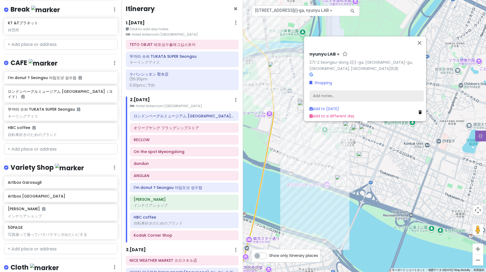
click at [336, 94] on div "Add notes..." at bounding box center [366, 95] width 114 height 11
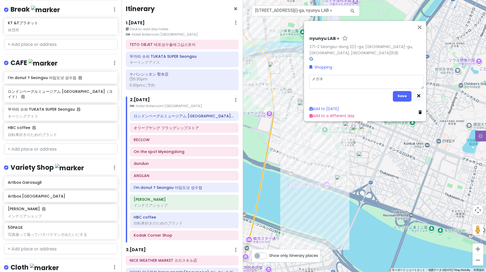
click at [309, 55] on div "nyunyu LAB＋ 271-2 Seongsu-dong 2(i)-ga, [GEOGRAPHIC_DATA]-gu, [GEOGRAPHIC_DATA]…" at bounding box center [366, 49] width 114 height 26
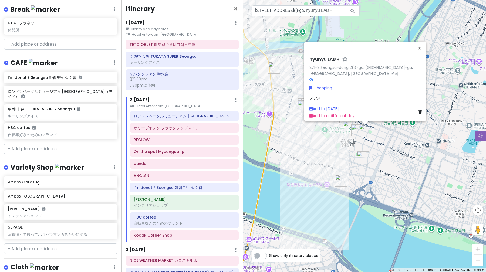
click at [309, 78] on icon at bounding box center [311, 80] width 4 height 4
click at [314, 13] on input "[STREET_ADDRESS](i)-ga, nyunyu LAB＋" at bounding box center [306, 10] width 108 height 11
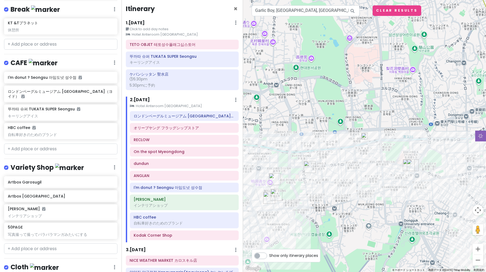
click at [364, 137] on img at bounding box center [364, 136] width 6 height 6
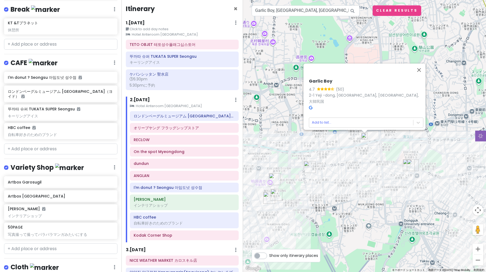
click at [309, 106] on icon at bounding box center [311, 108] width 4 height 4
click at [418, 117] on body "ソウル Trip Private Change Dates Make a Copy Delete Trip Go Pro ⚡️ Give Feedback 💡…" at bounding box center [243, 136] width 486 height 272
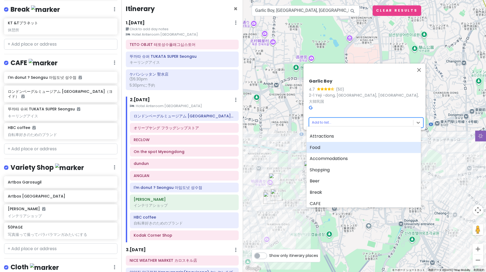
click at [374, 144] on div "Food" at bounding box center [363, 147] width 114 height 11
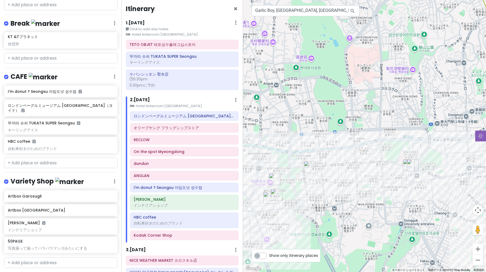
scroll to position [582, 0]
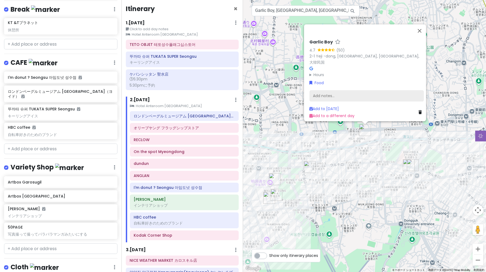
click at [340, 94] on div "Add notes..." at bounding box center [366, 95] width 114 height 11
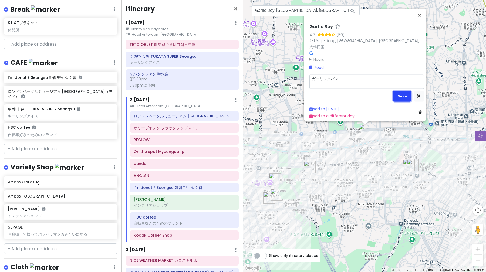
click at [399, 96] on button "Save" at bounding box center [402, 96] width 19 height 11
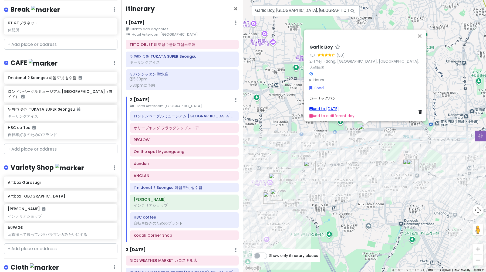
click at [335, 107] on link "Add to [DATE]" at bounding box center [323, 108] width 29 height 5
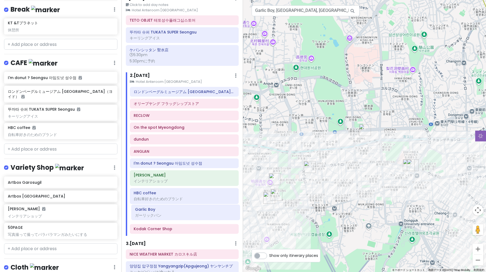
scroll to position [26, 0]
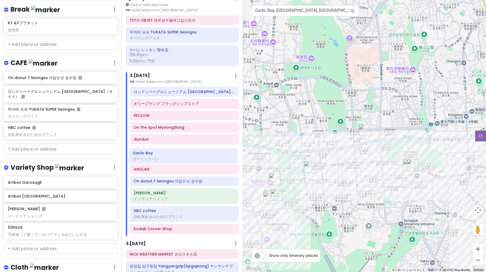
drag, startPoint x: 178, startPoint y: 236, endPoint x: 177, endPoint y: 160, distance: 75.6
click at [177, 160] on div "ロンドンベーグルミュージアム [GEOGRAPHIC_DATA]（ヨイド） オリーブヤング フラッグシップストア RECLOW On the spot Mye…" at bounding box center [184, 161] width 117 height 149
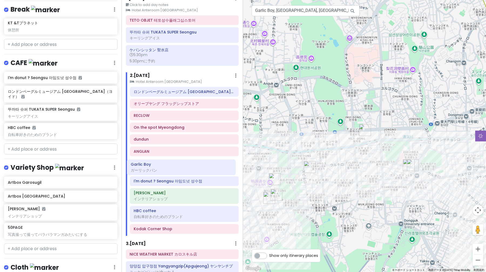
drag, startPoint x: 178, startPoint y: 157, endPoint x: 175, endPoint y: 169, distance: 13.3
click at [175, 169] on div "ロンドンベーグルミュージアム [GEOGRAPHIC_DATA]（ヨイド） オリーブヤング フラッグシップストア RECLOW On the spot Mye…" at bounding box center [184, 161] width 117 height 149
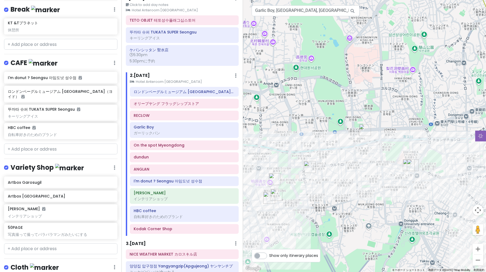
drag, startPoint x: 179, startPoint y: 166, endPoint x: 179, endPoint y: 130, distance: 36.2
click at [179, 130] on div "ロンドンベーグルミュージアム [GEOGRAPHIC_DATA]（ヨイド） オリーブヤング フラッグシップストア RECLOW On the spot Mye…" at bounding box center [184, 161] width 117 height 149
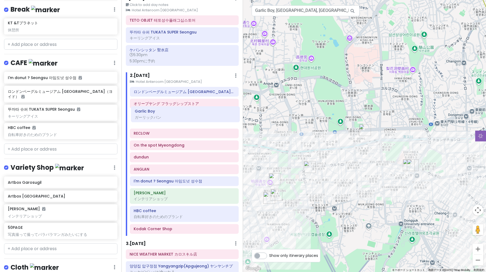
drag, startPoint x: 179, startPoint y: 130, endPoint x: 180, endPoint y: 114, distance: 16.2
click at [180, 114] on div "ロンドンベーグルミュージアム [GEOGRAPHIC_DATA]（ヨイド） オリーブヤング フラッグシップストア RECLOW Garlic Boy ガーリッ…" at bounding box center [184, 161] width 117 height 149
click at [308, 167] on img "Euljiro Brewing" at bounding box center [310, 167] width 12 height 12
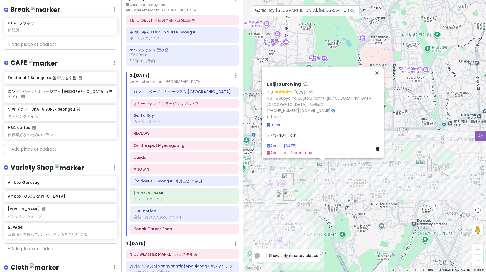
click at [335, 109] on icon at bounding box center [333, 111] width 4 height 4
click at [379, 74] on button "閉じる" at bounding box center [377, 72] width 13 height 13
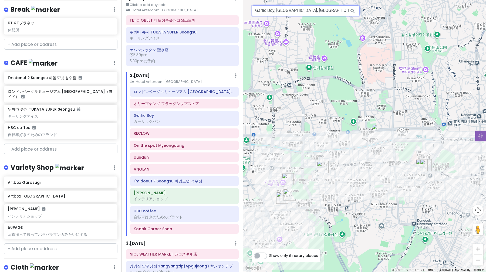
click at [314, 13] on input "Garlic Boy, [GEOGRAPHIC_DATA], [GEOGRAPHIC_DATA] [GEOGRAPHIC_DATA]民国" at bounding box center [306, 10] width 108 height 11
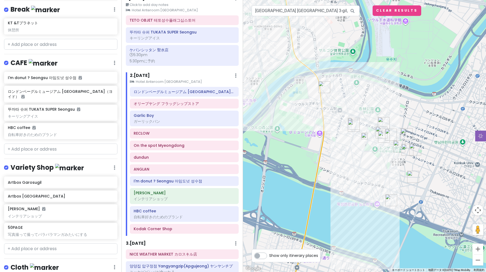
click at [365, 137] on img at bounding box center [364, 136] width 6 height 6
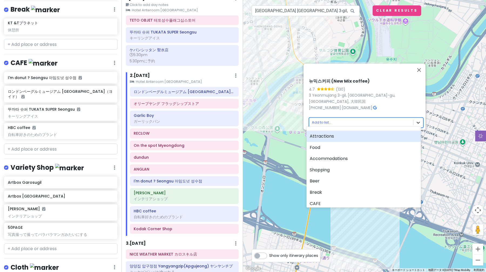
click at [418, 119] on body "ソウル Trip Private Change Dates Make a Copy Delete Trip Go Pro ⚡️ Give Feedback 💡…" at bounding box center [243, 136] width 486 height 272
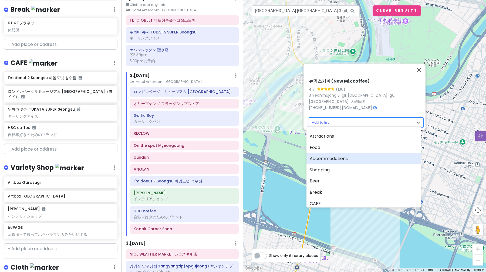
scroll to position [10, 0]
click at [354, 161] on div "Shopping" at bounding box center [363, 159] width 114 height 11
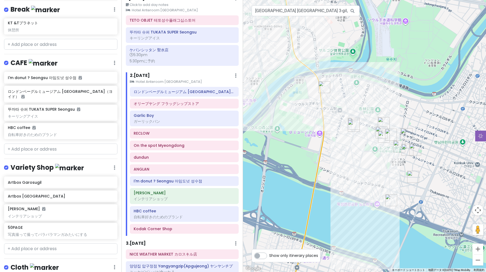
scroll to position [601, 0]
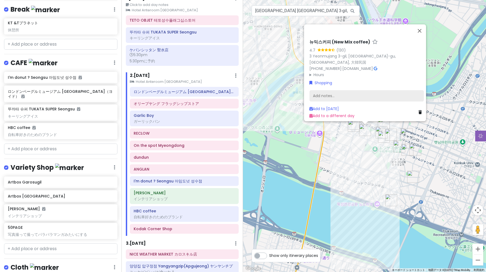
click at [334, 94] on div "Add notes..." at bounding box center [366, 95] width 114 height 11
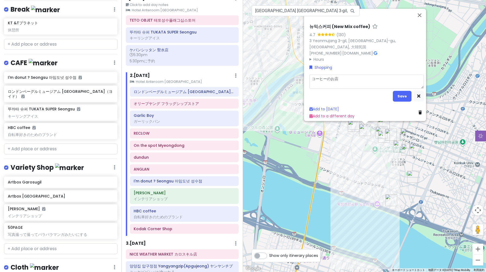
click at [400, 99] on div "뉴믹스커피 (New Mix coffee) 4.7 (130) 3 Yeonmujang 3-gil, [GEOGRAPHIC_DATA]-gu, [GEO…" at bounding box center [366, 71] width 119 height 99
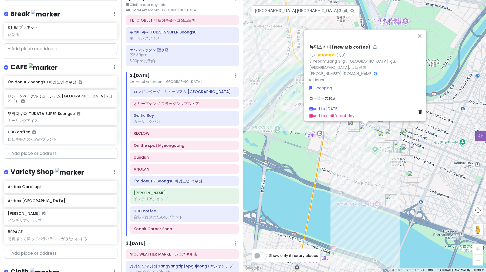
scroll to position [605, 0]
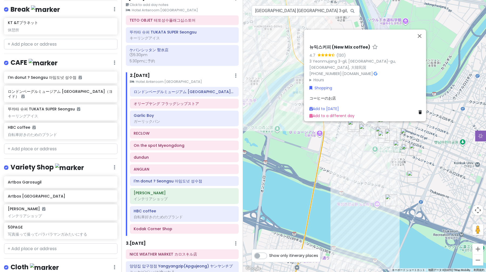
click at [334, 96] on div "コーヒーのお店" at bounding box center [366, 99] width 114 height 6
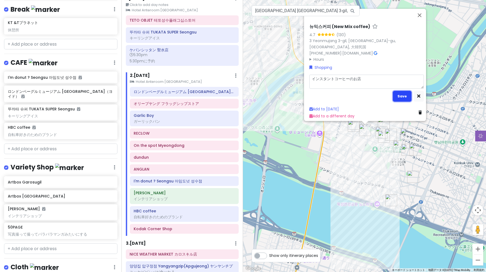
click at [405, 96] on button "Save" at bounding box center [402, 96] width 19 height 11
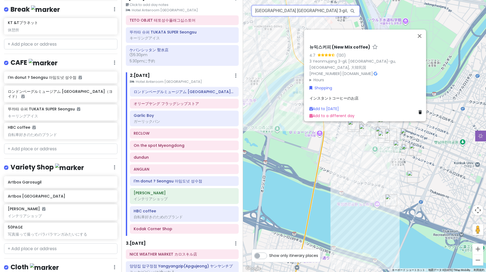
click at [300, 13] on input "[GEOGRAPHIC_DATA] [GEOGRAPHIC_DATA] 3-gil, [GEOGRAPHIC_DATA](newmix Seongsu)" at bounding box center [306, 10] width 108 height 11
paste input "[STREET_ADDRESS]"
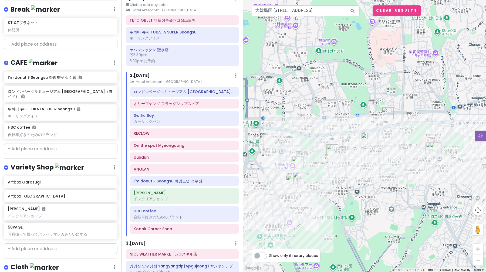
click at [366, 137] on img at bounding box center [364, 136] width 6 height 6
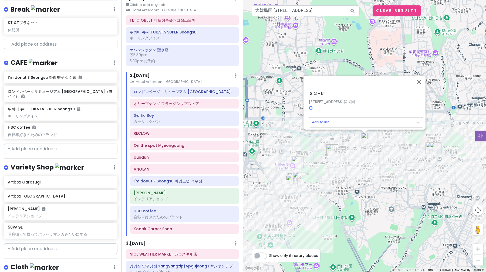
click at [309, 106] on icon at bounding box center [311, 108] width 4 height 4
click at [325, 9] on input "大韓民国 [STREET_ADDRESS]" at bounding box center [306, 10] width 108 height 11
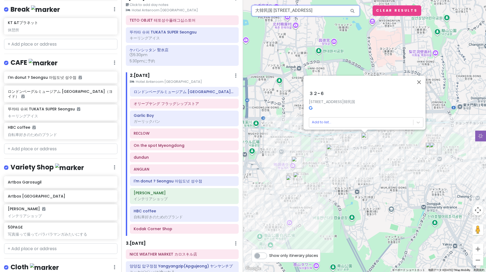
paste input "삼미정"
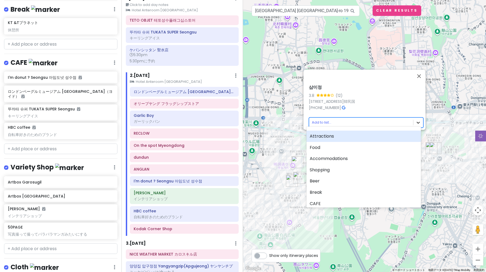
click at [416, 123] on body "ソウル Trip Private Change Dates Make a Copy Delete Trip Go Pro ⚡️ Give Feedback 💡…" at bounding box center [243, 136] width 486 height 272
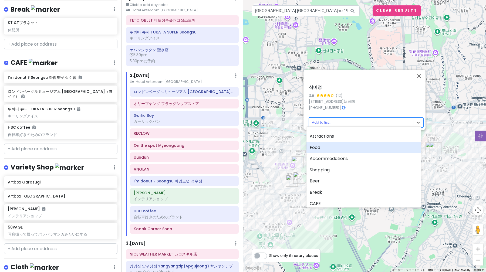
click at [366, 146] on div "Food" at bounding box center [363, 147] width 114 height 11
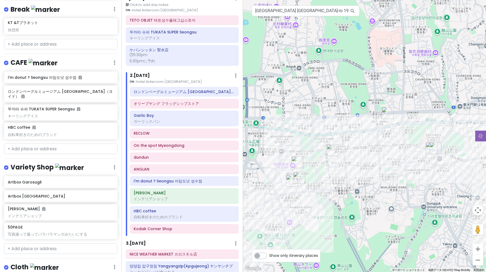
scroll to position [619, 0]
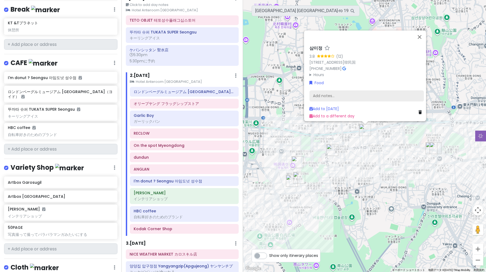
click at [335, 90] on div "Add notes..." at bounding box center [366, 95] width 114 height 11
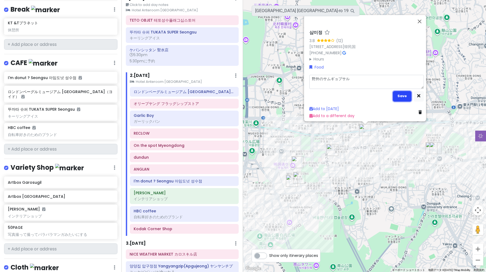
click at [400, 91] on button "Save" at bounding box center [402, 96] width 19 height 11
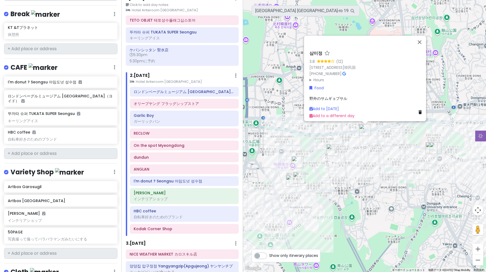
scroll to position [623, 0]
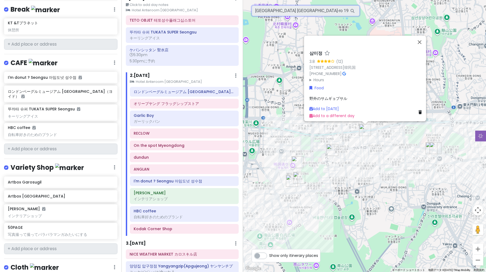
click at [305, 11] on input "[GEOGRAPHIC_DATA] [GEOGRAPHIC_DATA]-ro 19-[GEOGRAPHIC_DATA], [GEOGRAPHIC_DATA]" at bounding box center [306, 10] width 108 height 11
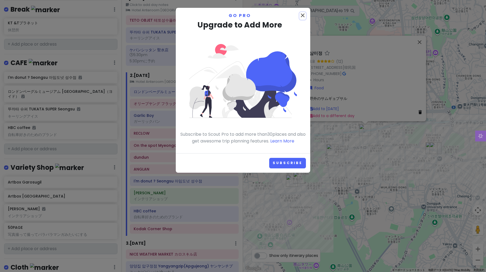
click at [305, 12] on icon "close" at bounding box center [302, 15] width 6 height 6
click at [305, 11] on input "[GEOGRAPHIC_DATA] [GEOGRAPHIC_DATA]-ro 19-[GEOGRAPHIC_DATA], [GEOGRAPHIC_DATA]" at bounding box center [306, 10] width 108 height 11
click at [305, 13] on icon "close" at bounding box center [302, 15] width 6 height 6
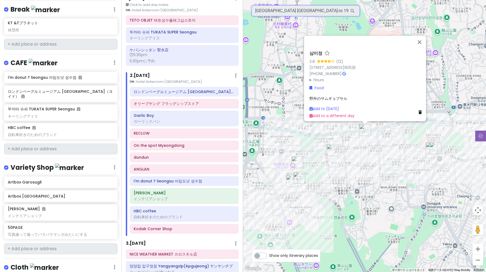
click at [309, 14] on input "[GEOGRAPHIC_DATA] [GEOGRAPHIC_DATA]-ro 19-[GEOGRAPHIC_DATA], [GEOGRAPHIC_DATA]" at bounding box center [306, 10] width 108 height 11
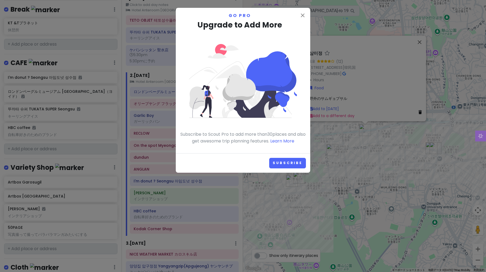
click at [309, 14] on div "close Go Pro Upgrade to Add More Subscribe to Scout Pro to add more than 30 pla…" at bounding box center [243, 80] width 134 height 145
click at [303, 14] on icon "close" at bounding box center [302, 15] width 6 height 6
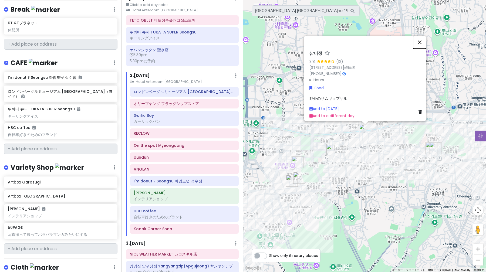
click at [422, 39] on button "閉じる" at bounding box center [419, 42] width 13 height 13
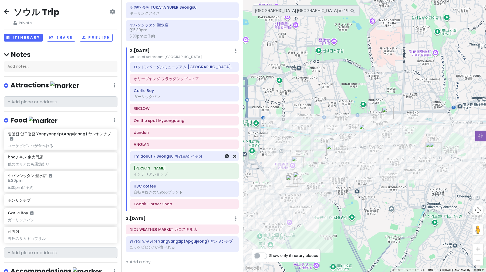
scroll to position [0, 0]
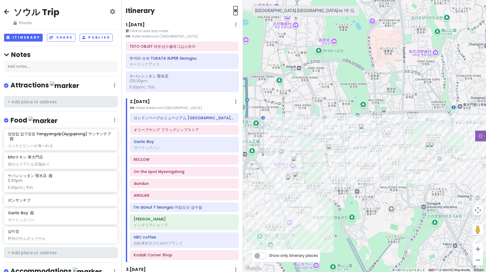
click at [235, 9] on span "×" at bounding box center [235, 10] width 4 height 9
